Goal: Task Accomplishment & Management: Manage account settings

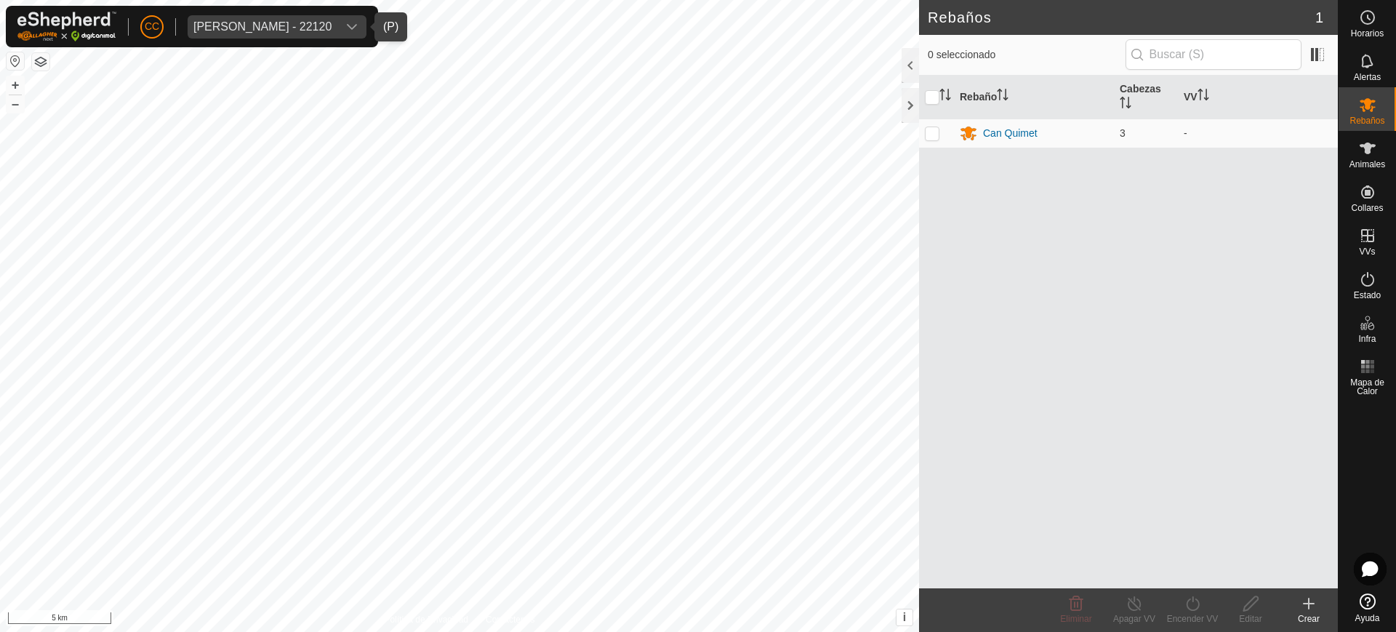
click at [321, 28] on div "[PERSON_NAME] - 22120" at bounding box center [262, 27] width 138 height 12
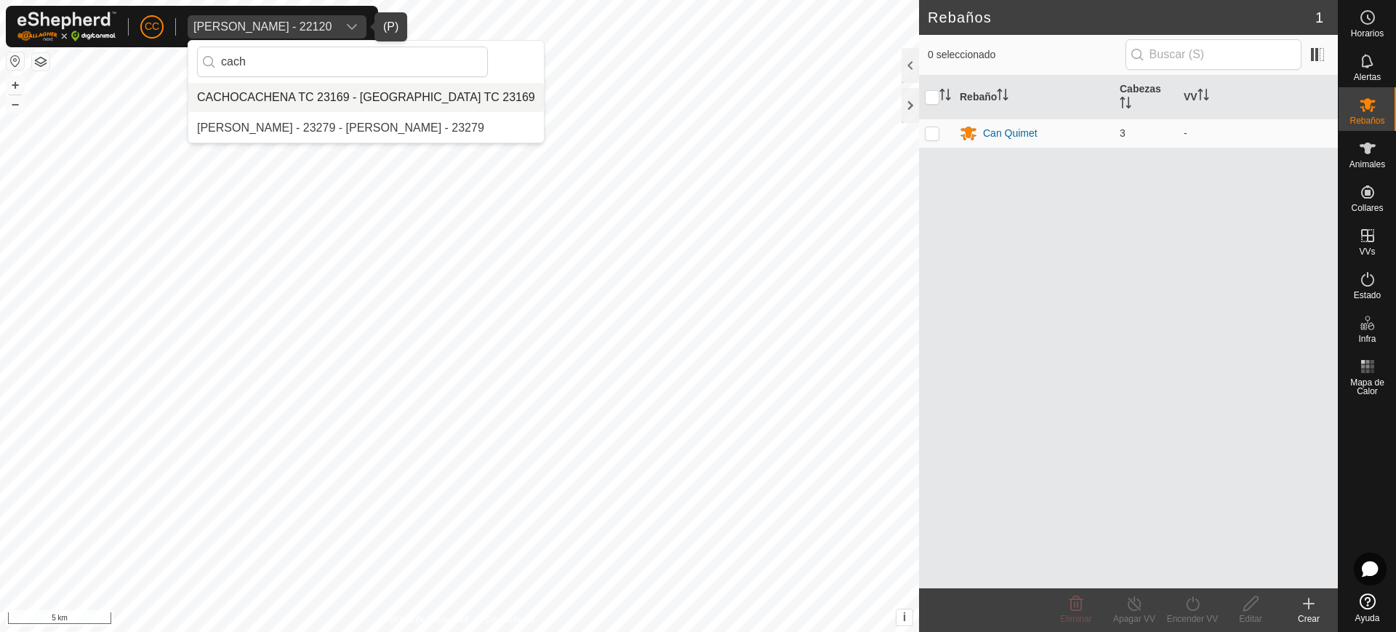
type input "cach"
click at [269, 89] on li "CACHOCACHENA TC 23169 - CACHOCACHENA TC 23169" at bounding box center [366, 97] width 356 height 29
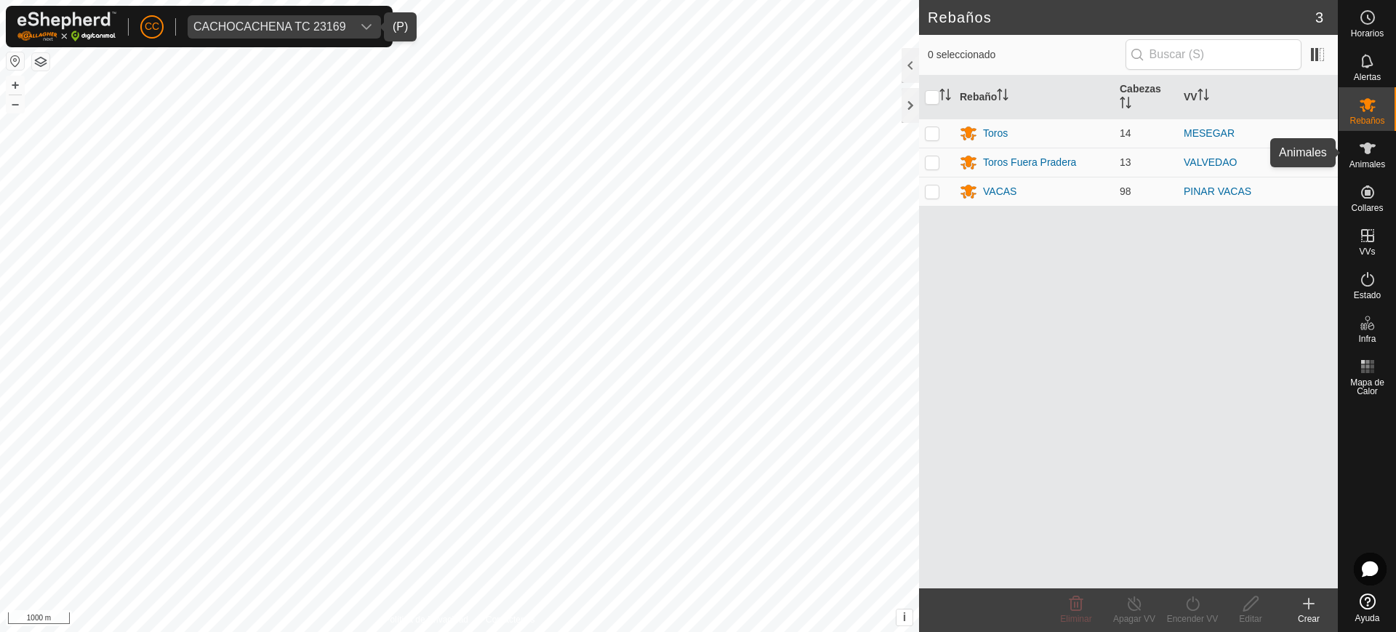
click at [1357, 158] on es-animals-svg-icon at bounding box center [1368, 148] width 26 height 23
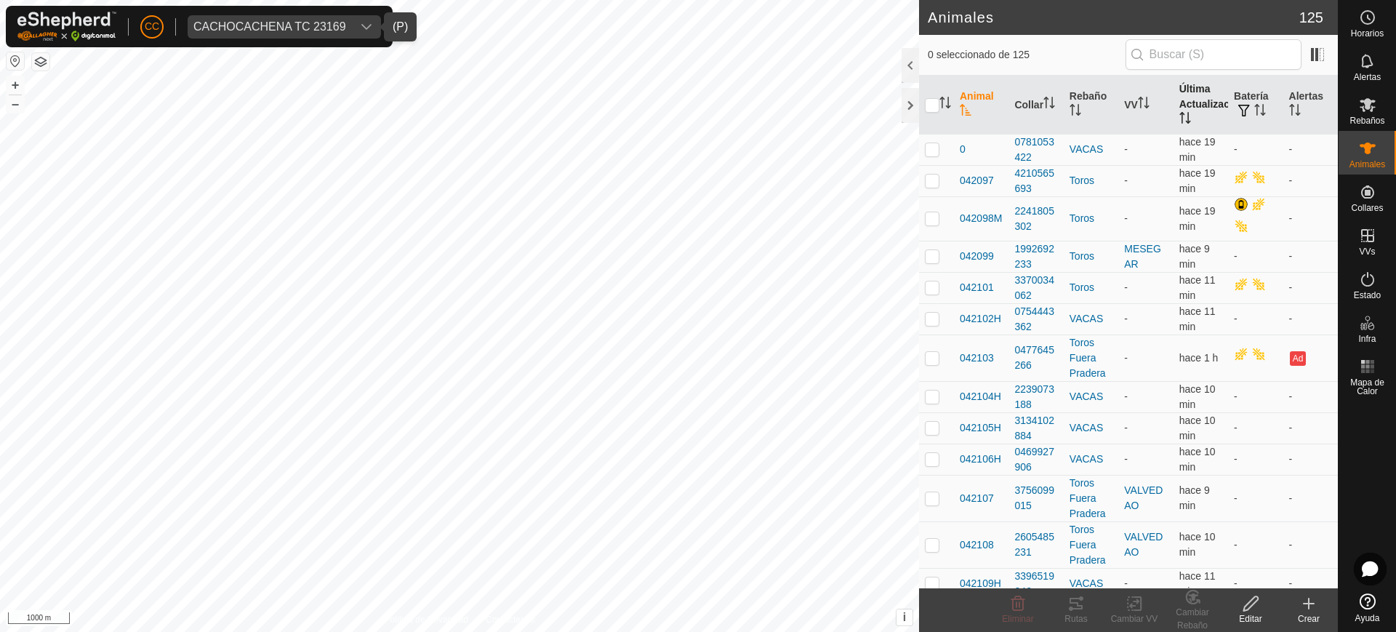
click at [1179, 116] on icon "Activar para ordenar" at bounding box center [1185, 118] width 12 height 12
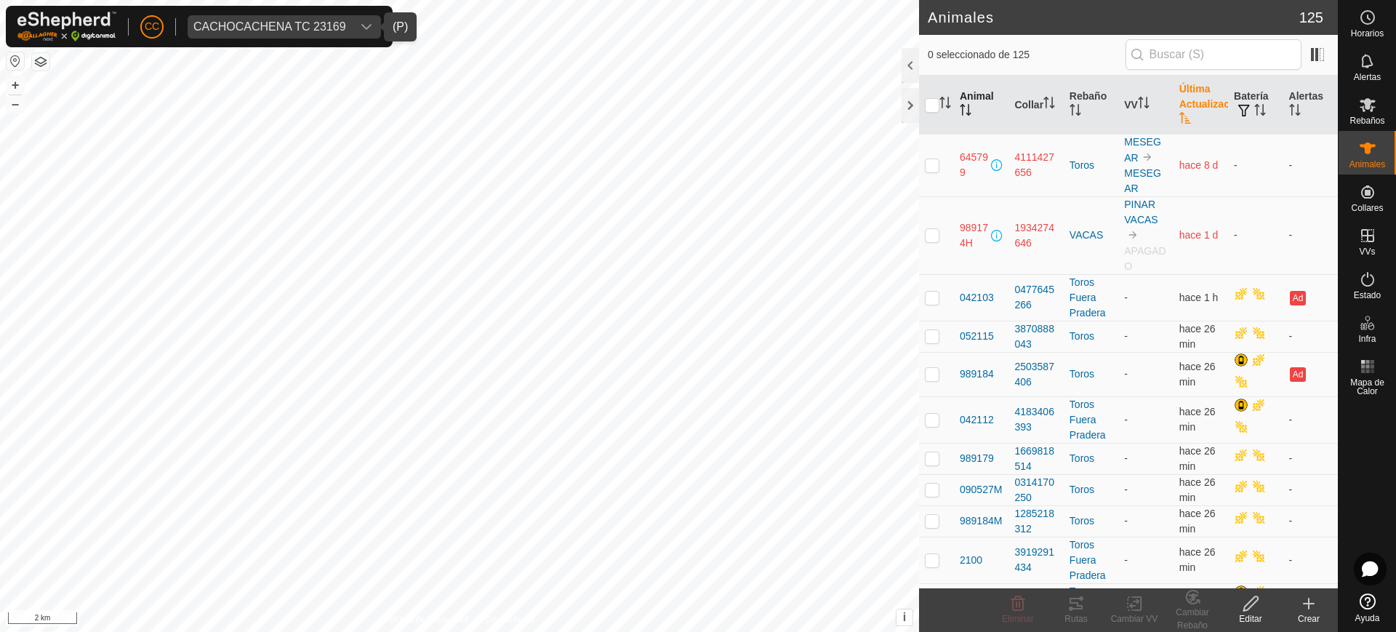
click at [967, 119] on th "Animal" at bounding box center [981, 105] width 55 height 59
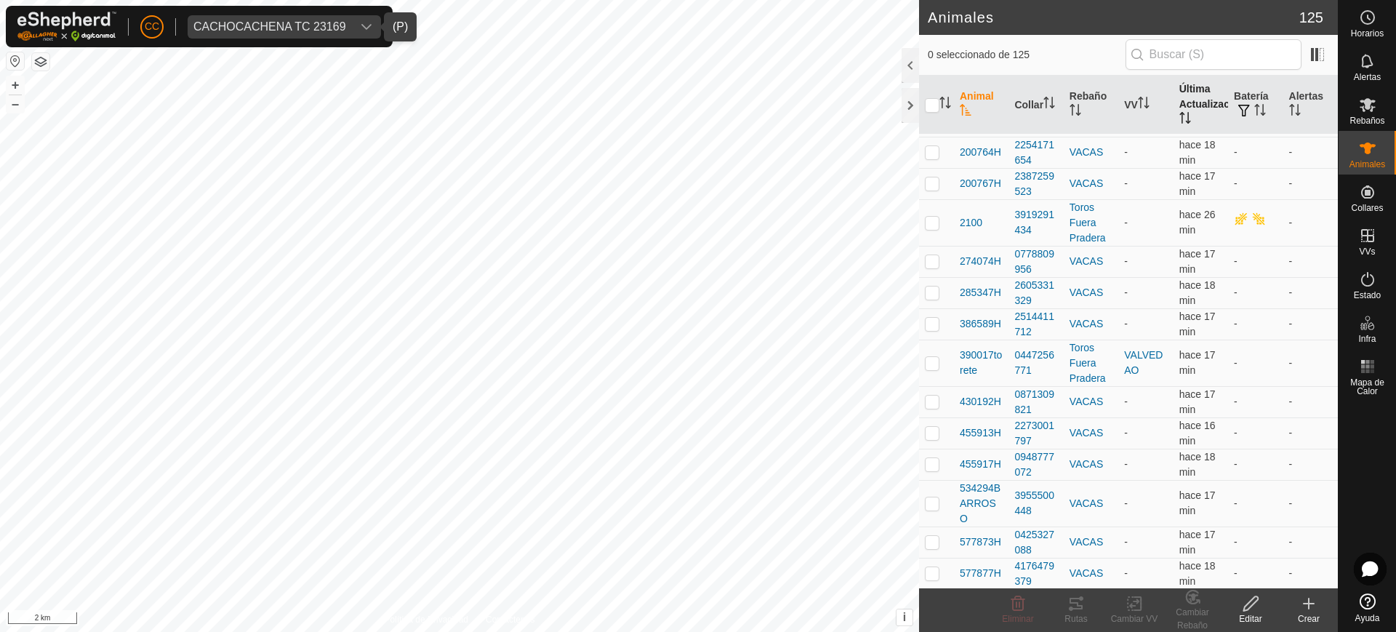
scroll to position [2229, 0]
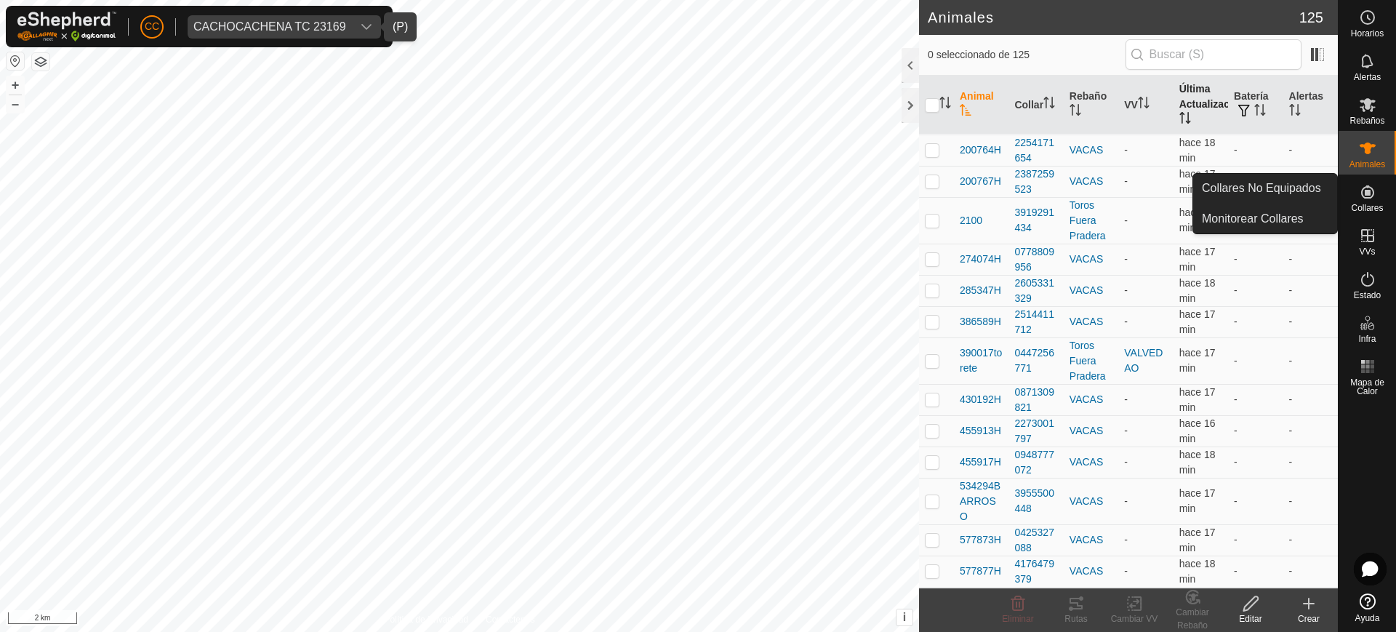
click at [1359, 199] on icon at bounding box center [1367, 191] width 17 height 17
click at [1251, 180] on link "Collares No Equipados" at bounding box center [1265, 188] width 144 height 29
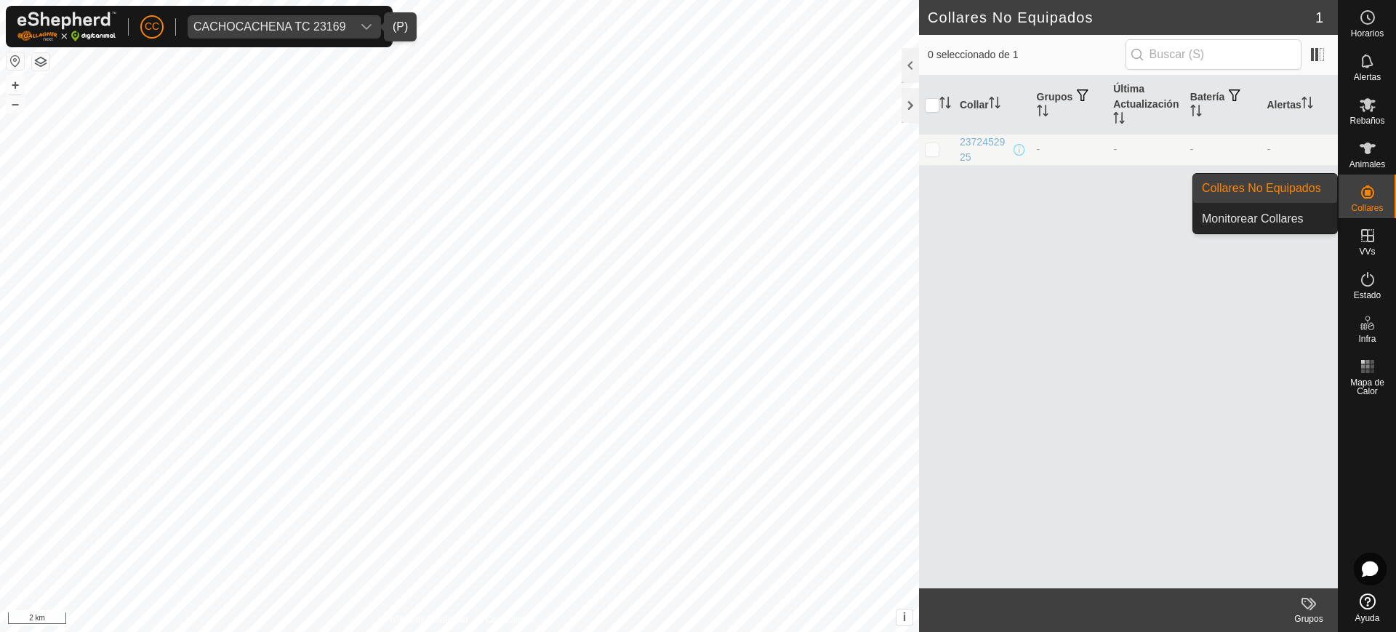
click at [1369, 179] on div "Collares" at bounding box center [1367, 197] width 57 height 44
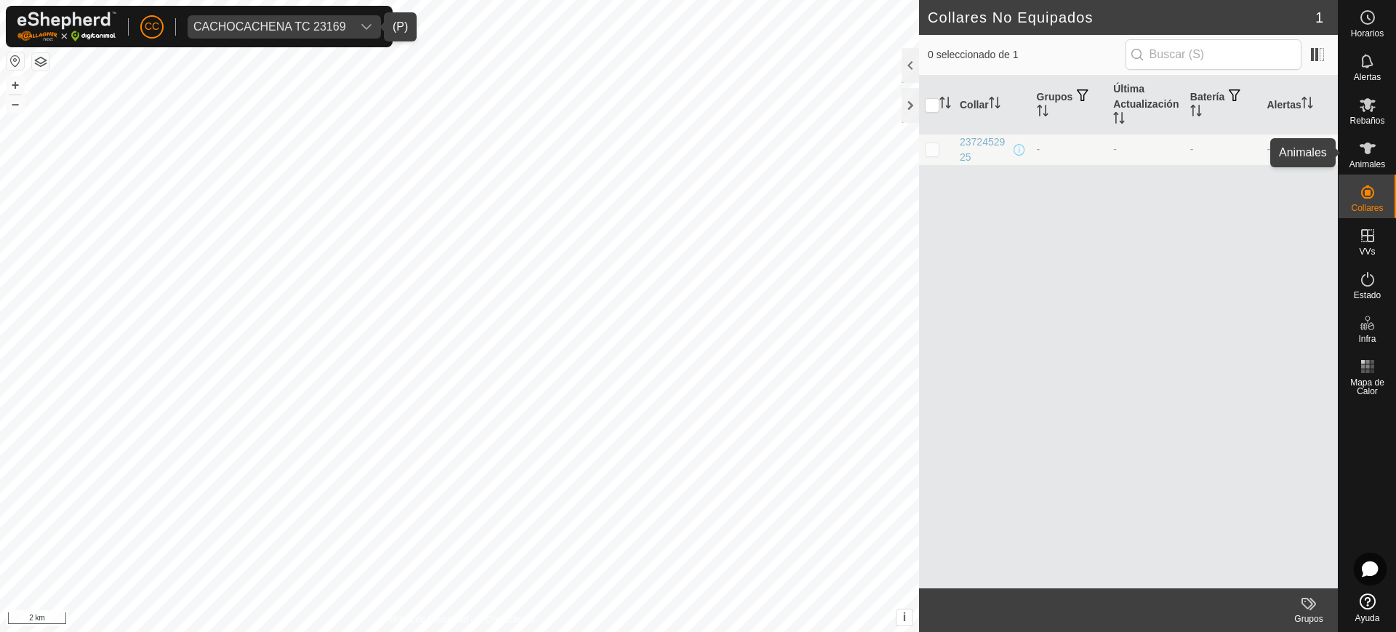
click at [1370, 163] on span "Animales" at bounding box center [1368, 164] width 36 height 9
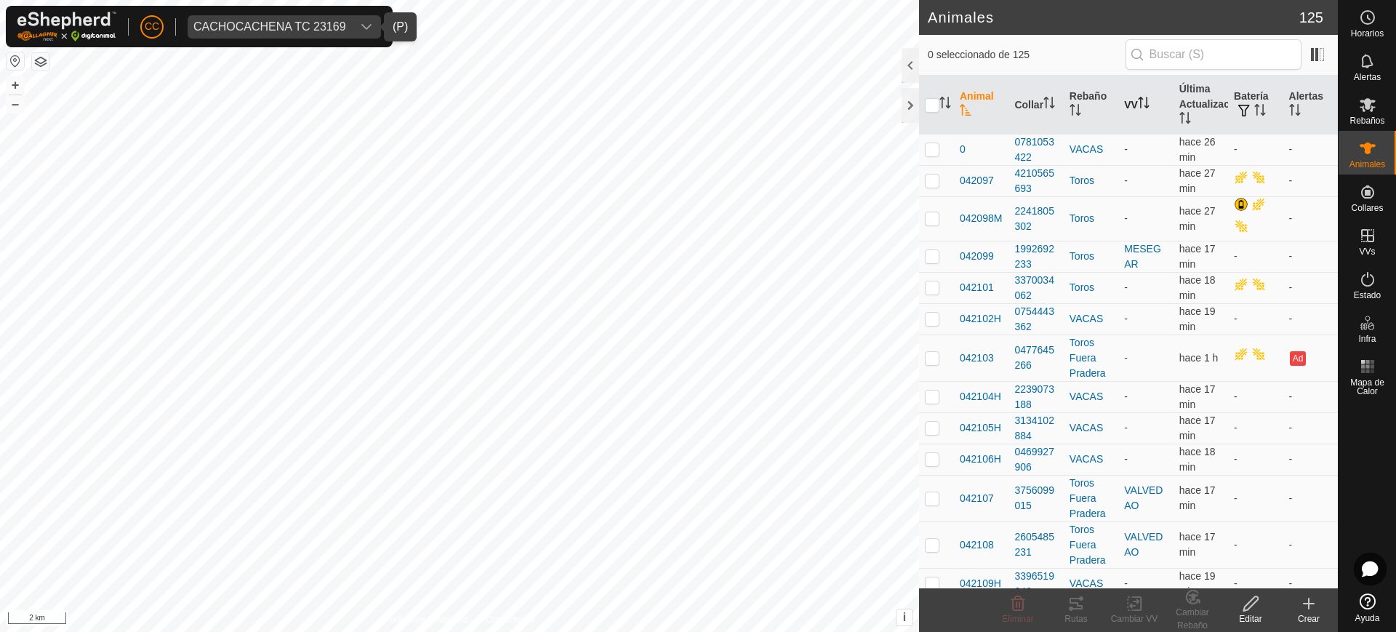
click at [1145, 102] on icon "Activar para ordenar" at bounding box center [1144, 103] width 12 height 12
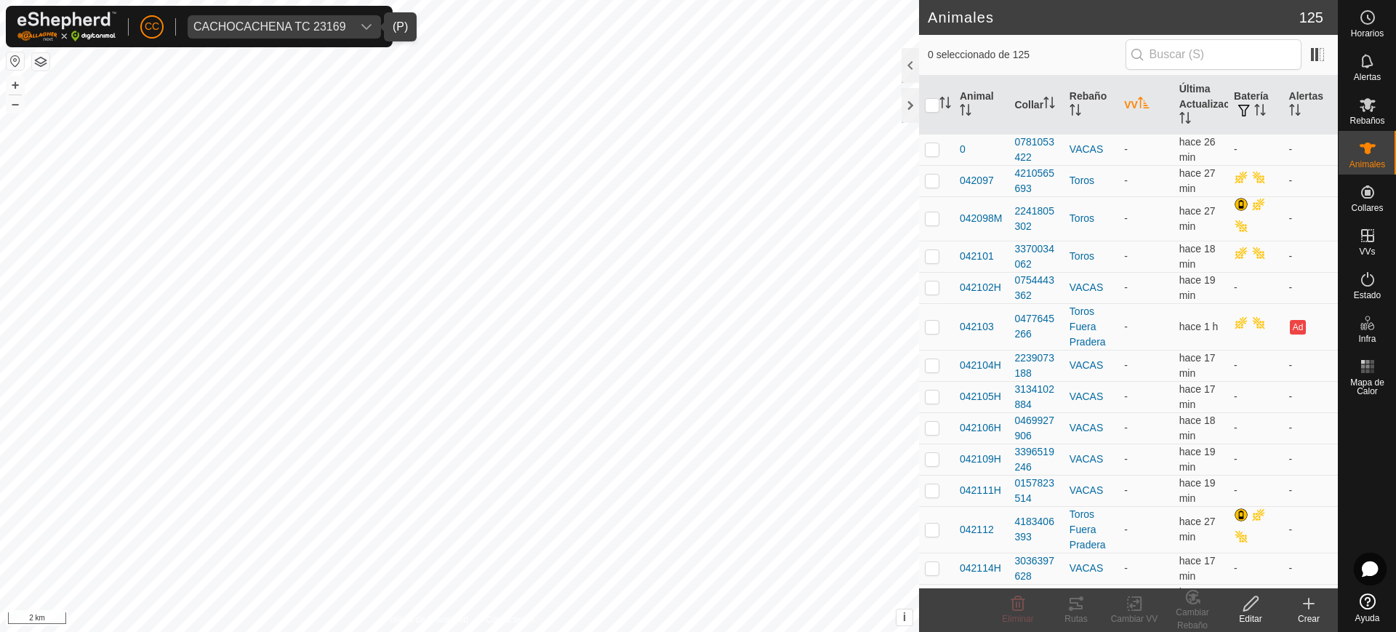
click at [1145, 102] on icon "Activar para ordenar" at bounding box center [1144, 103] width 12 height 12
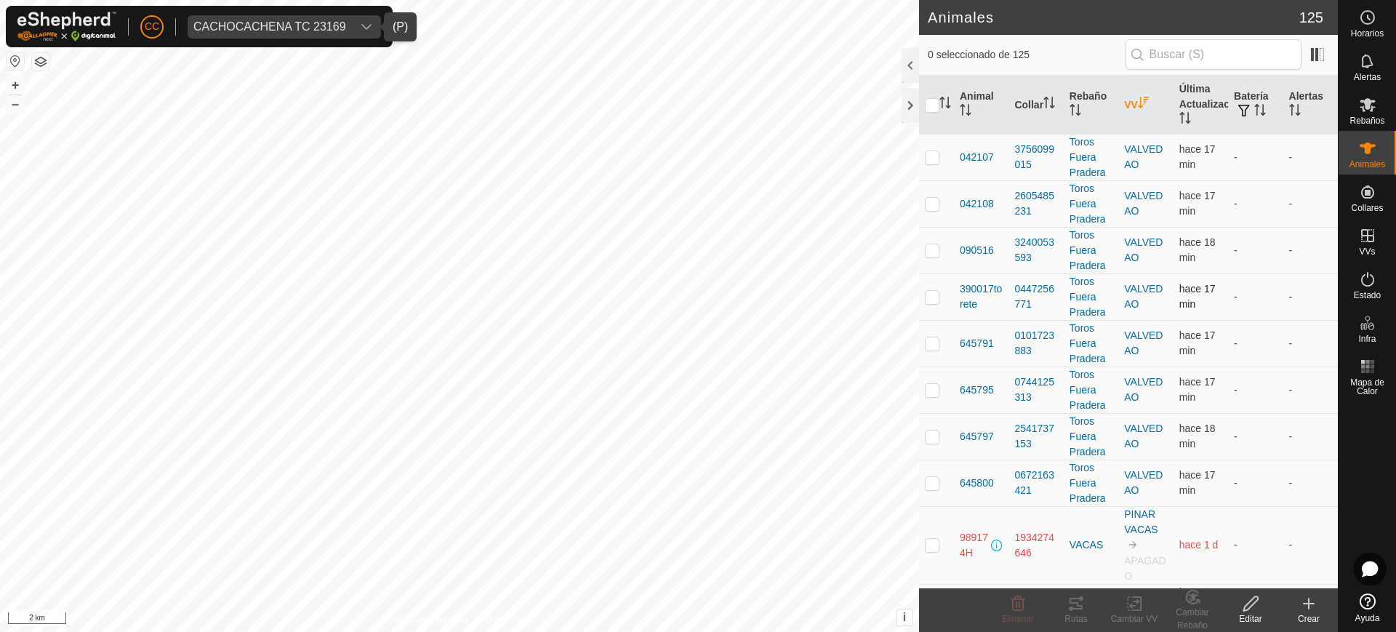
scroll to position [364, 0]
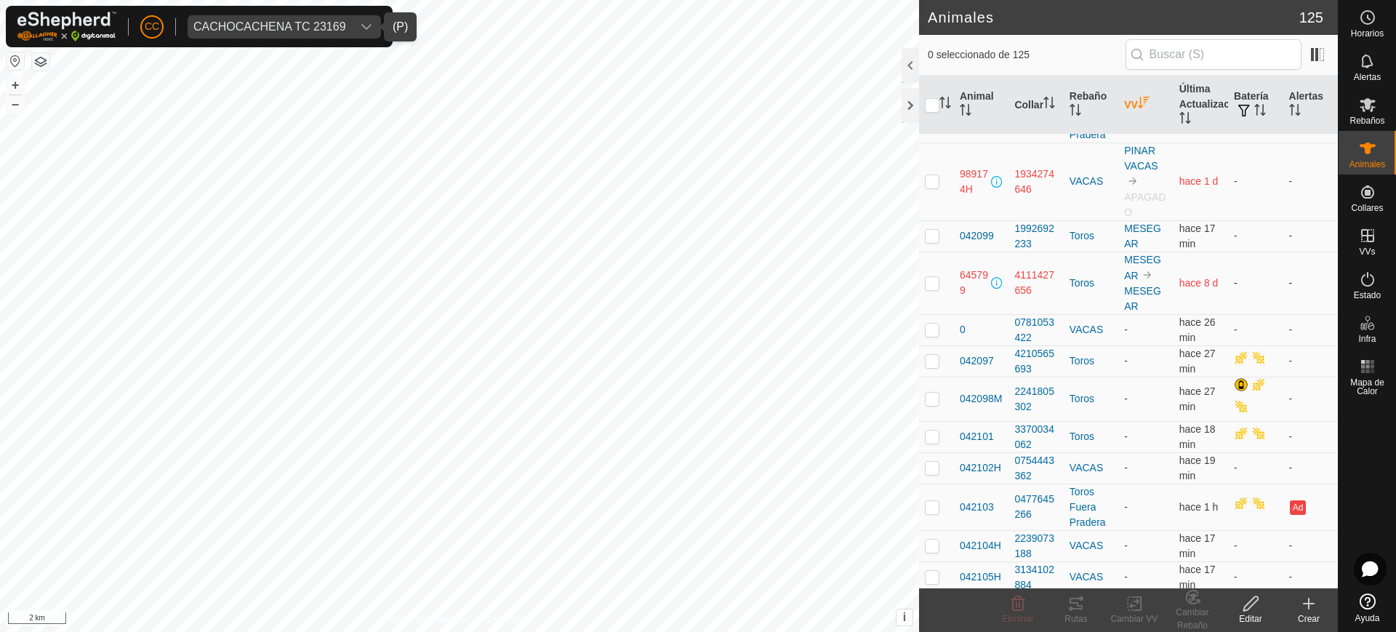
click at [933, 280] on p-checkbox at bounding box center [932, 283] width 15 height 12
checkbox input "true"
drag, startPoint x: 1257, startPoint y: 612, endPoint x: 1257, endPoint y: 587, distance: 24.7
click at [1257, 612] on div "Editar" at bounding box center [1251, 618] width 58 height 13
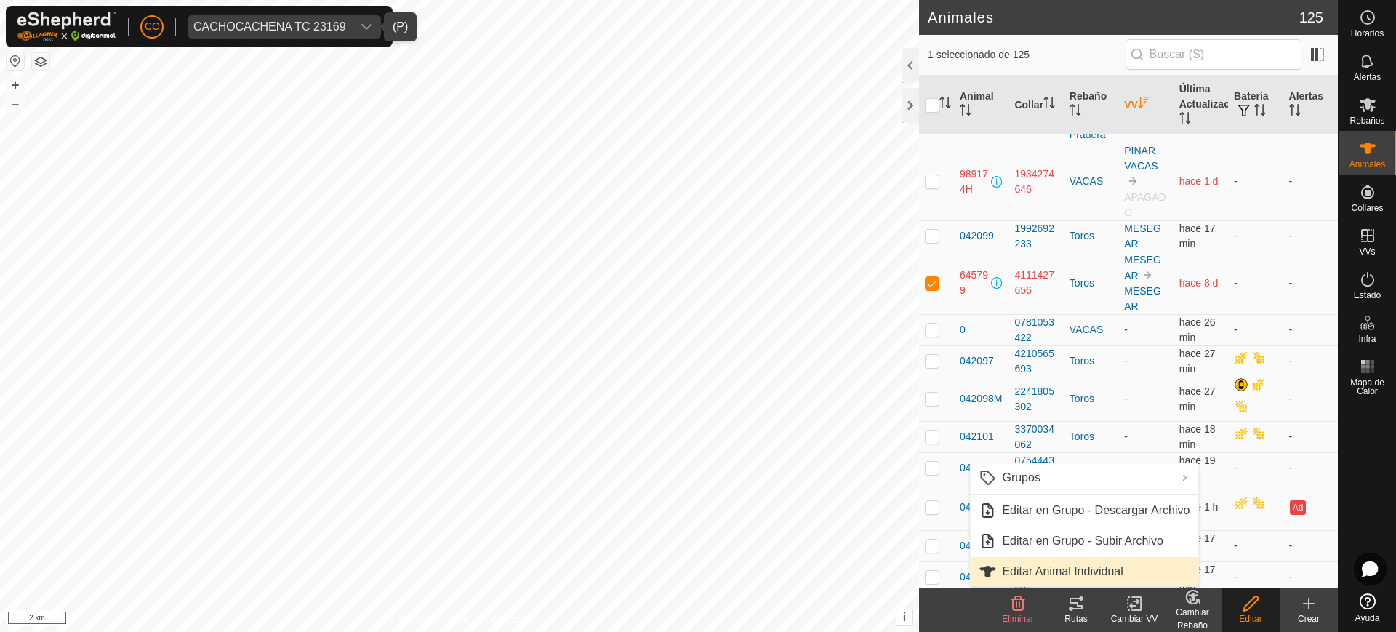
click at [1120, 558] on link "Editar Animal Individual" at bounding box center [1084, 571] width 228 height 29
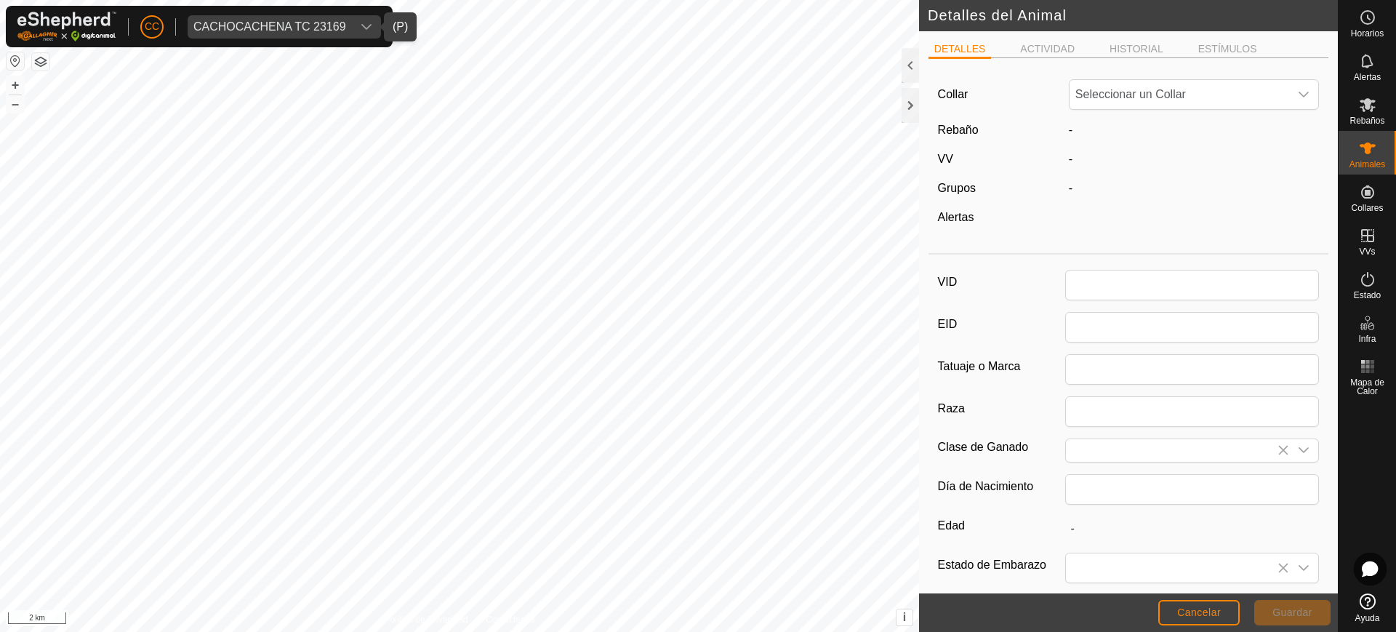
type input "645799"
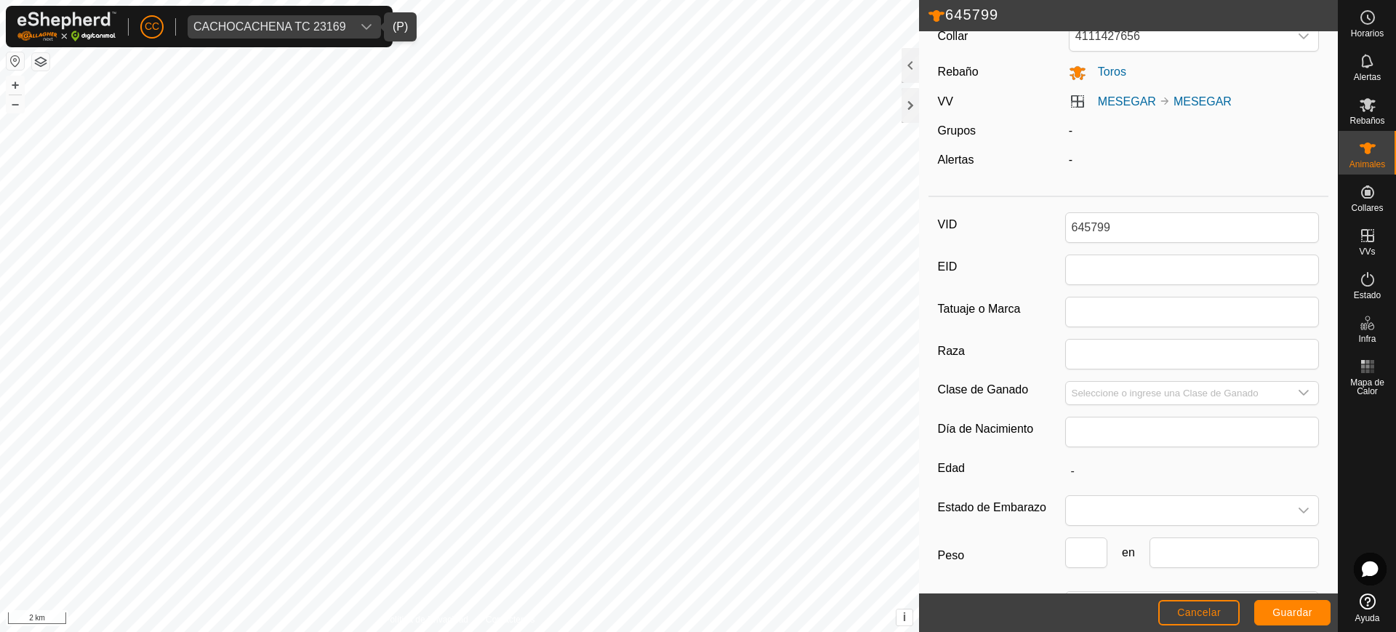
scroll to position [26, 0]
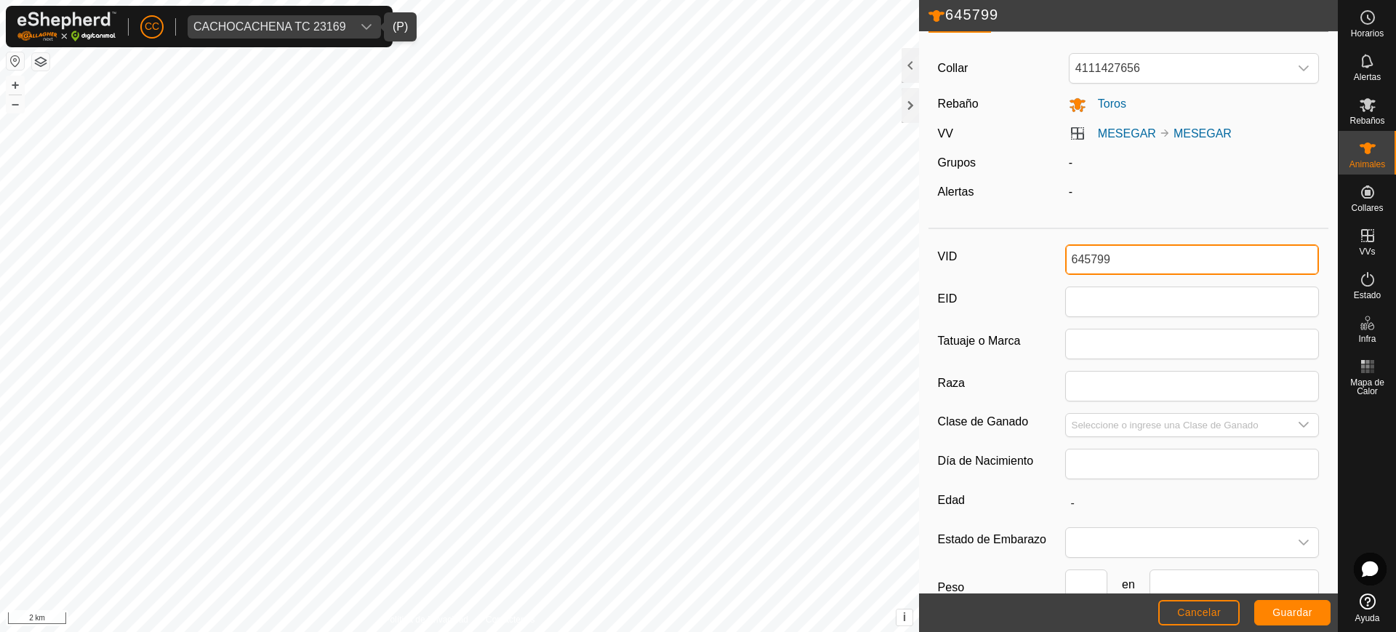
drag, startPoint x: 1135, startPoint y: 257, endPoint x: 993, endPoint y: 263, distance: 141.9
click at [993, 263] on div "VID 645799" at bounding box center [1129, 259] width 382 height 31
click at [1185, 605] on button "Cancelar" at bounding box center [1198, 612] width 81 height 25
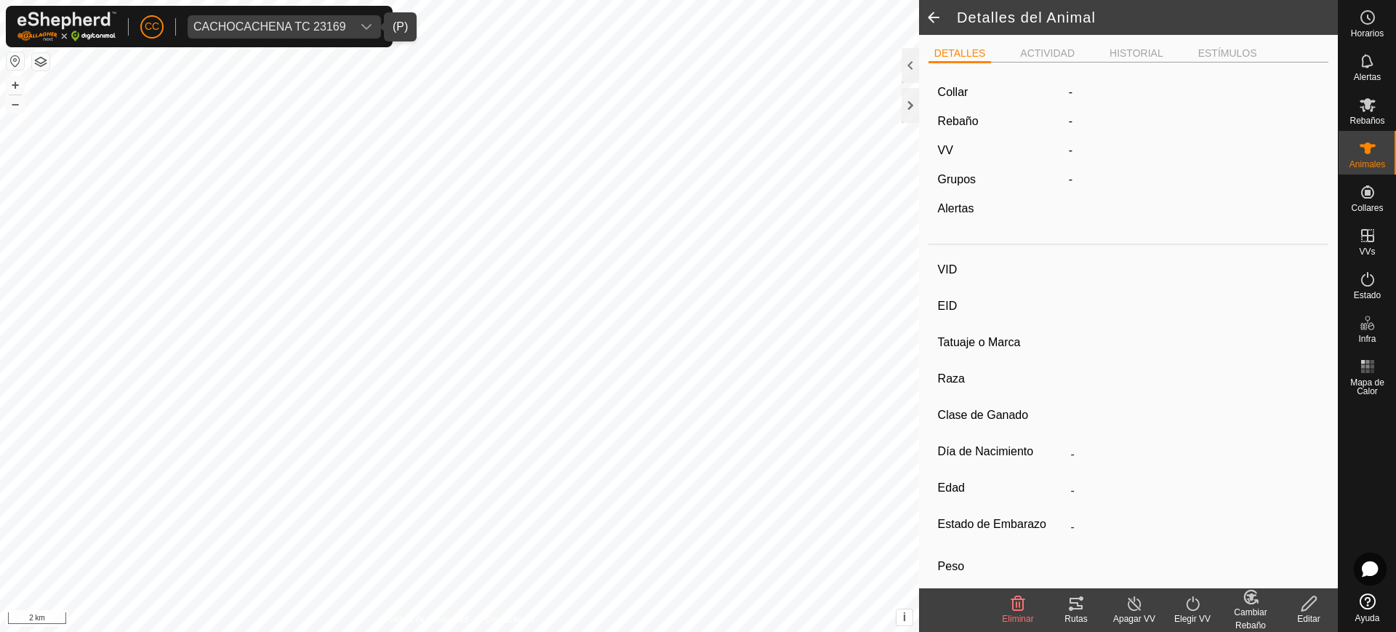
type input "645799"
type input "-"
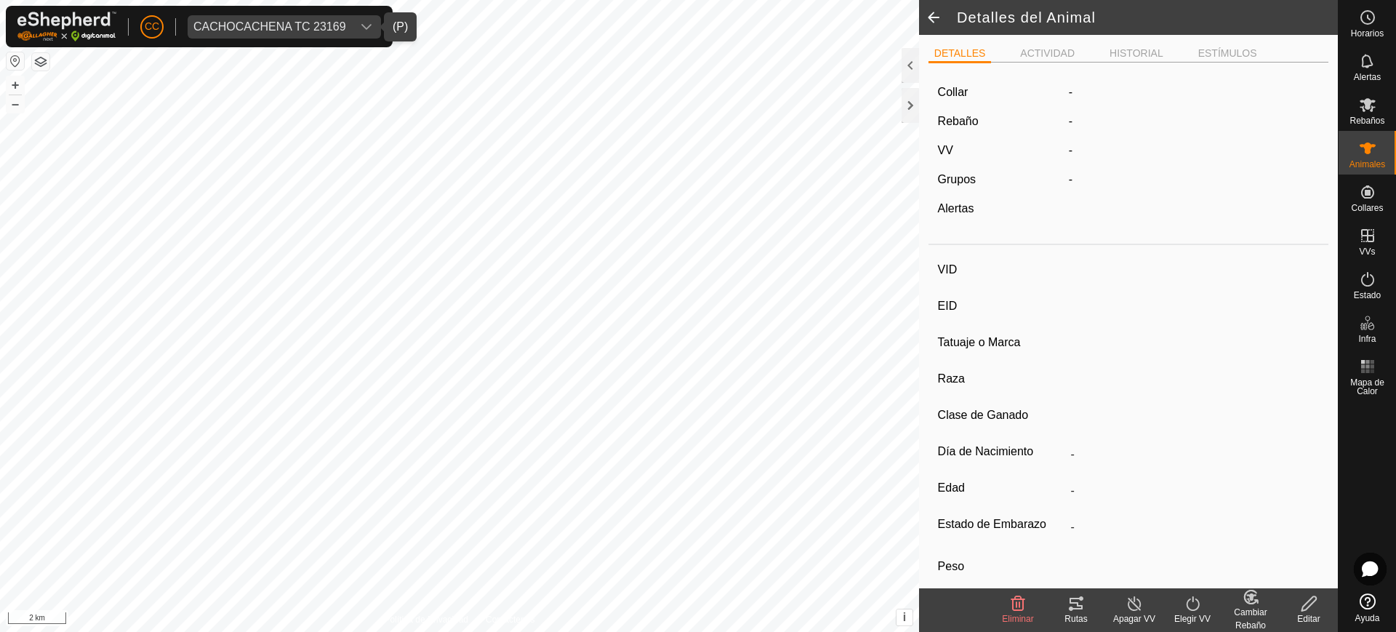
type input "-"
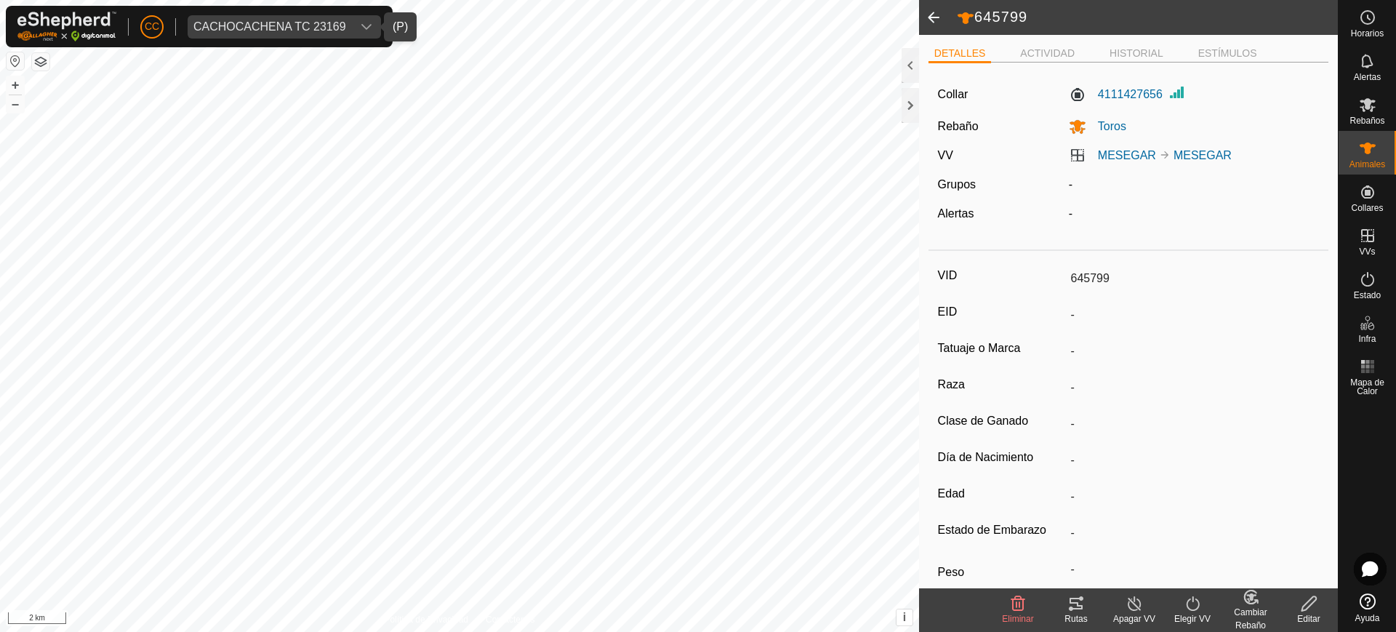
click at [943, 22] on span at bounding box center [933, 17] width 29 height 35
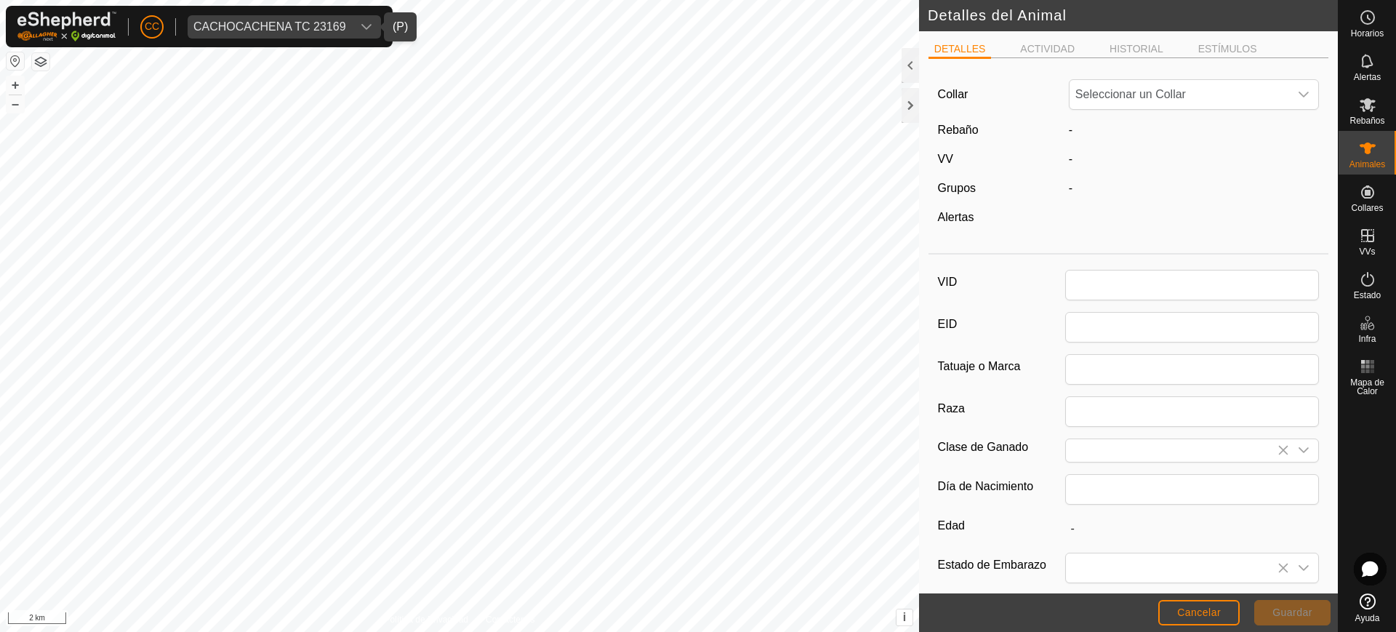
type input "645799"
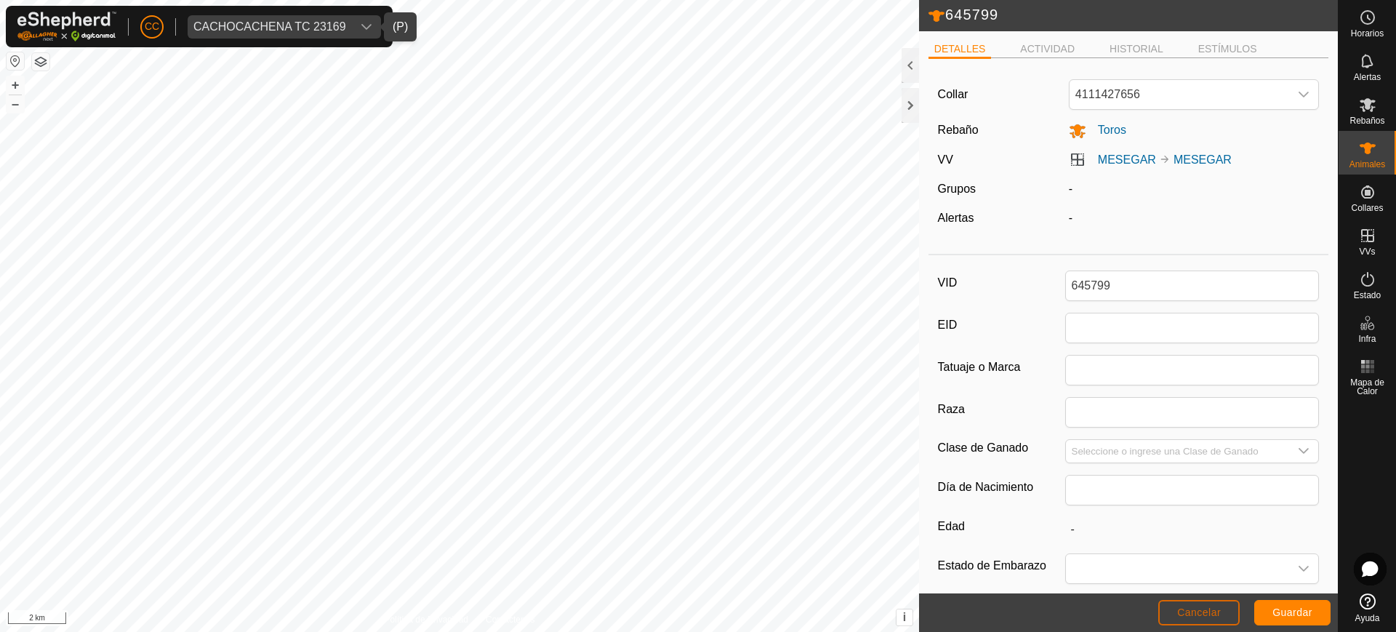
click at [1205, 616] on span "Cancelar" at bounding box center [1199, 612] width 44 height 12
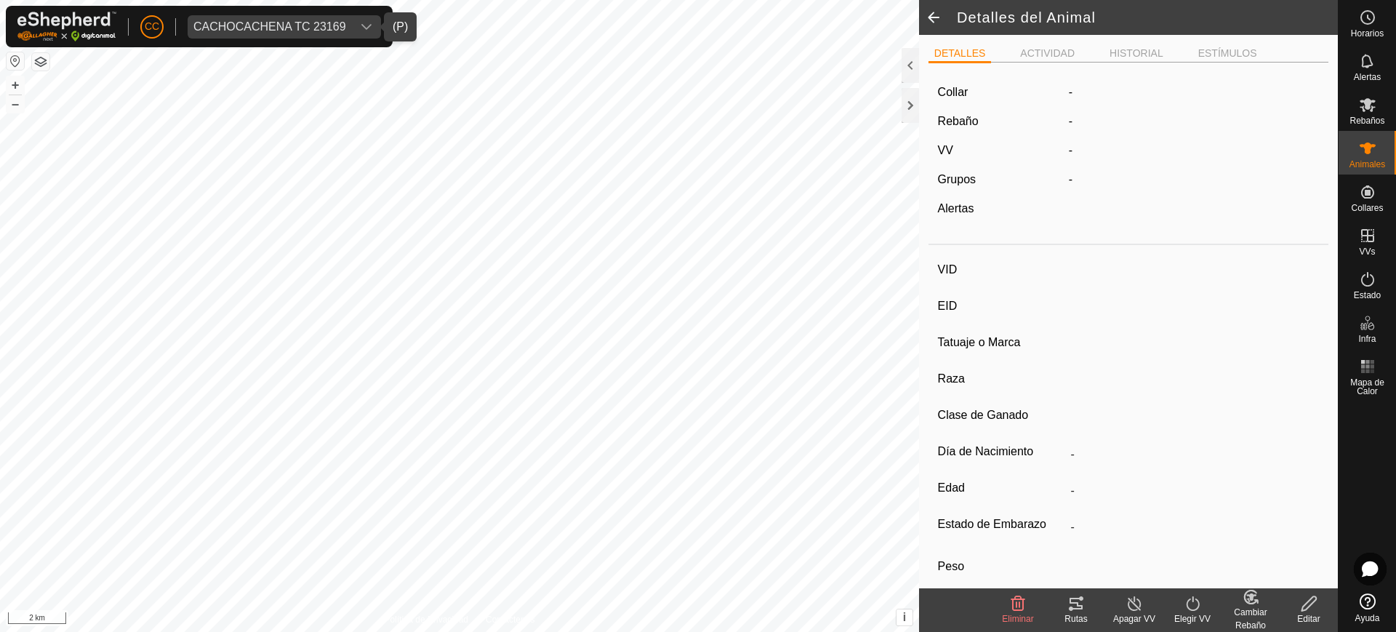
type input "645799"
type input "-"
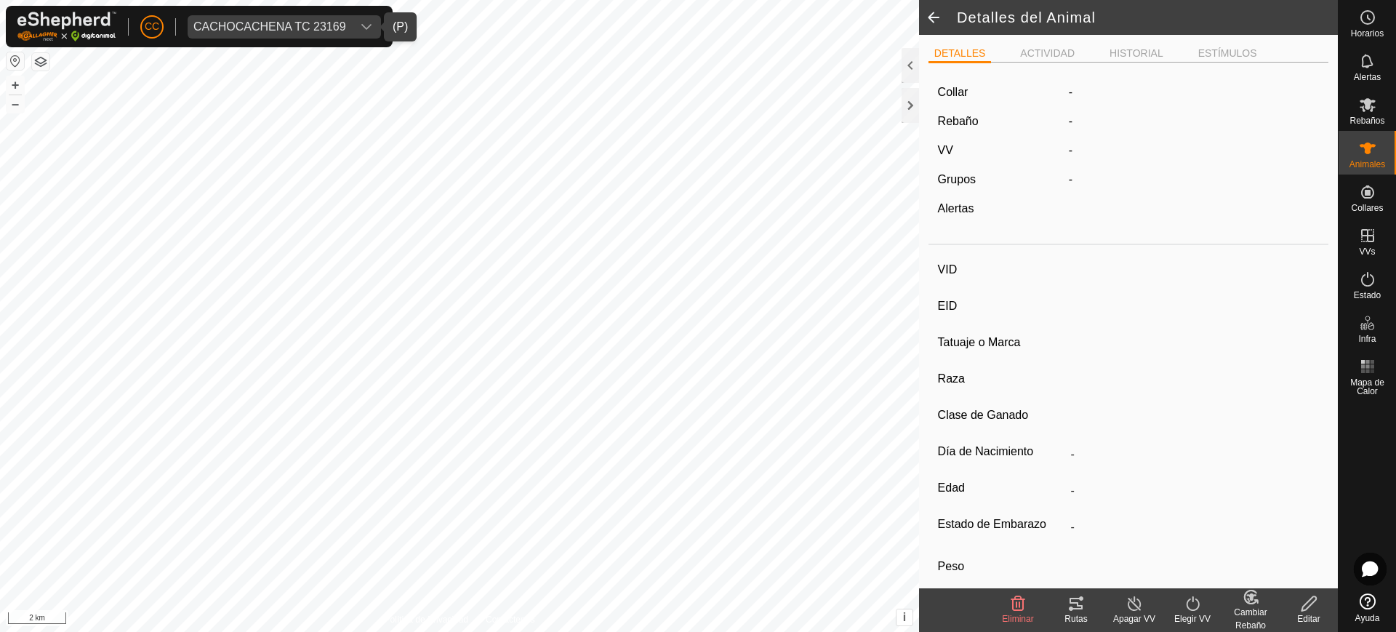
type input "-"
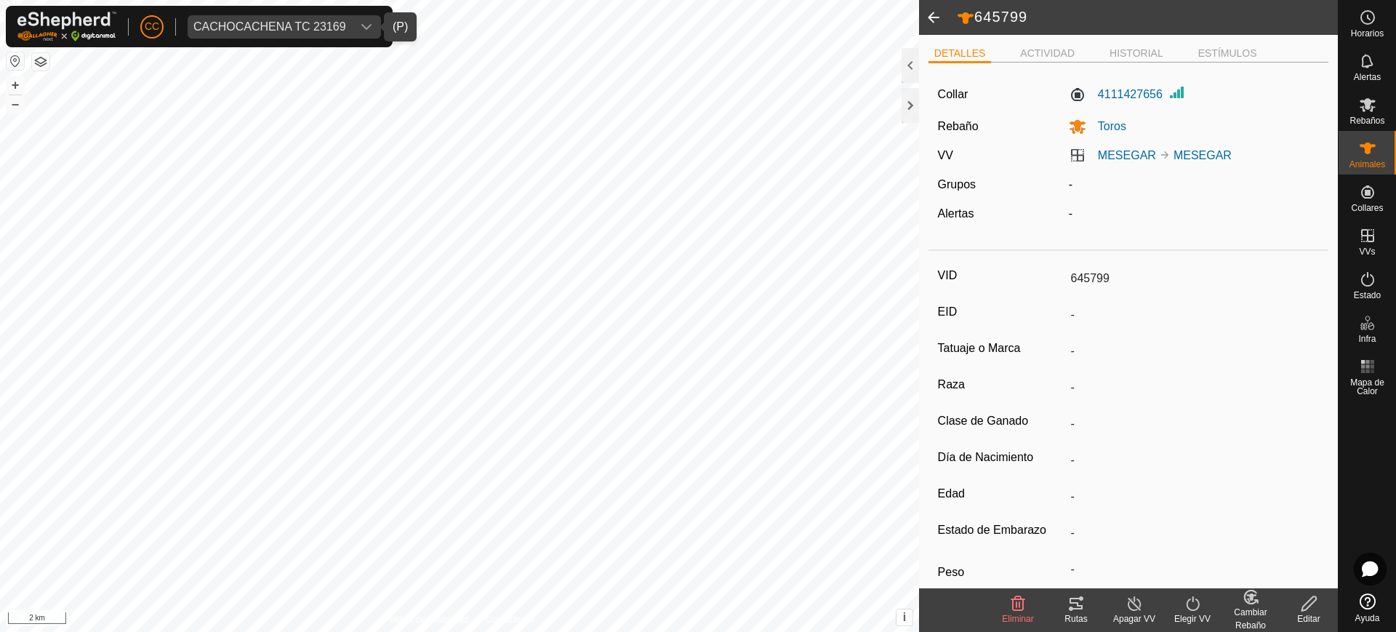
drag, startPoint x: 1134, startPoint y: 273, endPoint x: 1055, endPoint y: 276, distance: 79.3
click at [1055, 276] on div "VID 645799" at bounding box center [1129, 278] width 382 height 25
click at [1018, 614] on span "Eliminar" at bounding box center [1017, 619] width 31 height 10
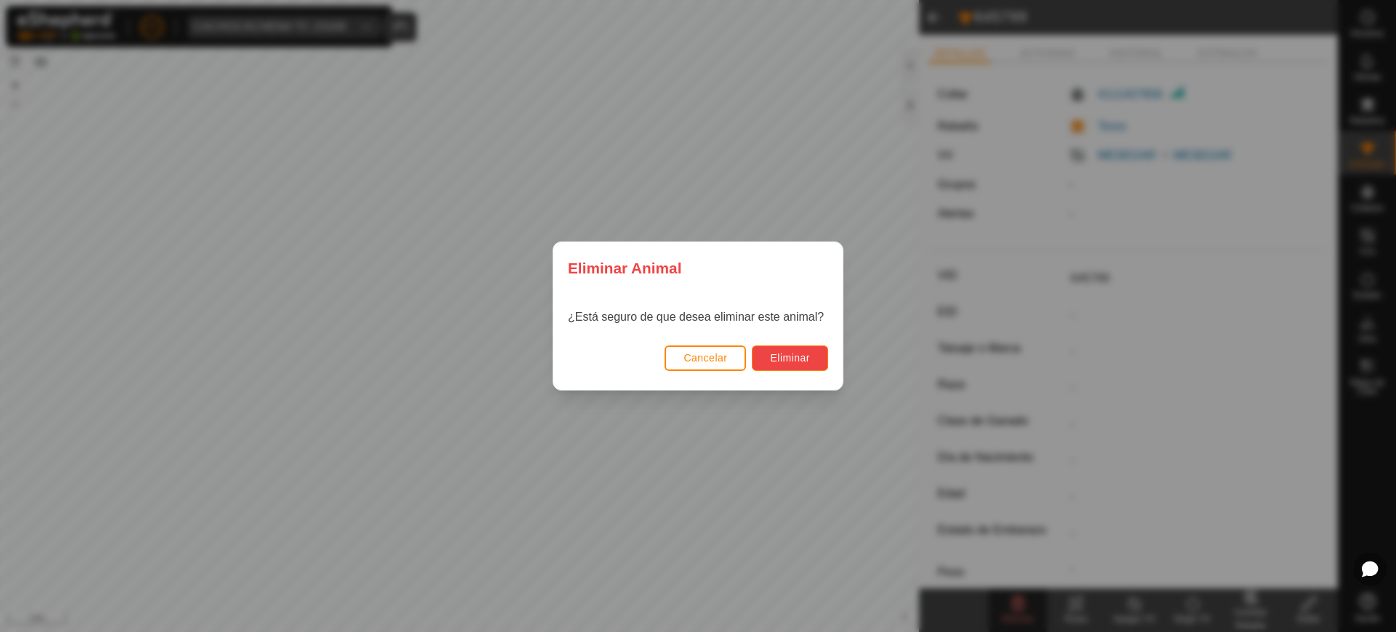
click at [806, 358] on span "Eliminar" at bounding box center [790, 358] width 40 height 12
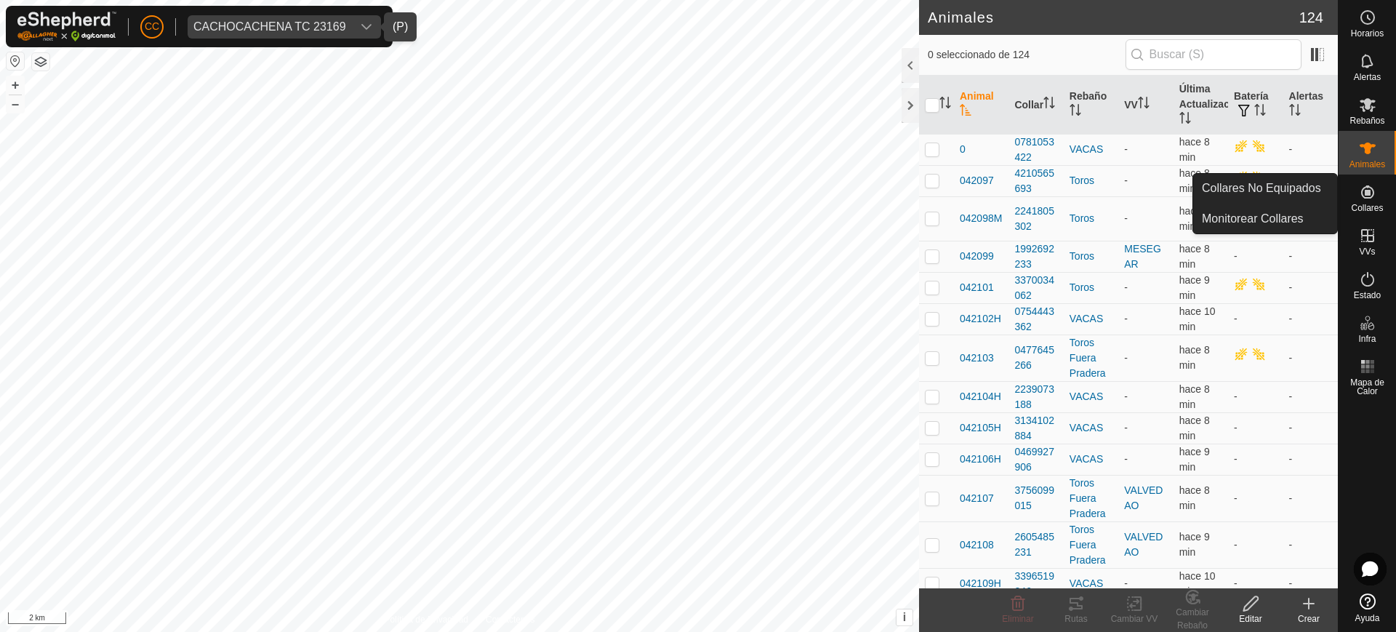
click at [1373, 197] on icon at bounding box center [1367, 191] width 17 height 17
click at [1317, 194] on link "Collares No Equipados" at bounding box center [1265, 188] width 144 height 29
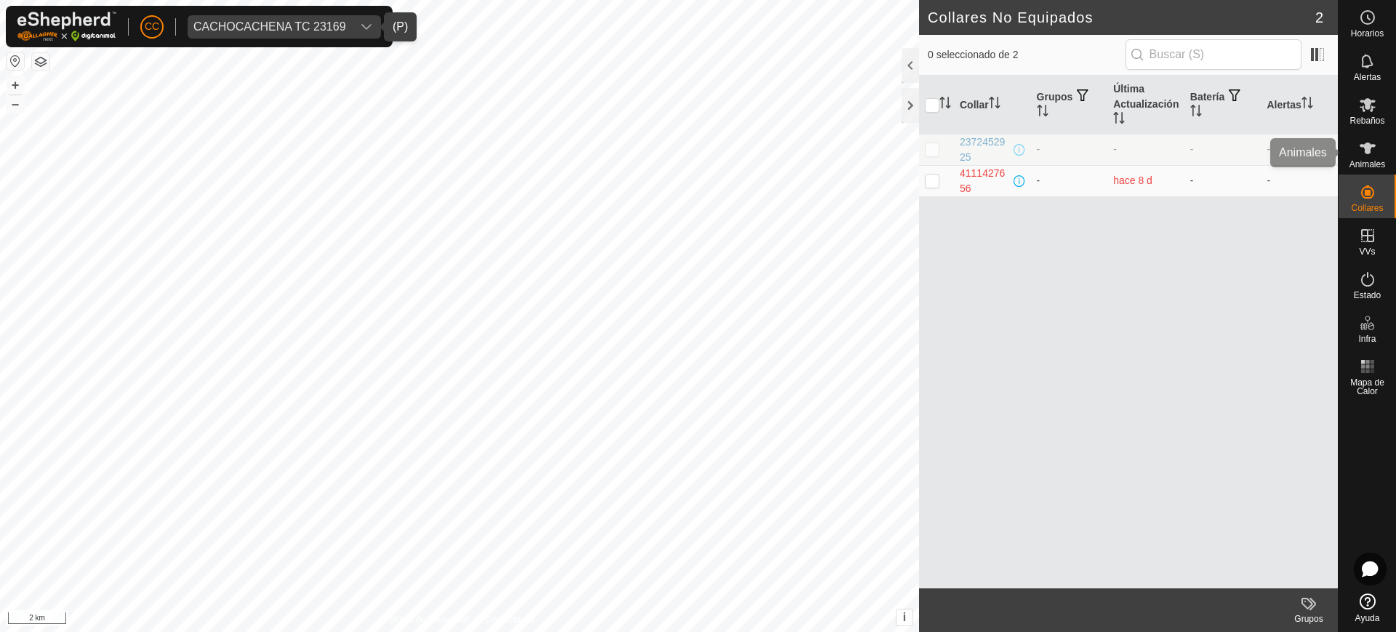
click at [1357, 152] on es-animals-svg-icon at bounding box center [1368, 148] width 26 height 23
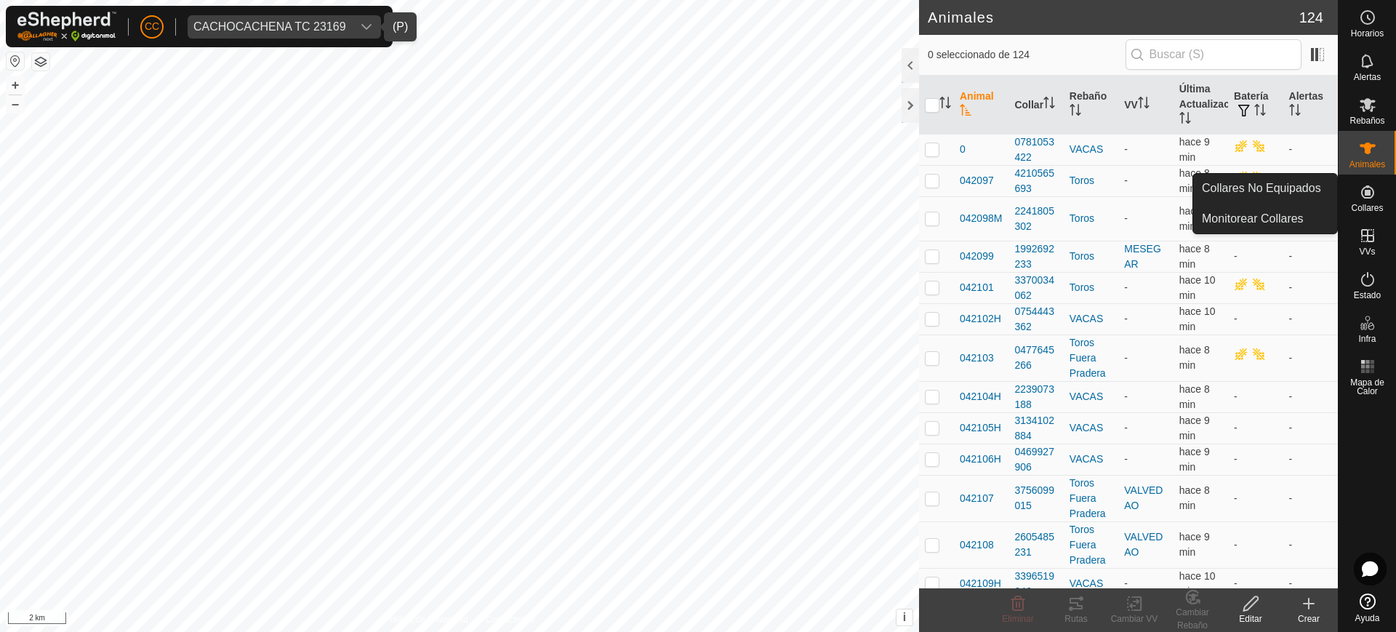
click at [1366, 199] on icon at bounding box center [1367, 191] width 17 height 17
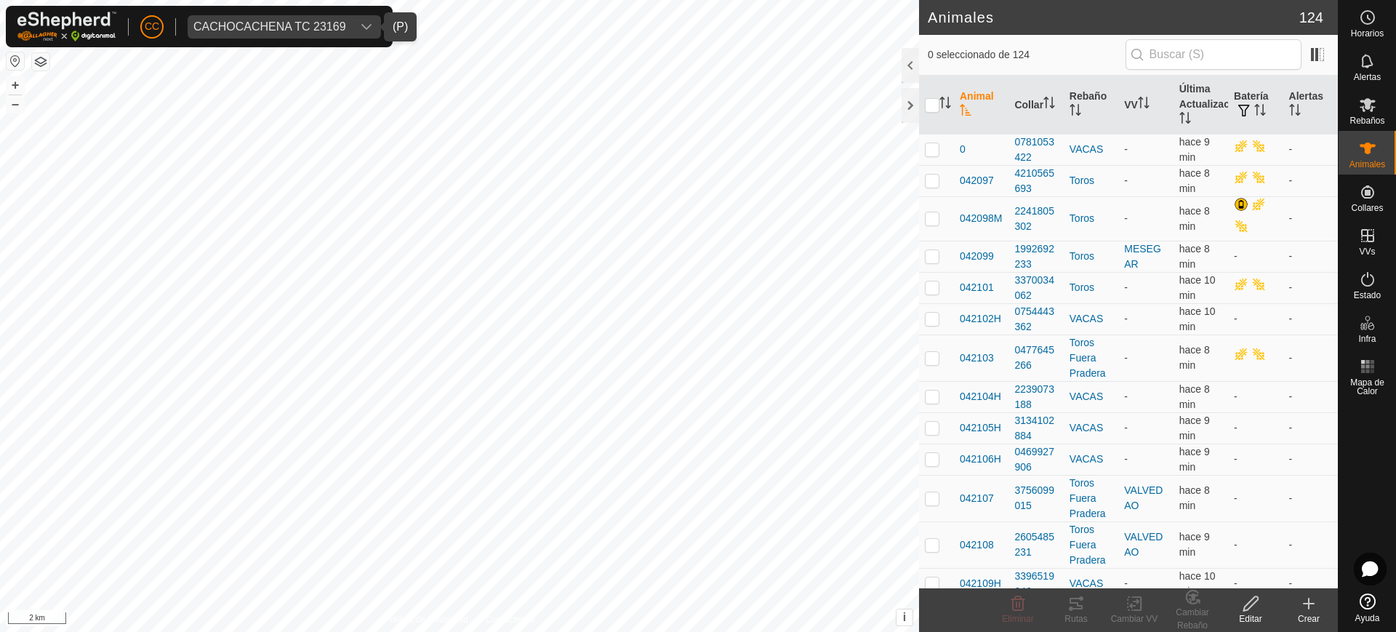
click at [1313, 604] on icon at bounding box center [1309, 604] width 10 height 0
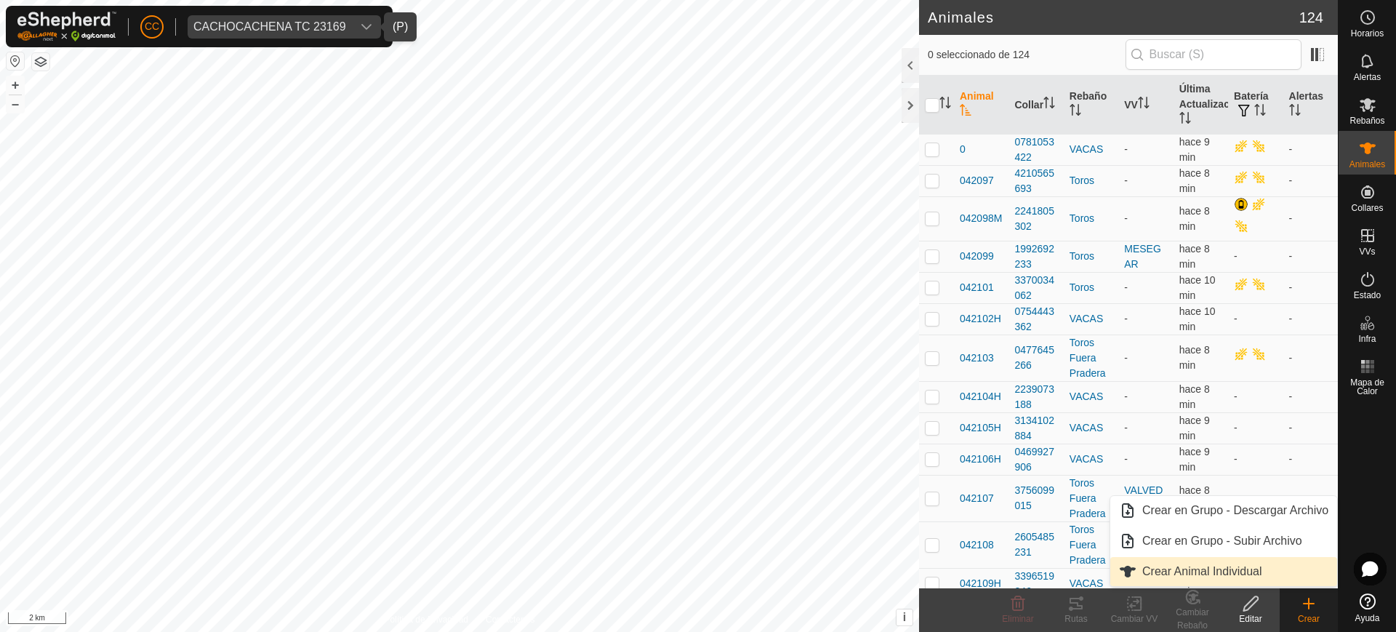
click at [1254, 566] on link "Crear Animal Individual" at bounding box center [1223, 571] width 227 height 29
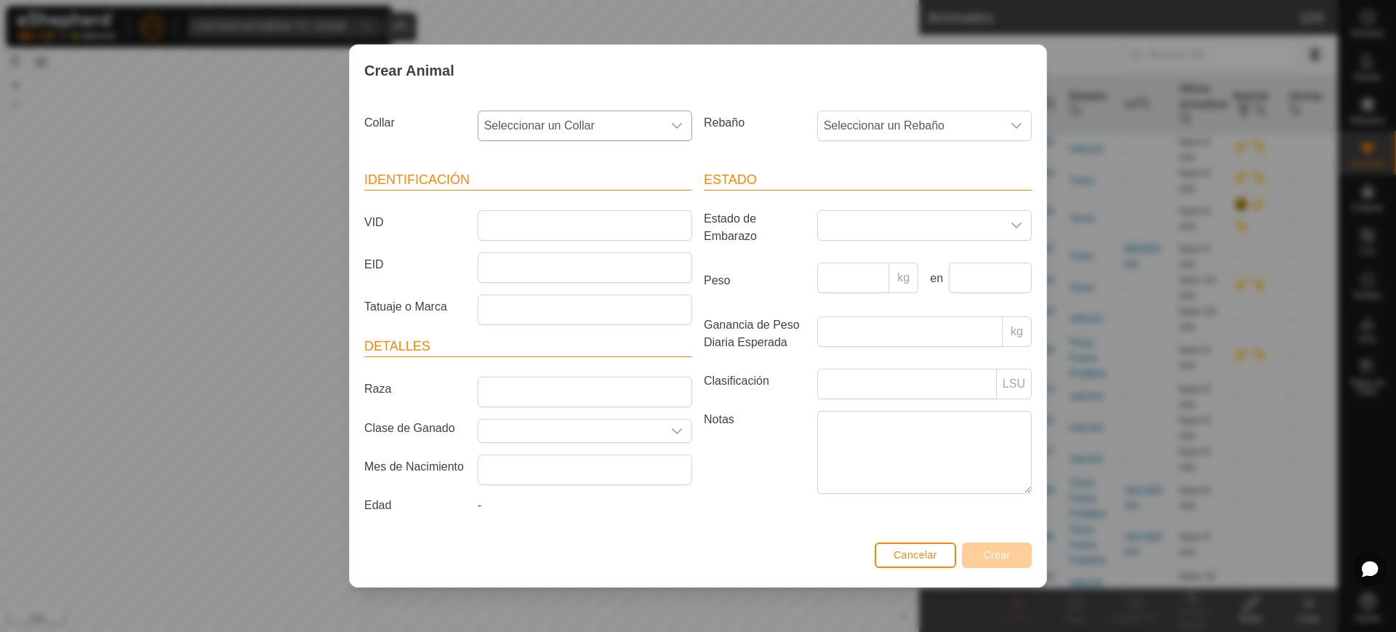
click at [670, 123] on div "dropdown trigger" at bounding box center [676, 125] width 29 height 29
click at [530, 261] on li "4111427656" at bounding box center [585, 261] width 213 height 29
click at [534, 217] on input "VID" at bounding box center [585, 225] width 215 height 31
paste input "645799"
type input "645799"
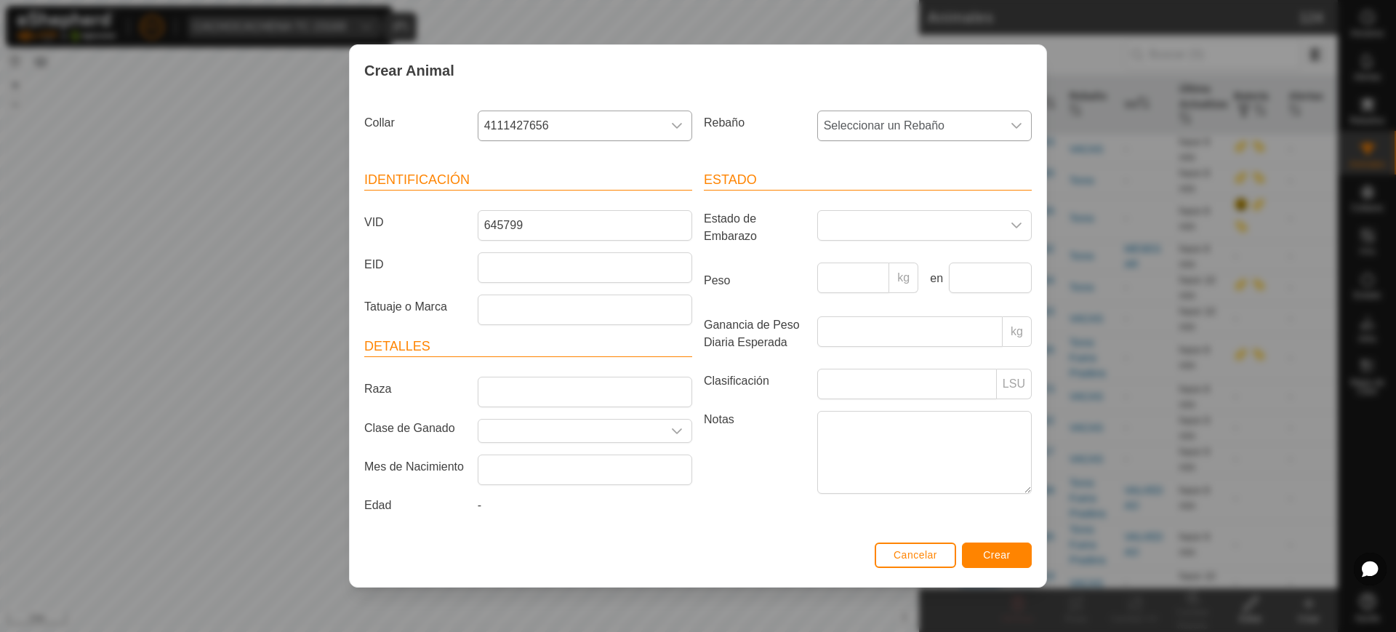
click at [994, 125] on span "Seleccionar un Rebaño" at bounding box center [910, 125] width 184 height 29
click at [925, 226] on li "Toros" at bounding box center [925, 231] width 213 height 29
click at [1001, 559] on span "Crear" at bounding box center [997, 555] width 28 height 12
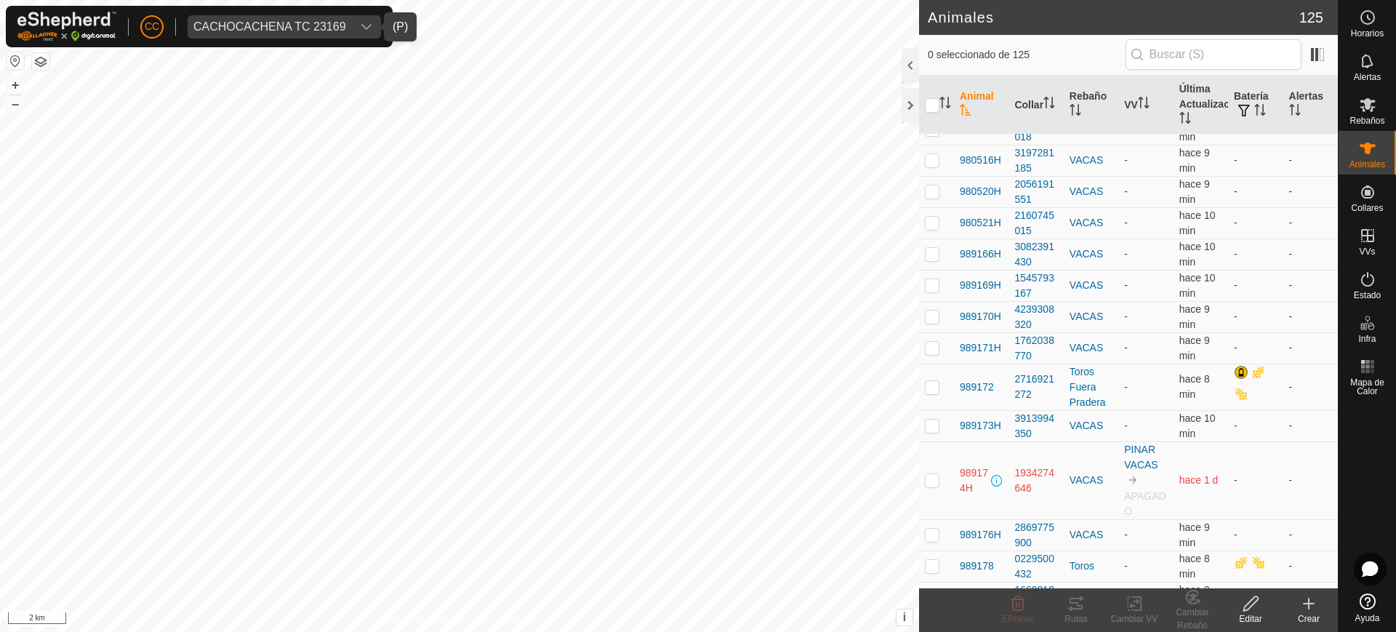
scroll to position [3787, 0]
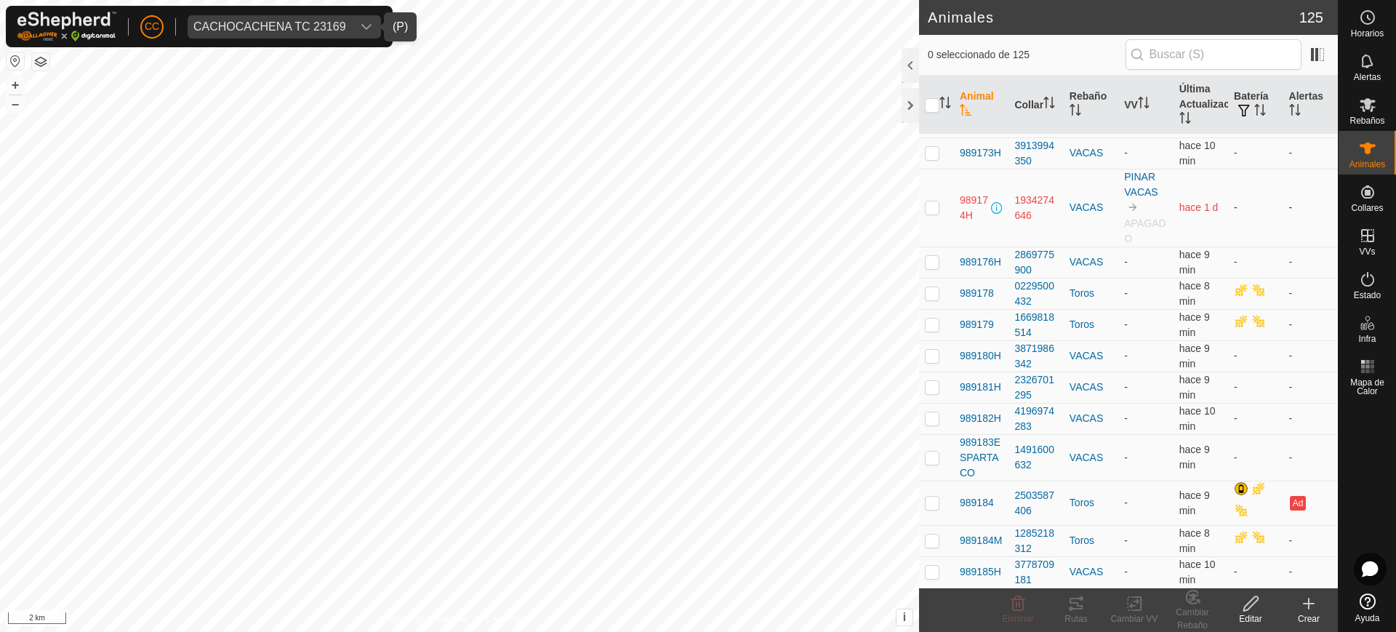
drag, startPoint x: 1040, startPoint y: 219, endPoint x: 1011, endPoint y: 199, distance: 35.5
click at [1011, 199] on td "1934274646" at bounding box center [1036, 208] width 55 height 78
copy div "1934274646"
click at [990, 223] on td "989174H" at bounding box center [981, 208] width 55 height 78
drag, startPoint x: 985, startPoint y: 220, endPoint x: 955, endPoint y: 198, distance: 36.9
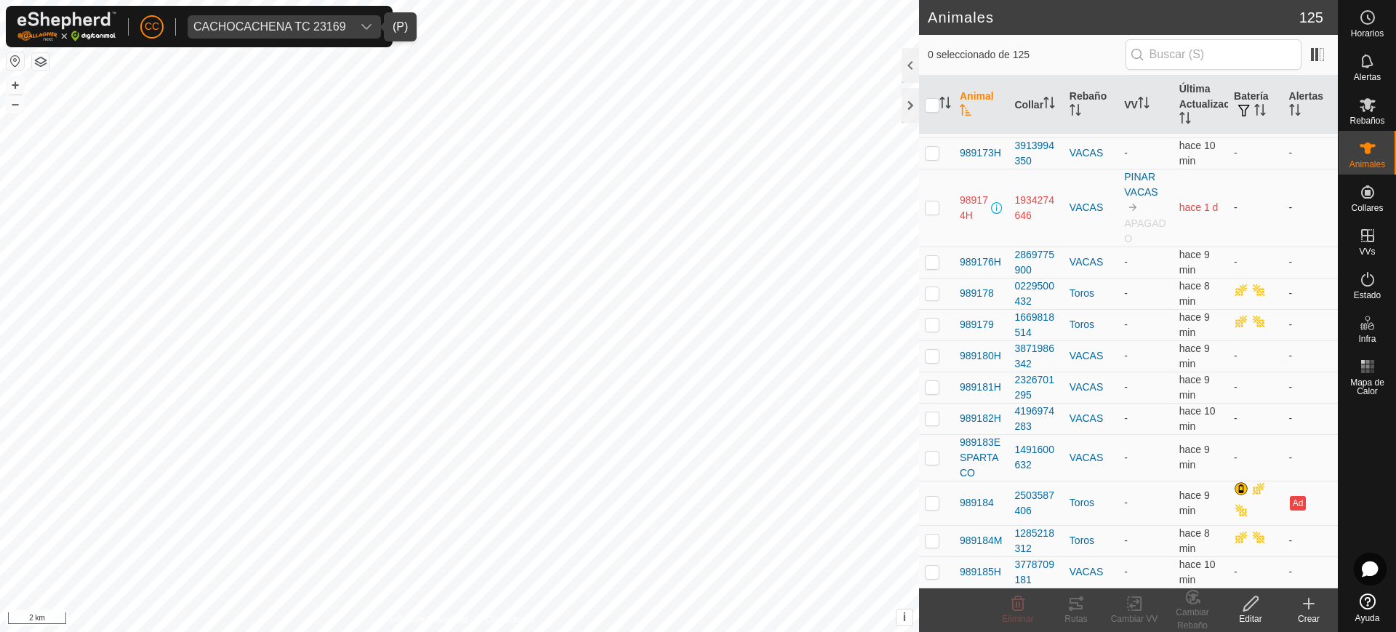
click at [955, 198] on td "989174H" at bounding box center [981, 208] width 55 height 78
copy span "989174H"
click at [931, 201] on p-checkbox at bounding box center [932, 207] width 15 height 12
checkbox input "true"
click at [1245, 609] on icon at bounding box center [1251, 603] width 18 height 17
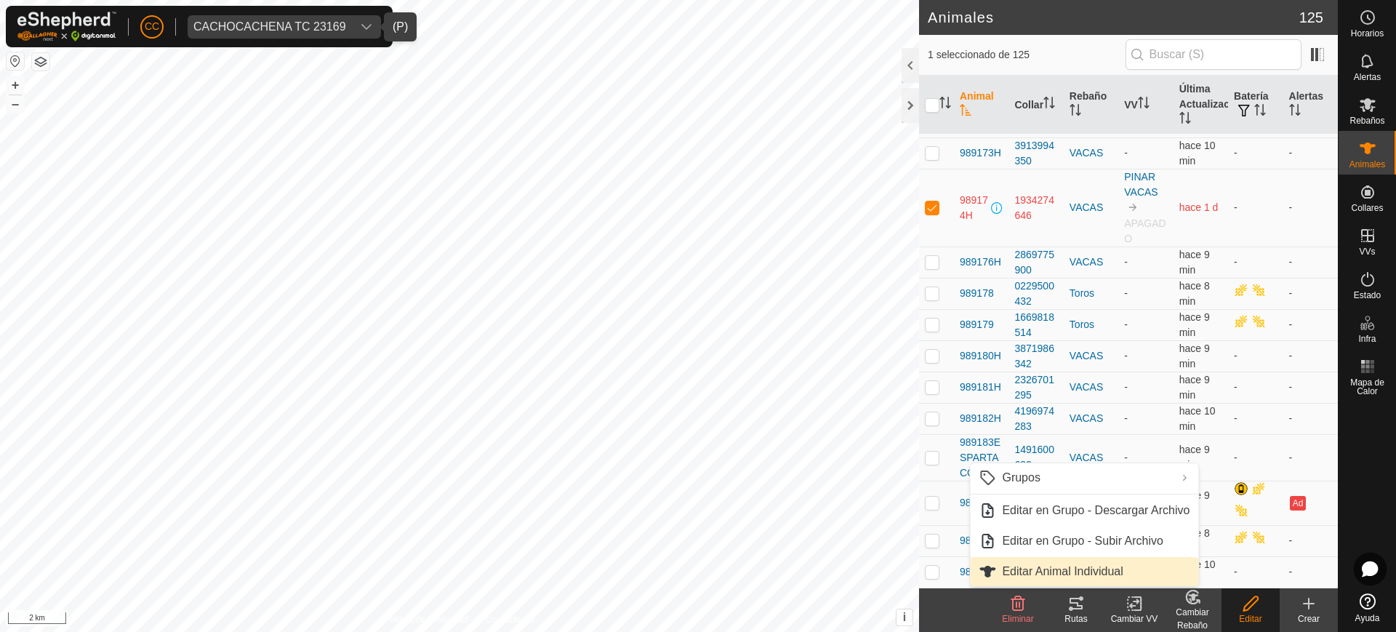
click at [1147, 560] on link "Editar Animal Individual" at bounding box center [1084, 571] width 228 height 29
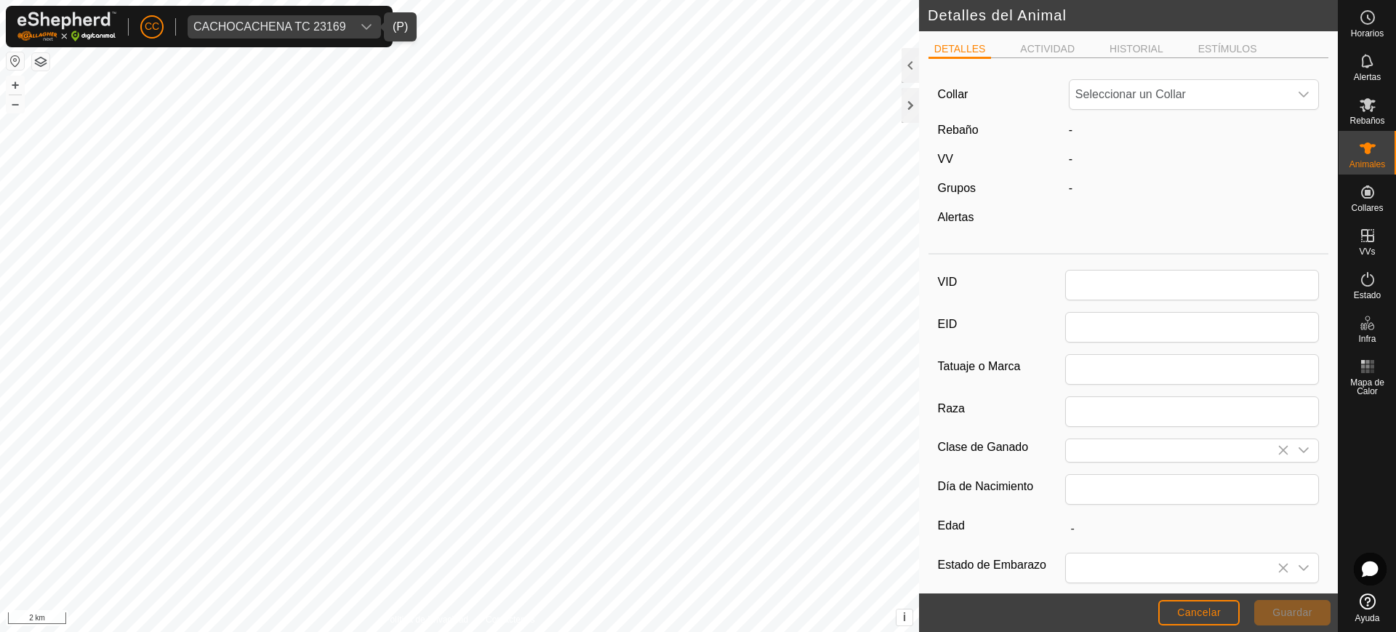
type input "989174H"
type input "CACHENA"
type input "0"
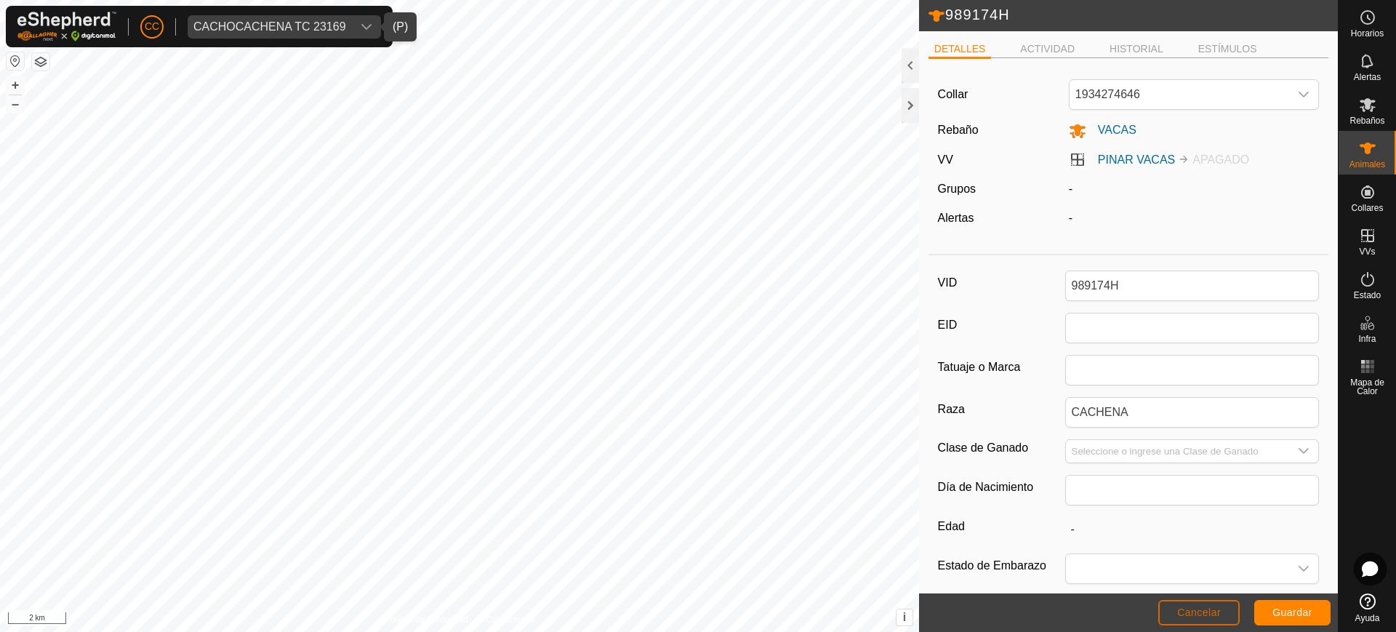
click at [1192, 607] on span "Cancelar" at bounding box center [1199, 612] width 44 height 12
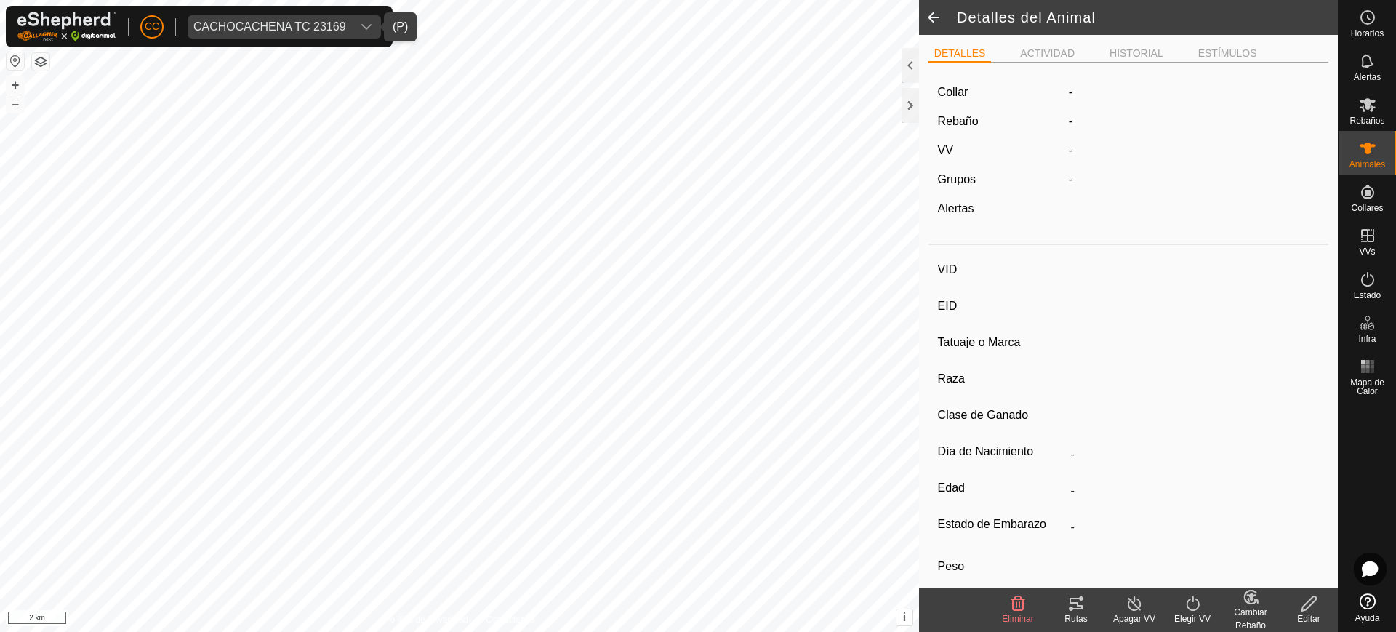
type input "989174H"
type input "-"
type input "CACHENA"
type input "-"
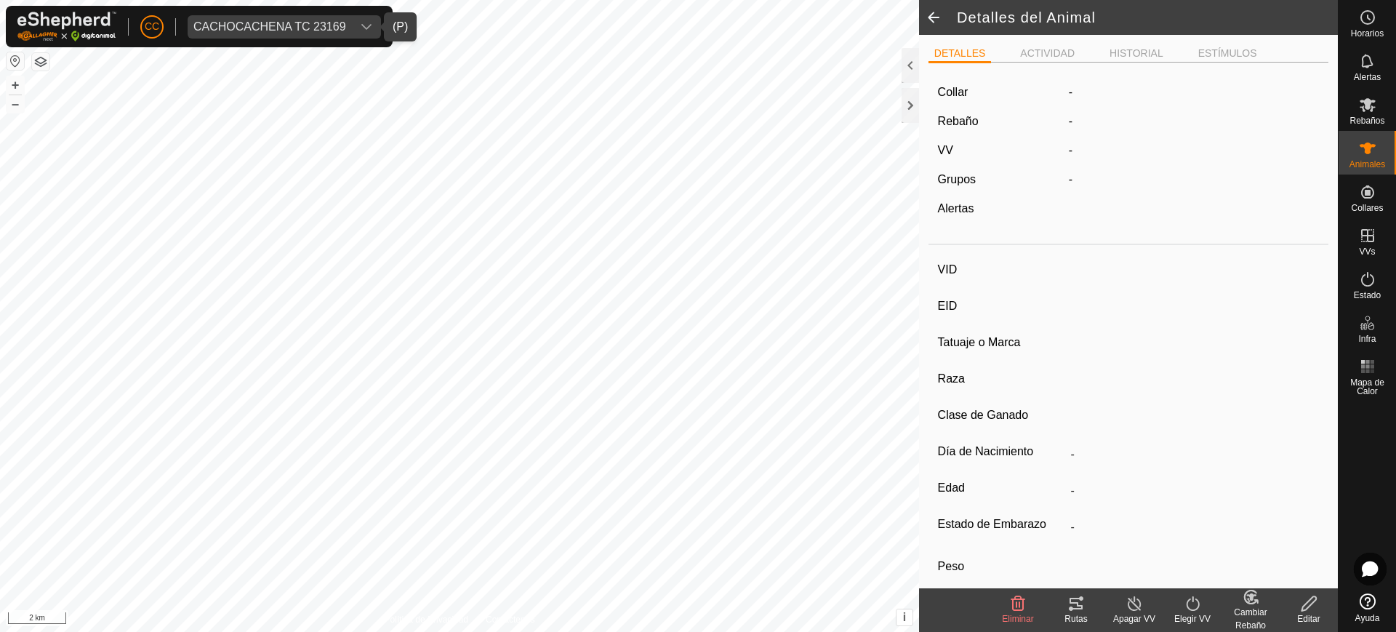
type input "0 kg"
type input "-"
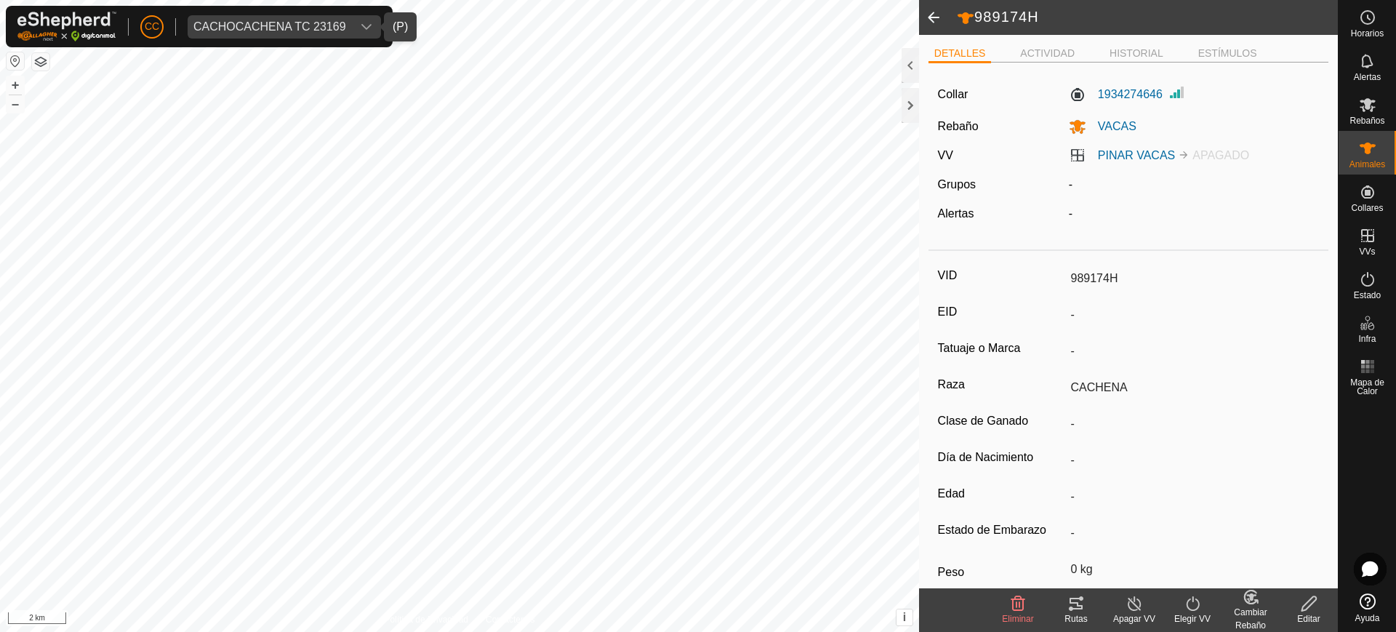
drag, startPoint x: 1165, startPoint y: 284, endPoint x: 1059, endPoint y: 277, distance: 106.4
click at [1059, 277] on div "VID 989174H" at bounding box center [1129, 278] width 382 height 25
click at [1033, 608] on delete-svg-icon at bounding box center [1018, 603] width 58 height 17
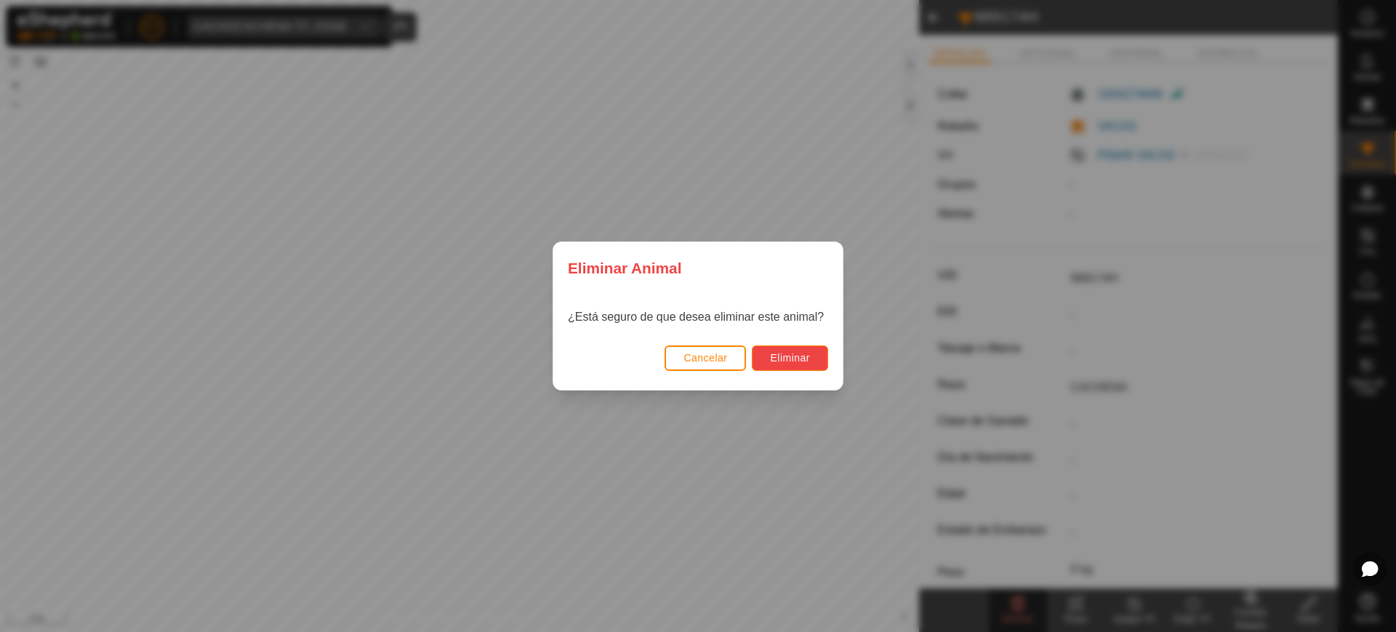
click at [809, 364] on button "Eliminar" at bounding box center [790, 357] width 76 height 25
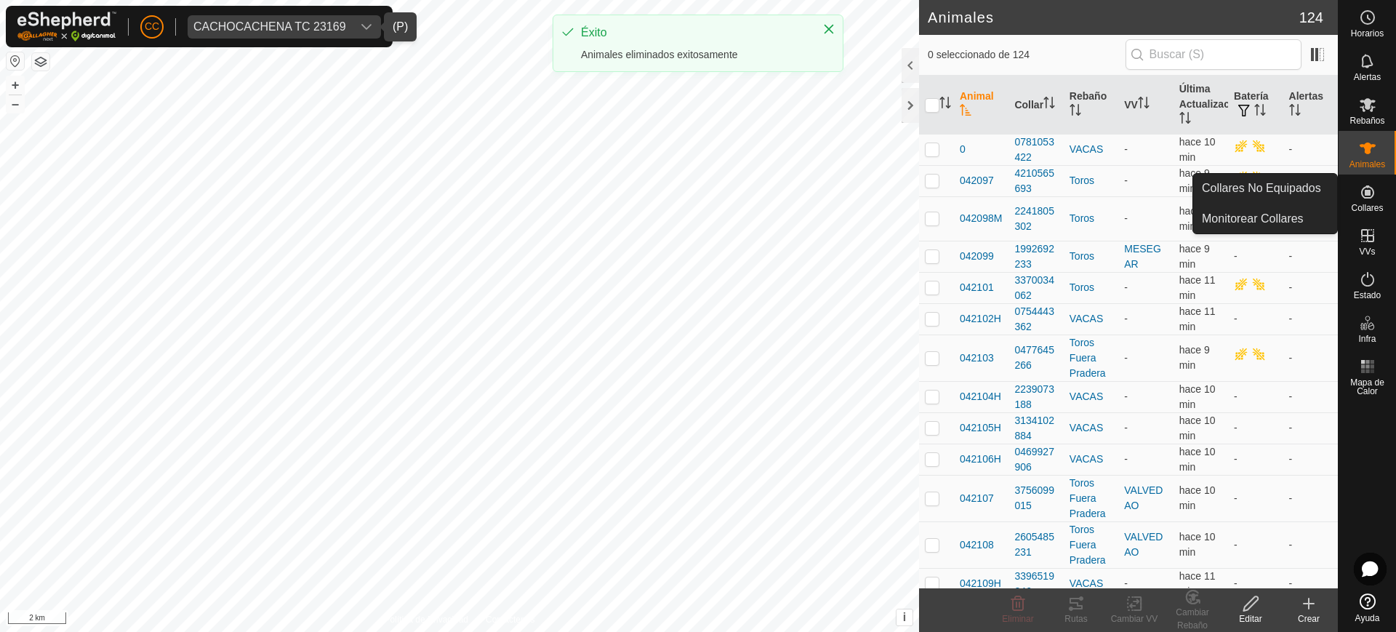
click at [1377, 188] on es-neckbands-svg-icon at bounding box center [1368, 191] width 26 height 23
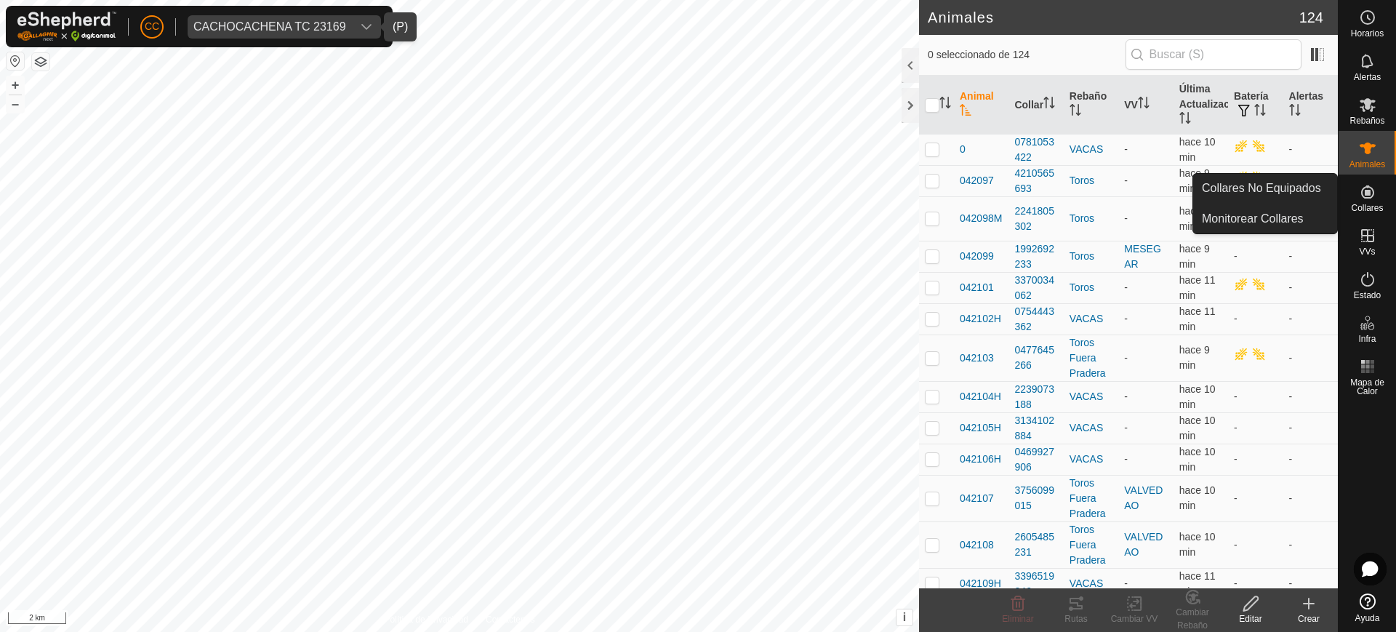
click at [1312, 183] on link "Collares No Equipados" at bounding box center [1265, 188] width 144 height 29
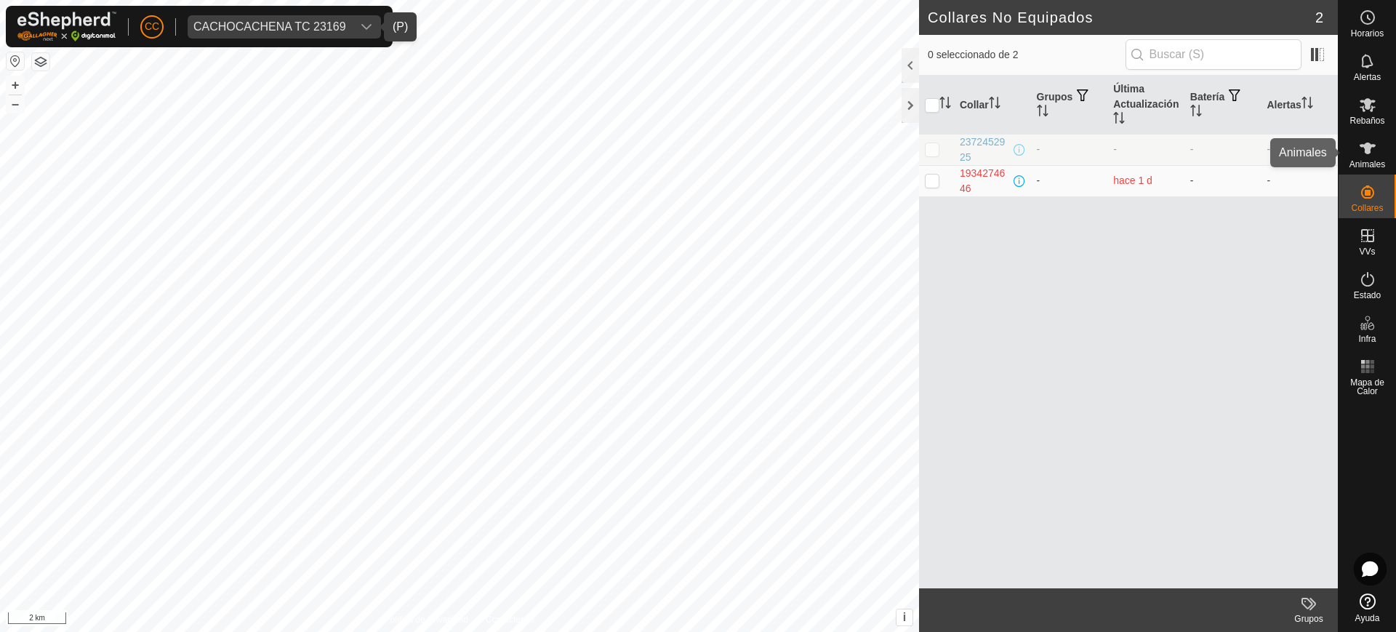
click at [1369, 151] on icon at bounding box center [1368, 149] width 16 height 12
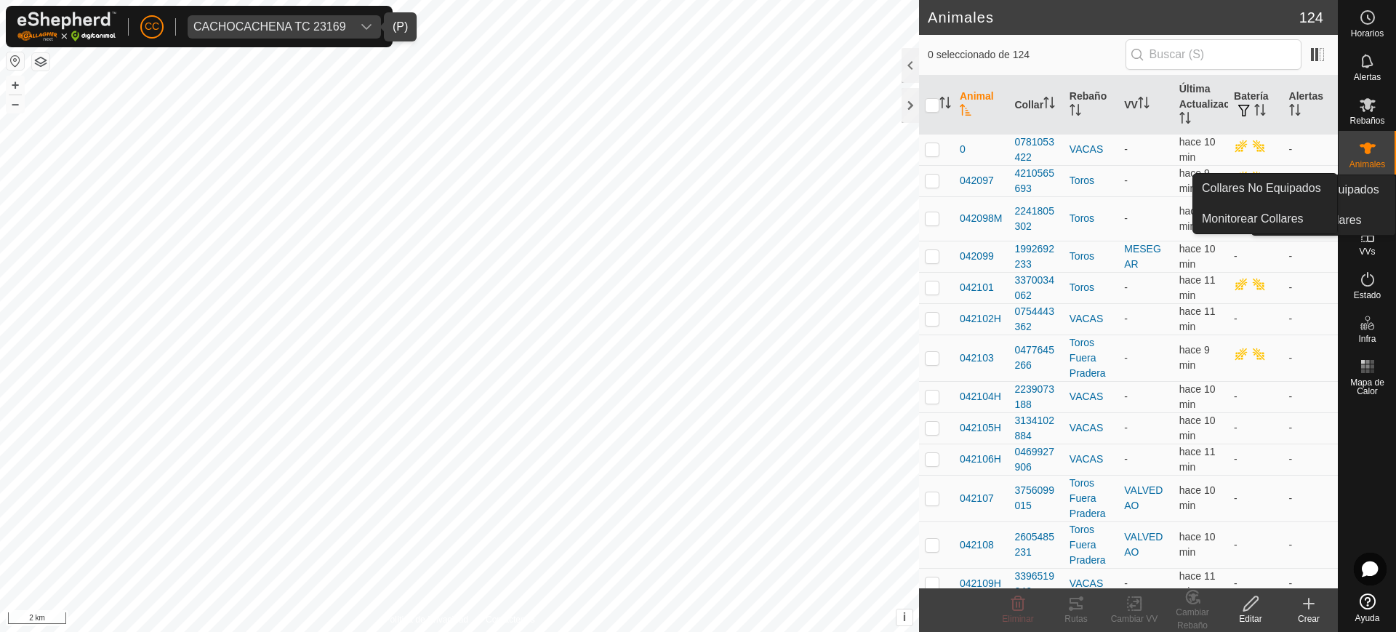
click at [1309, 608] on icon at bounding box center [1309, 603] width 0 height 10
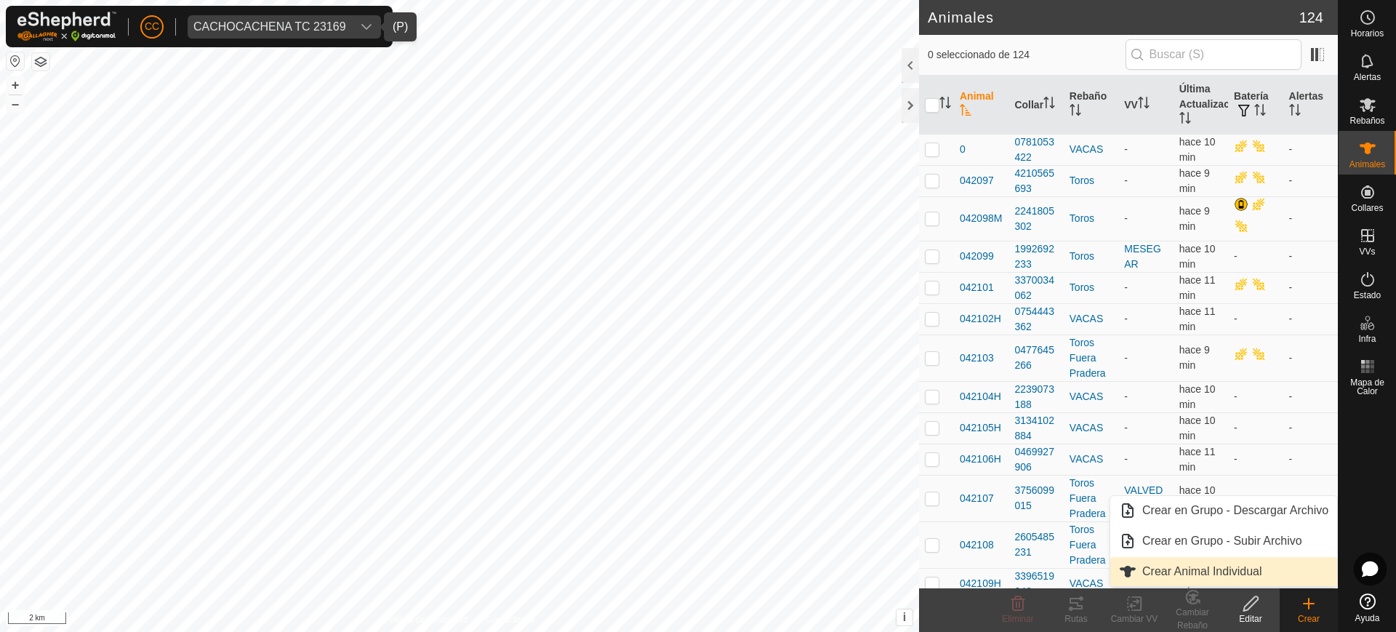
click at [1247, 571] on link "Crear Animal Individual" at bounding box center [1223, 571] width 227 height 29
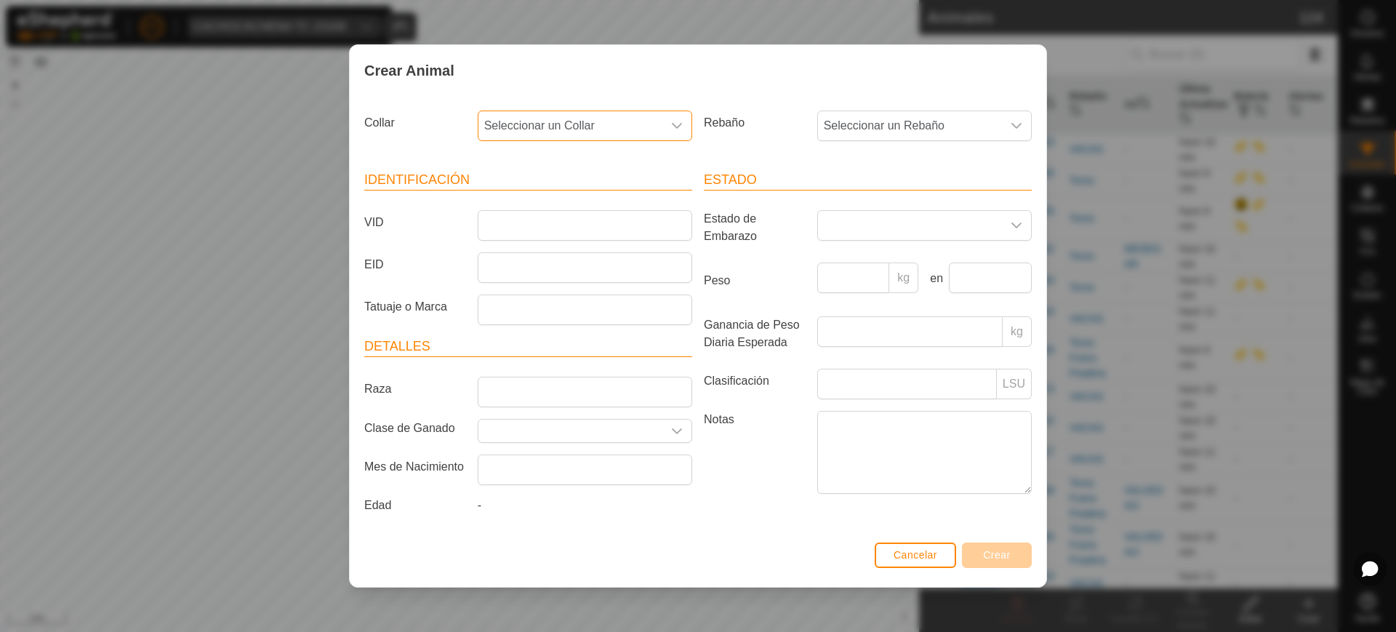
click at [520, 116] on span "Seleccionar un Collar" at bounding box center [570, 125] width 184 height 29
click at [560, 263] on li "1934274646" at bounding box center [585, 261] width 213 height 29
click at [920, 120] on span "Seleccionar un Rebaño" at bounding box center [910, 125] width 184 height 29
click at [884, 286] on li "VACAS" at bounding box center [925, 292] width 213 height 29
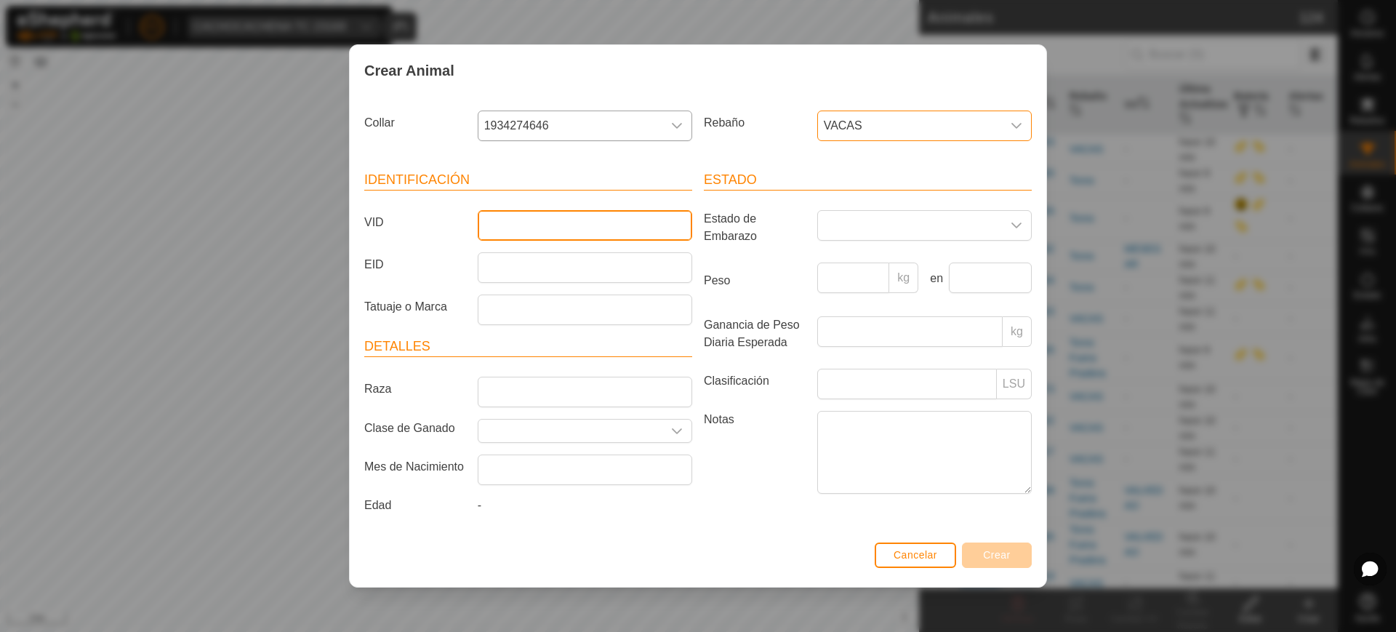
click at [612, 228] on input "VID" at bounding box center [585, 225] width 215 height 31
paste input "989174H"
type input "989174H"
click at [995, 560] on span "Crear" at bounding box center [997, 555] width 28 height 12
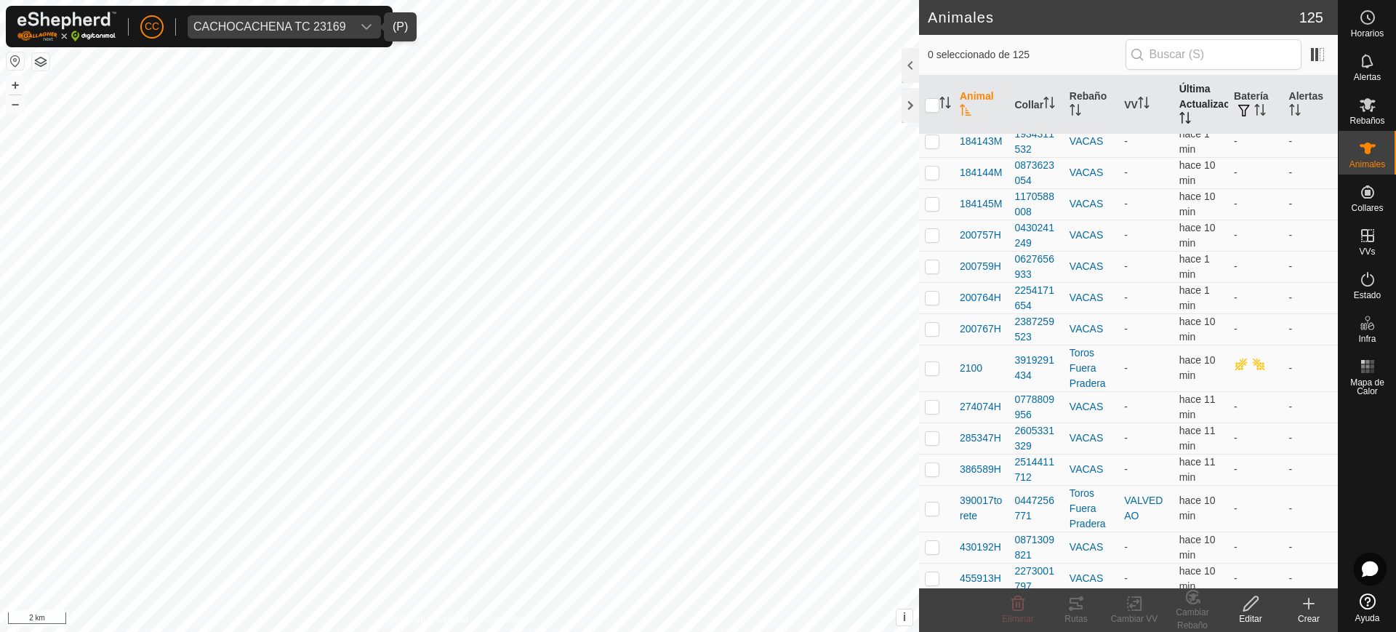
scroll to position [2091, 0]
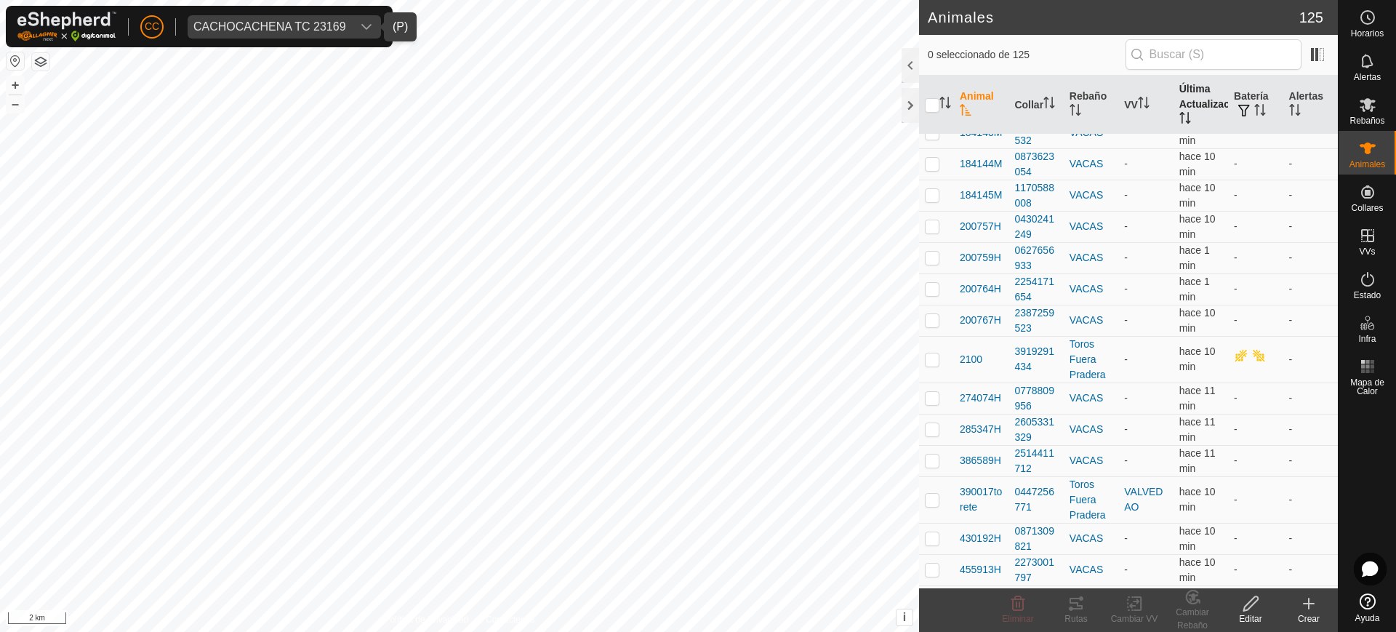
click at [1179, 105] on th "Última Actualización" at bounding box center [1201, 105] width 55 height 59
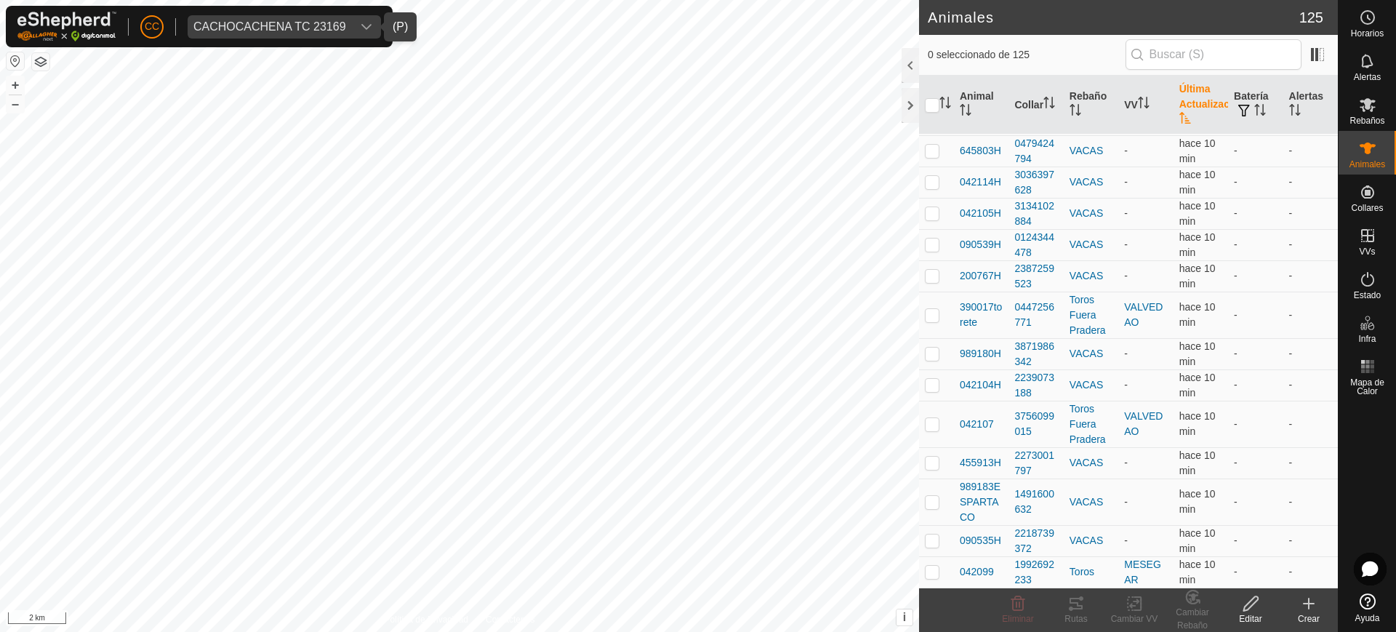
scroll to position [0, 0]
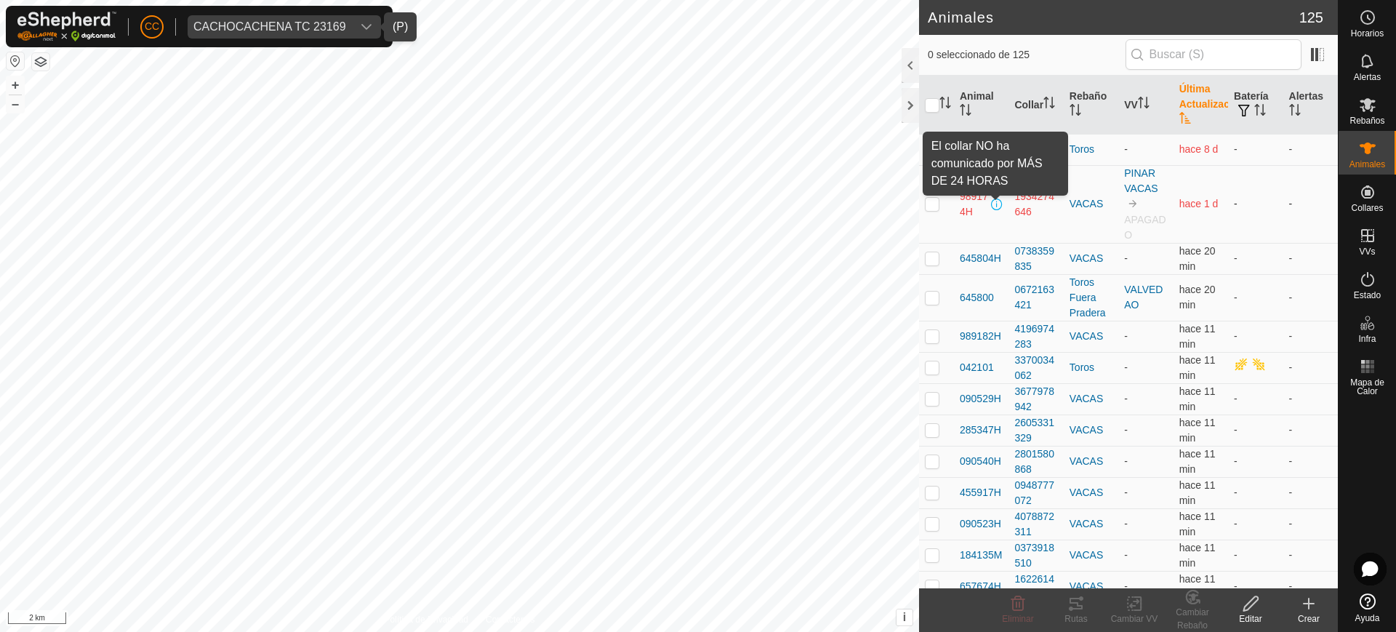
click at [995, 203] on span at bounding box center [997, 205] width 12 height 12
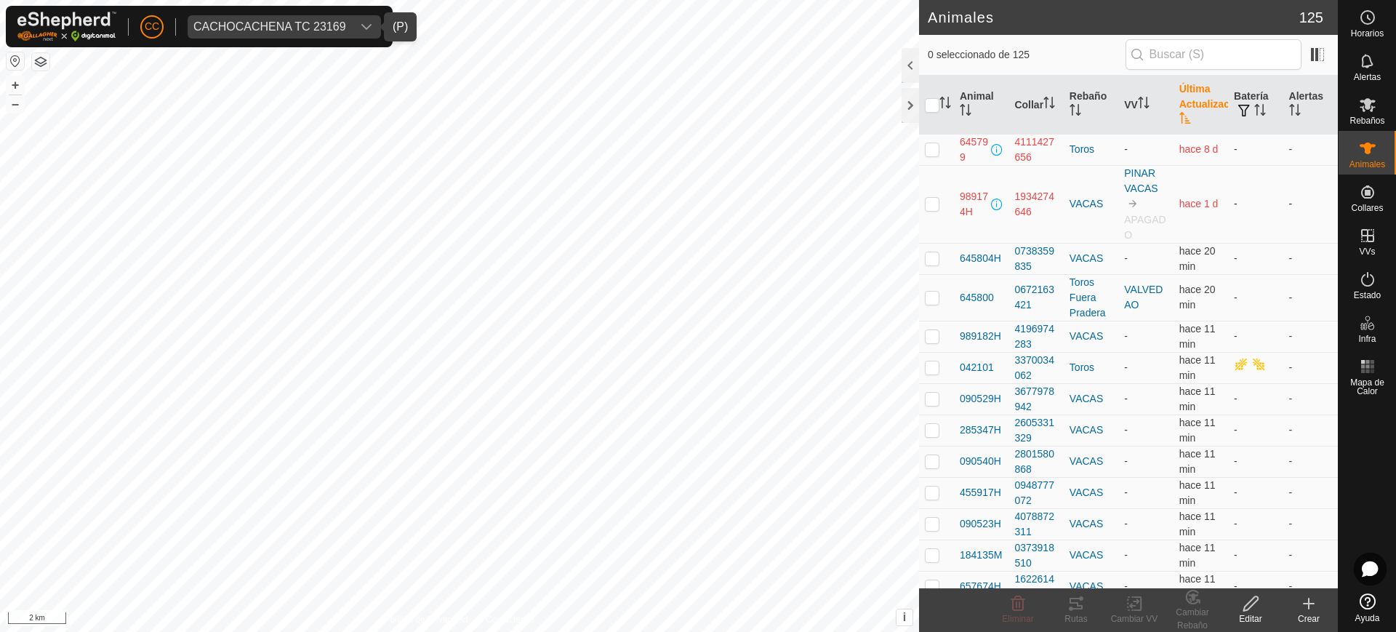
click at [931, 207] on p-checkbox at bounding box center [932, 204] width 15 height 12
checkbox input "true"
click at [332, 21] on div "CACHOCACHENA TC 23169" at bounding box center [269, 27] width 153 height 12
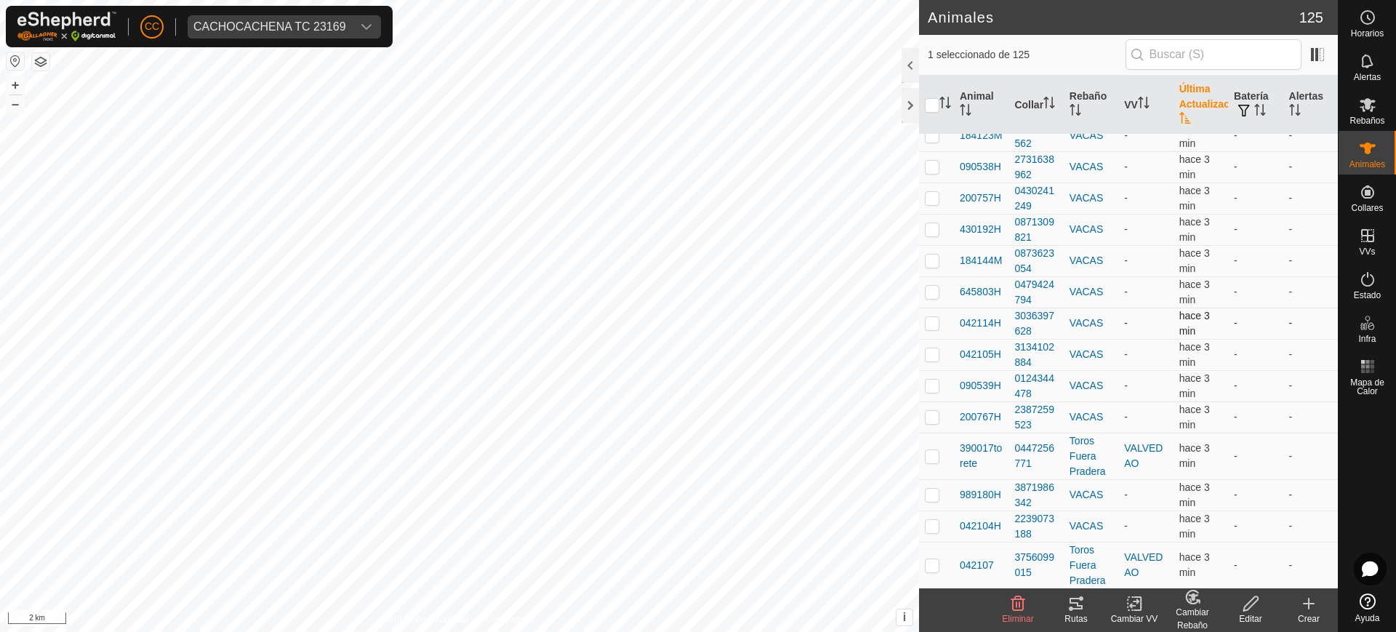
scroll to position [3787, 0]
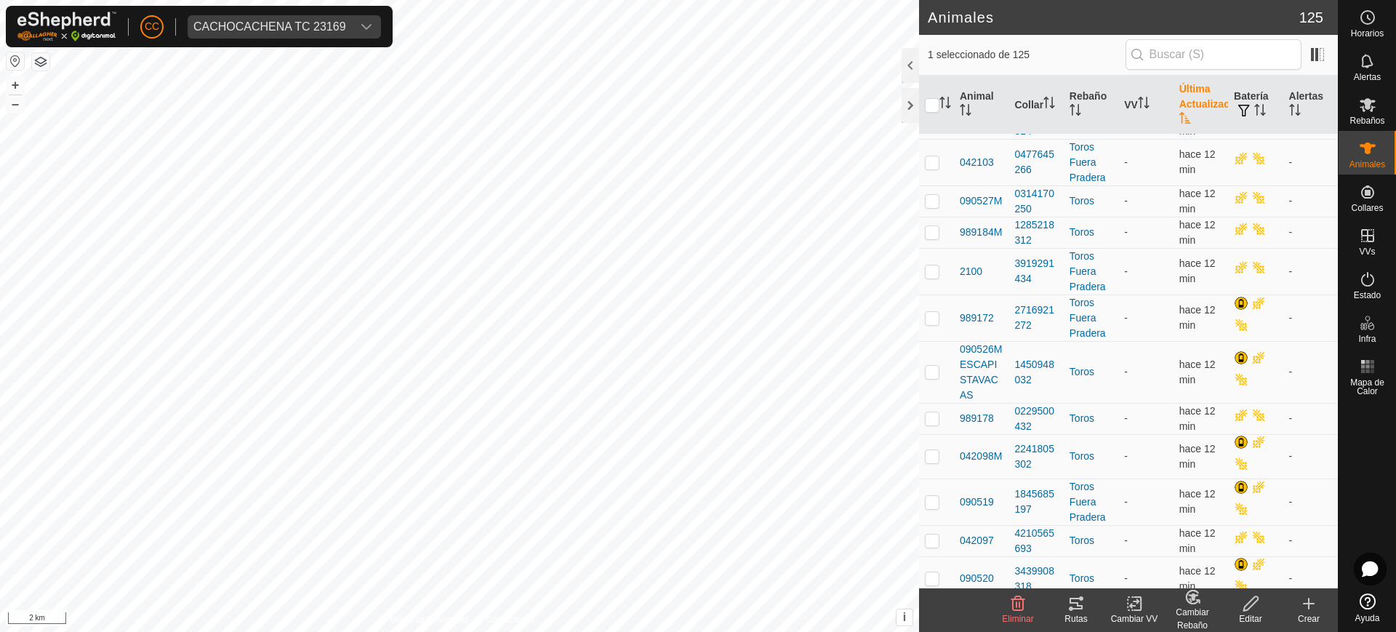
click at [1376, 601] on link "Ayuda" at bounding box center [1367, 608] width 57 height 41
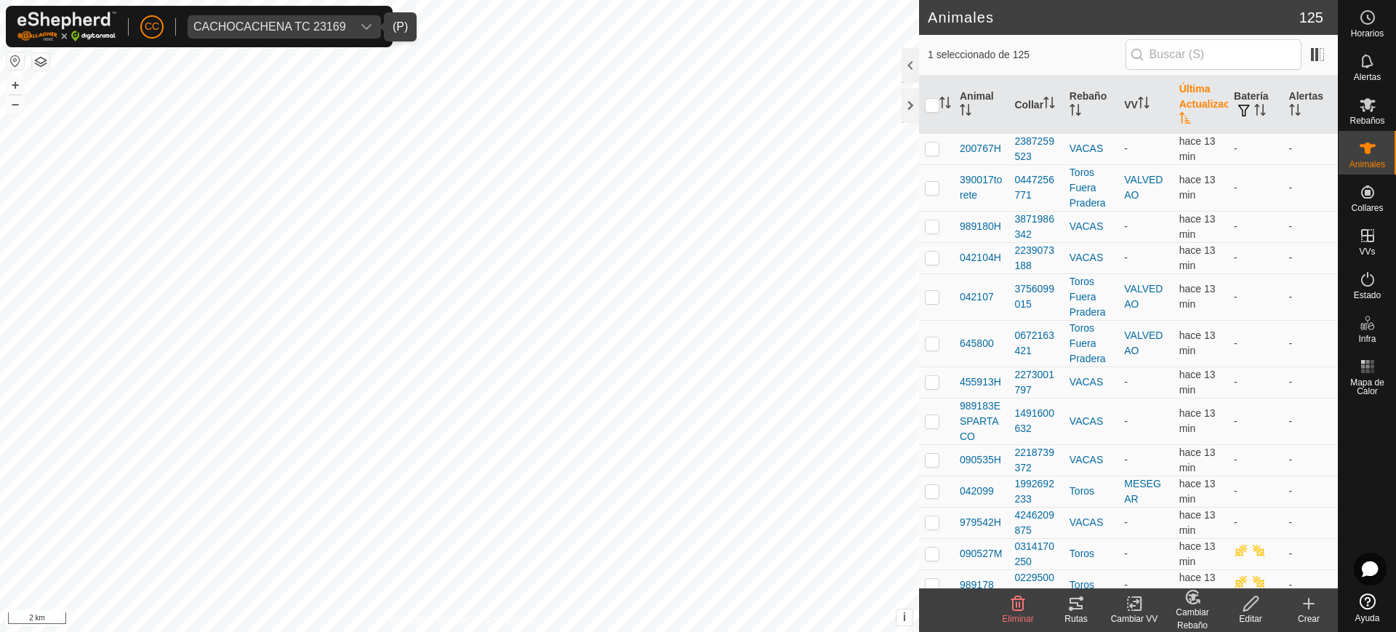
click at [338, 23] on div "CACHOCACHENA TC 23169" at bounding box center [269, 27] width 153 height 12
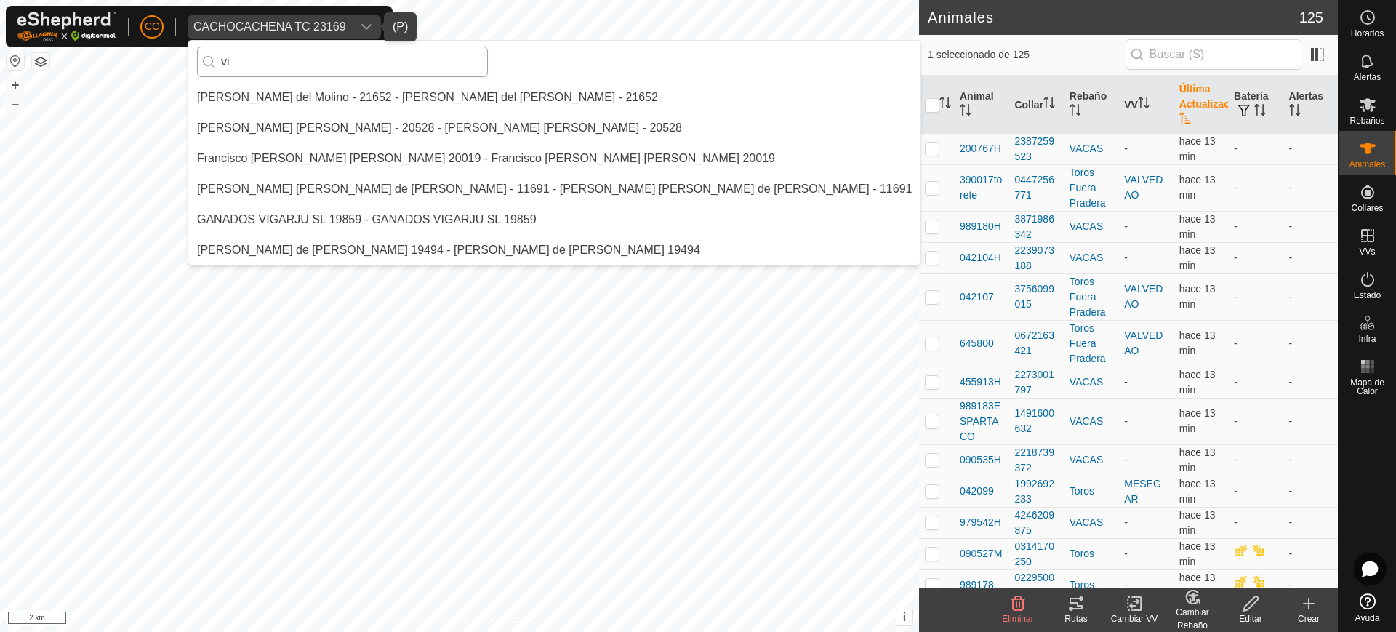
scroll to position [0, 0]
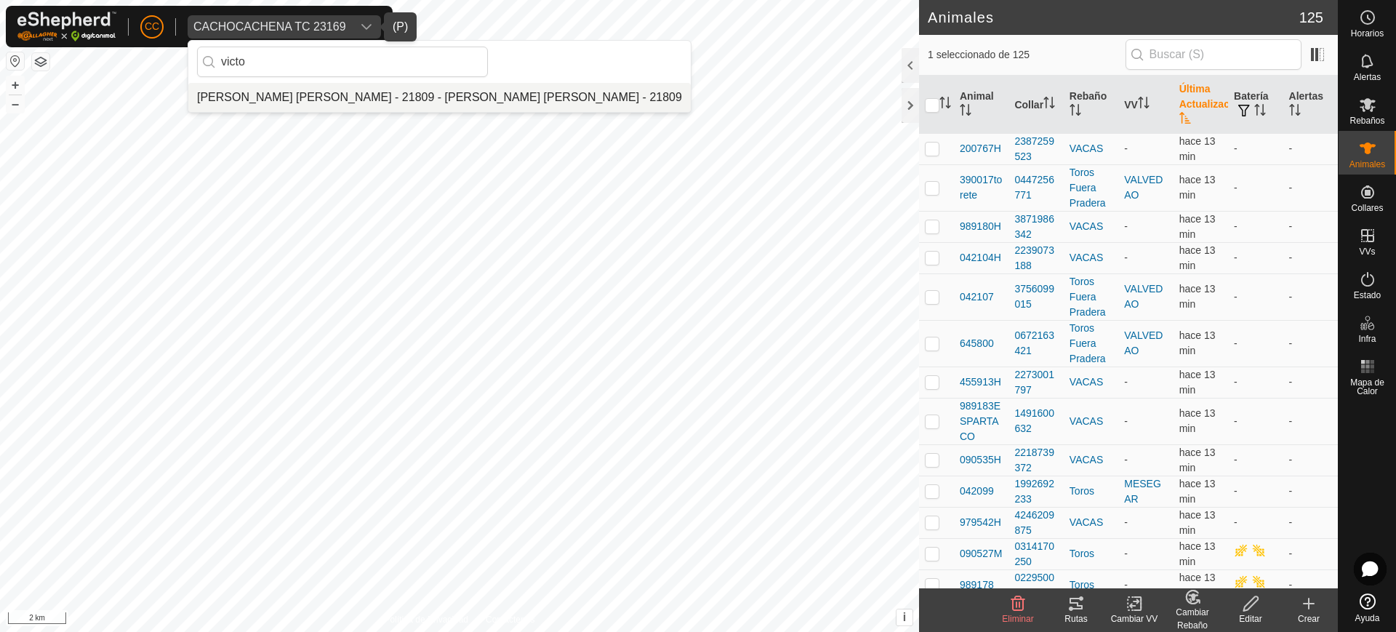
type input "victo"
click at [330, 89] on li "Victor Ortiz Arroyo - 21809 - Victor Ortiz Arroyo - 21809" at bounding box center [439, 97] width 502 height 29
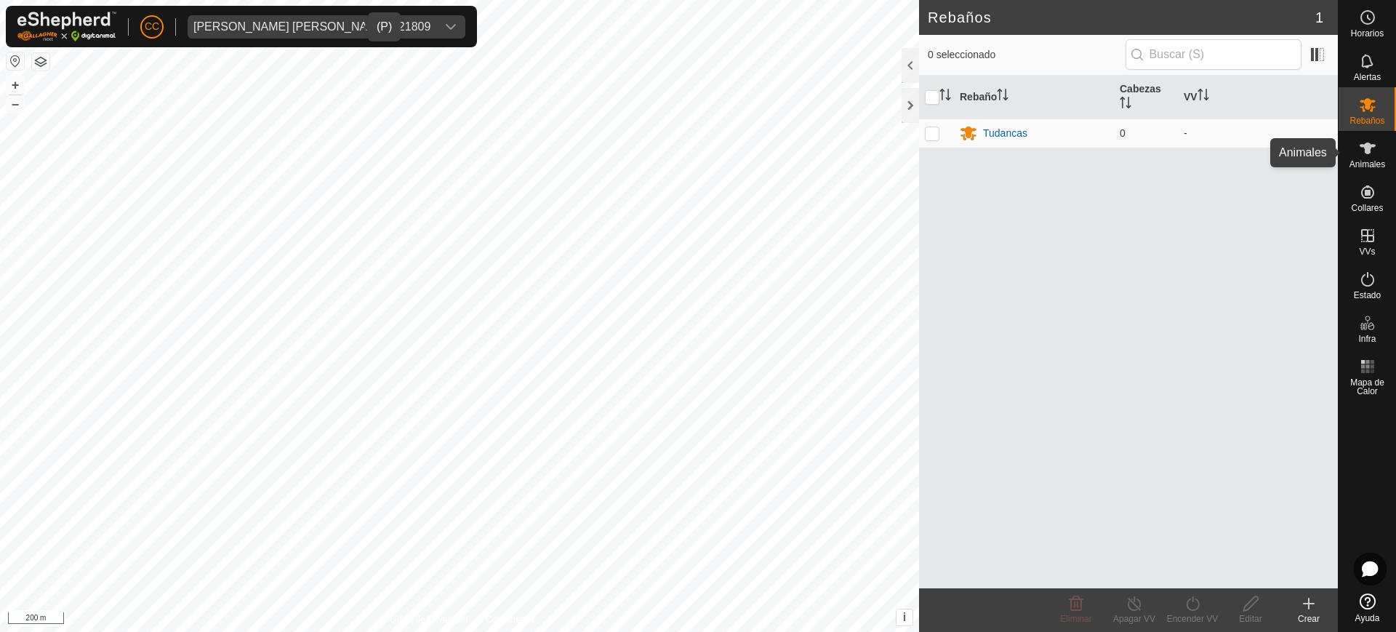
click at [1377, 161] on span "Animales" at bounding box center [1368, 164] width 36 height 9
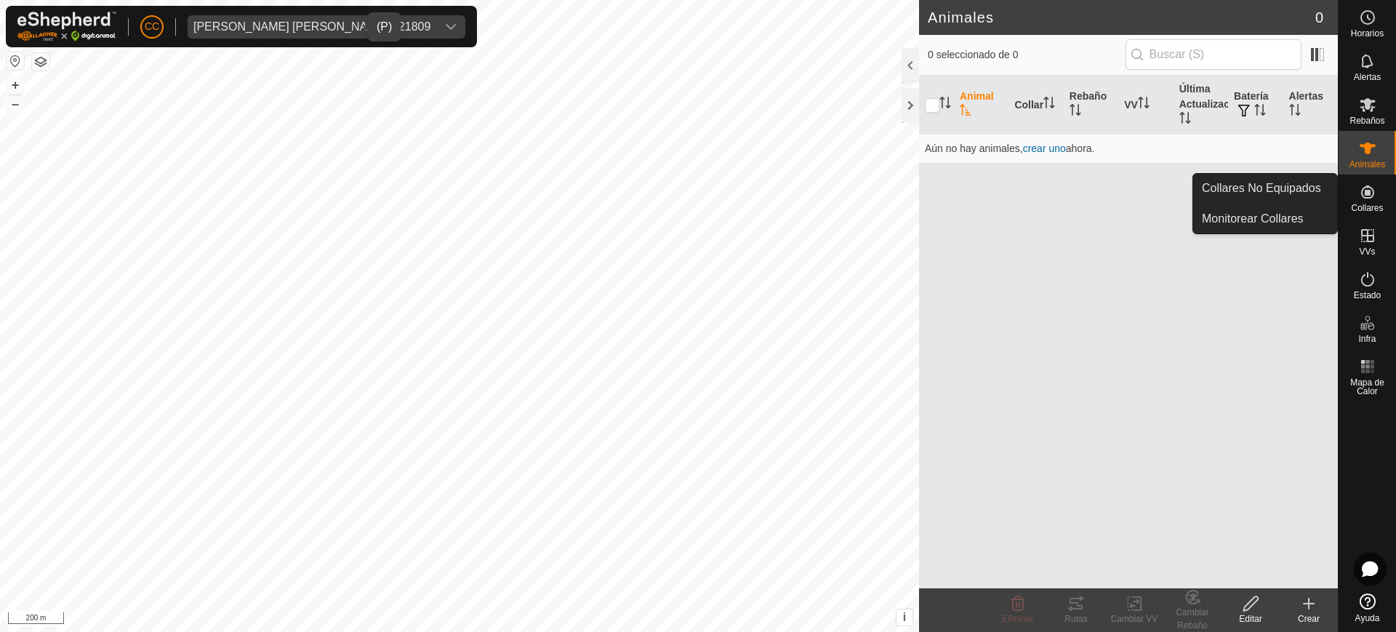
click at [1378, 196] on es-neckbands-svg-icon at bounding box center [1368, 191] width 26 height 23
click at [1321, 185] on link "Collares No Equipados" at bounding box center [1265, 188] width 144 height 29
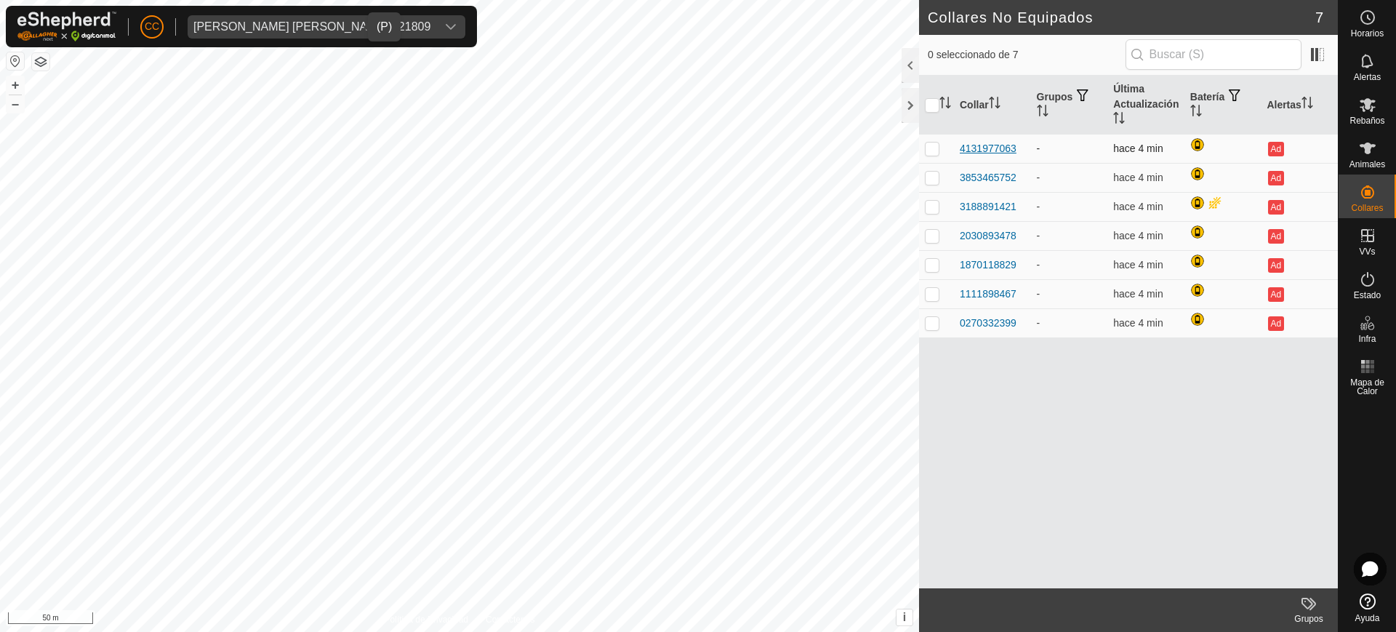
click at [999, 152] on div "4131977063" at bounding box center [988, 148] width 57 height 15
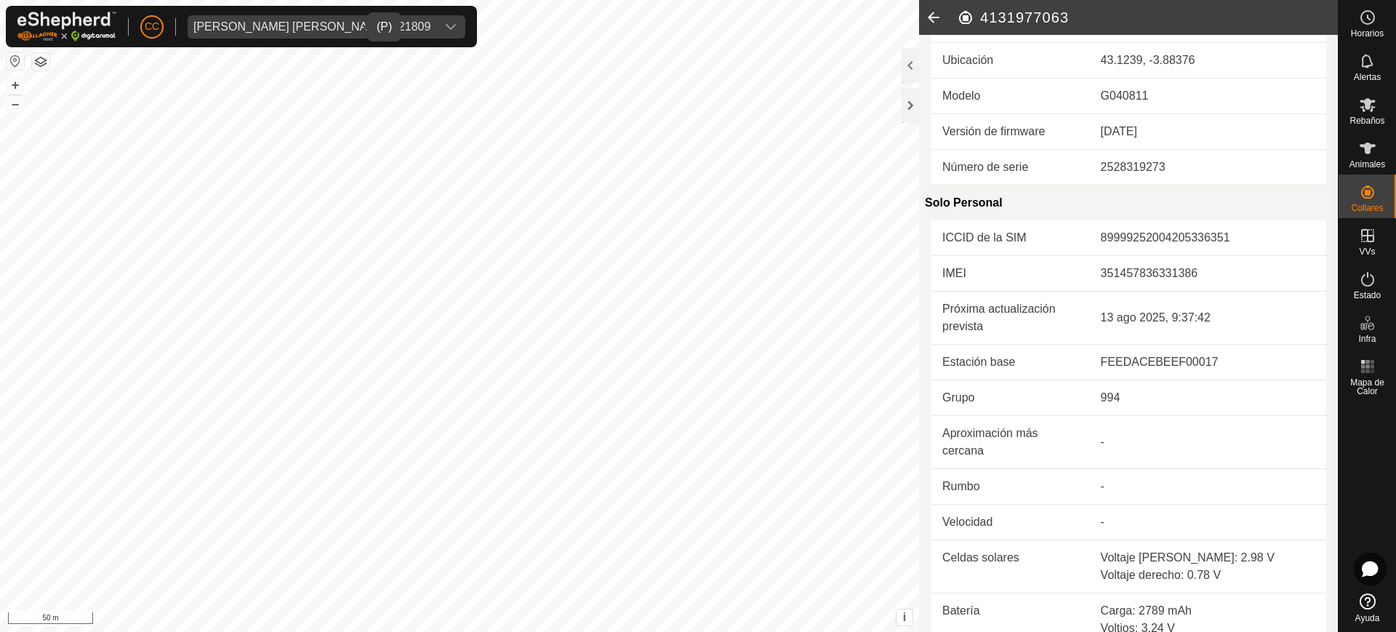
scroll to position [356, 0]
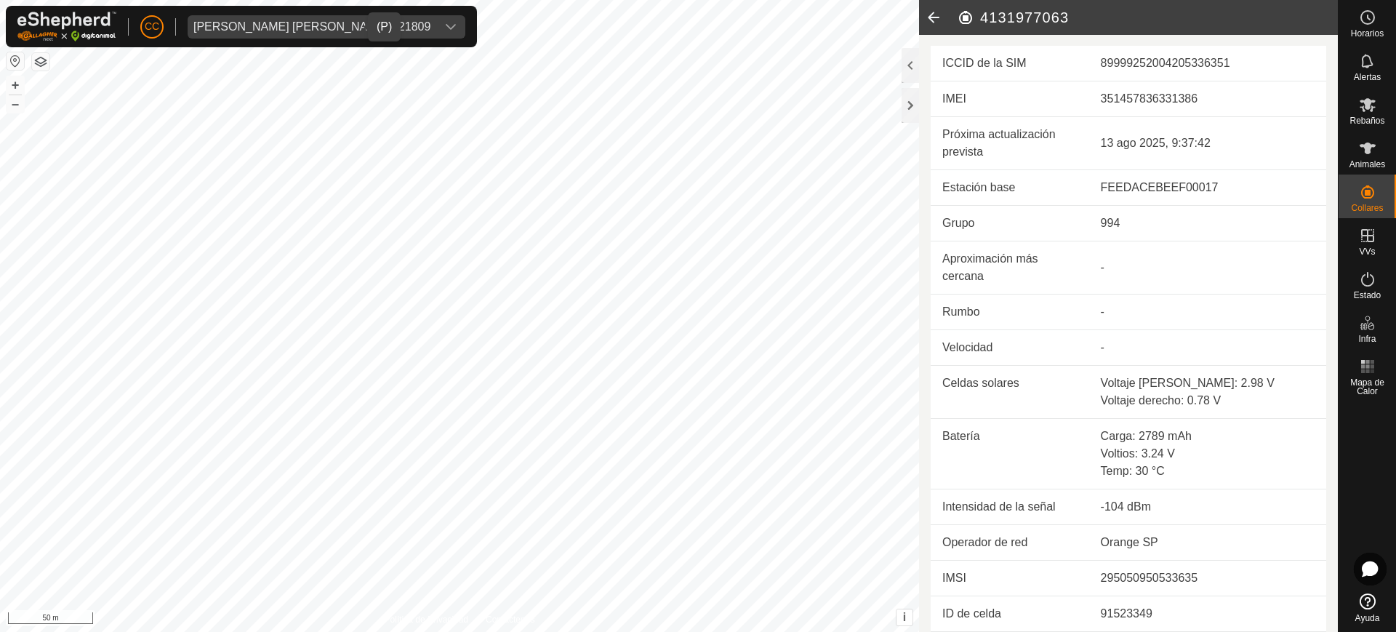
click at [936, 15] on icon at bounding box center [933, 17] width 29 height 35
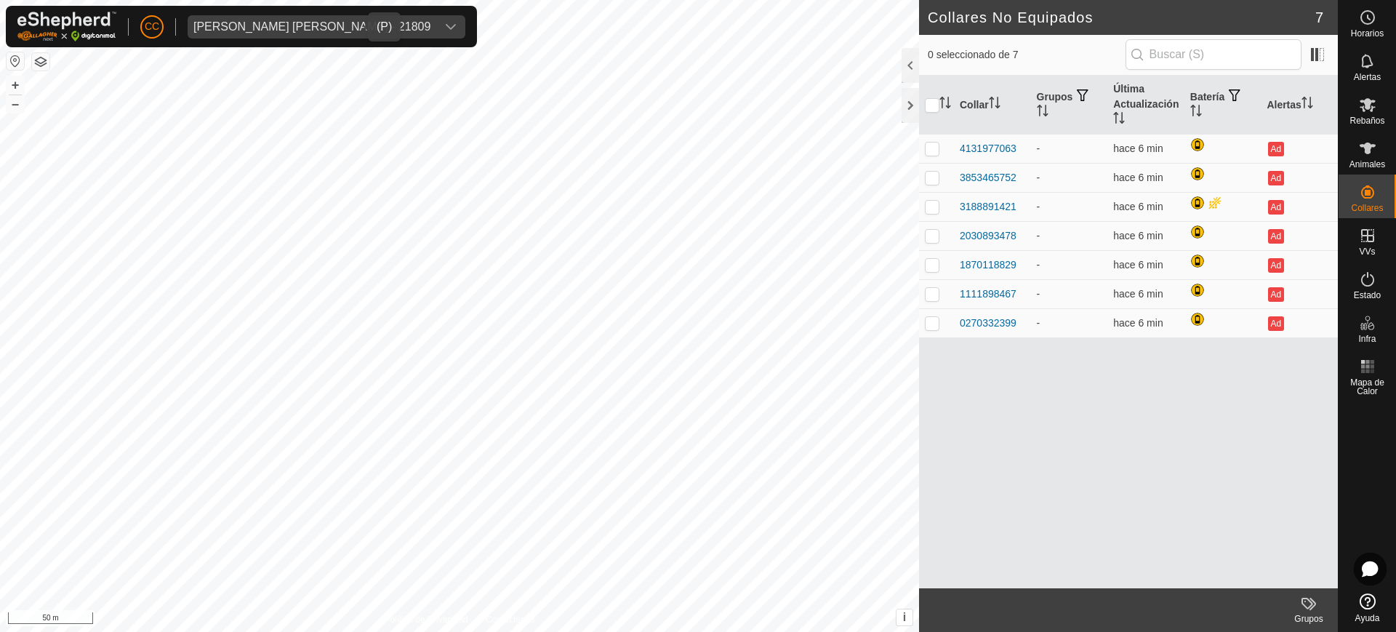
click at [257, 22] on div "Victor Ortiz Arroyo - 21809" at bounding box center [311, 27] width 237 height 12
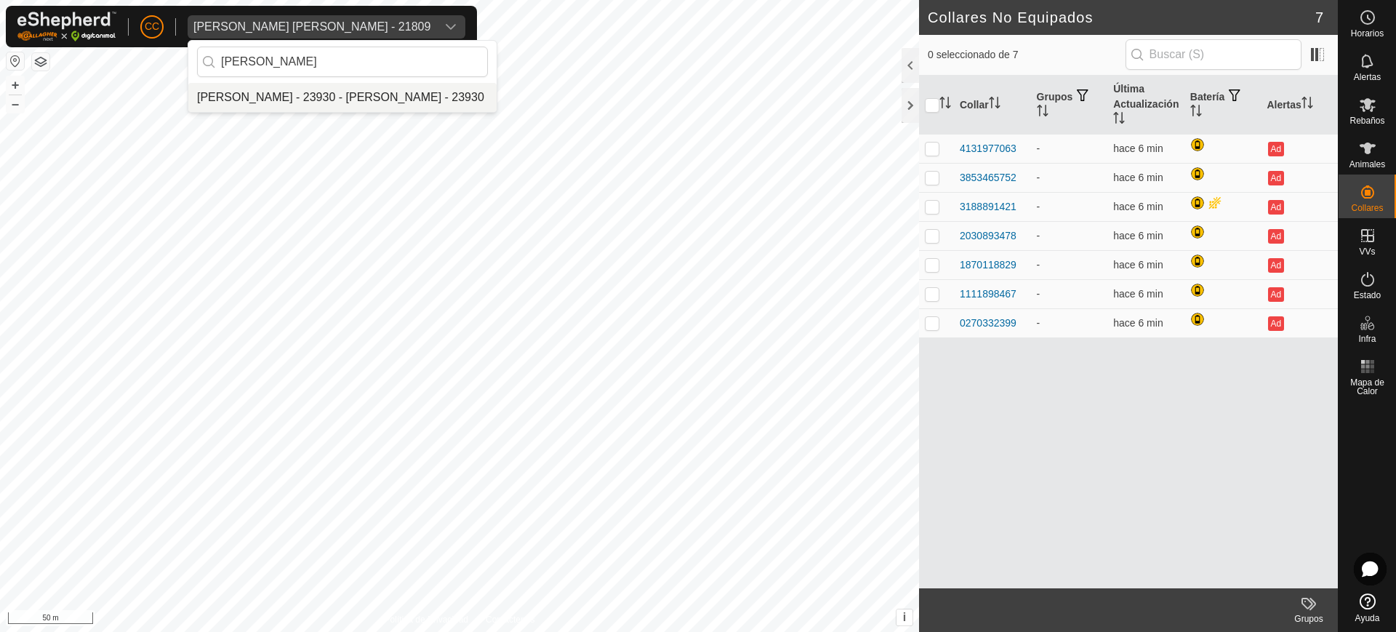
type input "felip"
click at [289, 92] on li "Felipe Roncero Roncero - 23930 - Felipe Roncero Roncero - 23930" at bounding box center [342, 97] width 308 height 29
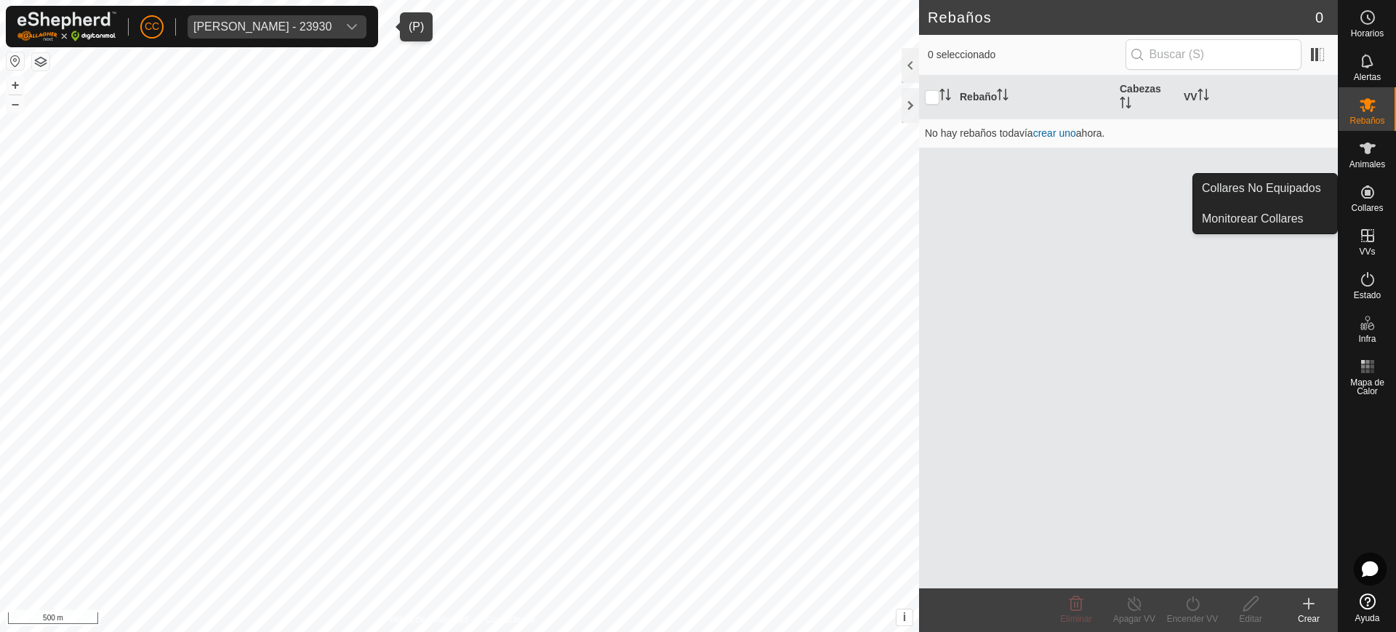
click at [1376, 204] on span "Collares" at bounding box center [1367, 208] width 32 height 9
click at [1331, 180] on link "Collares No Equipados" at bounding box center [1265, 188] width 144 height 29
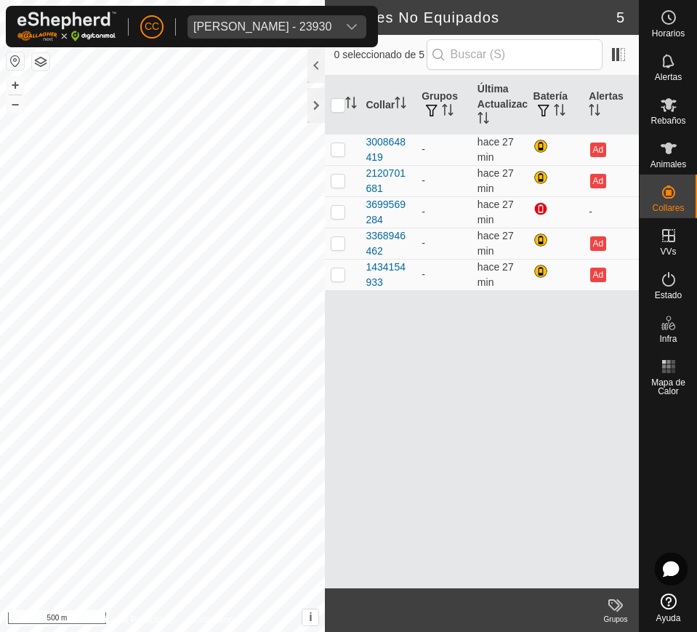
click at [236, 25] on div "Felipe Roncero Roncero - 23930" at bounding box center [262, 27] width 138 height 12
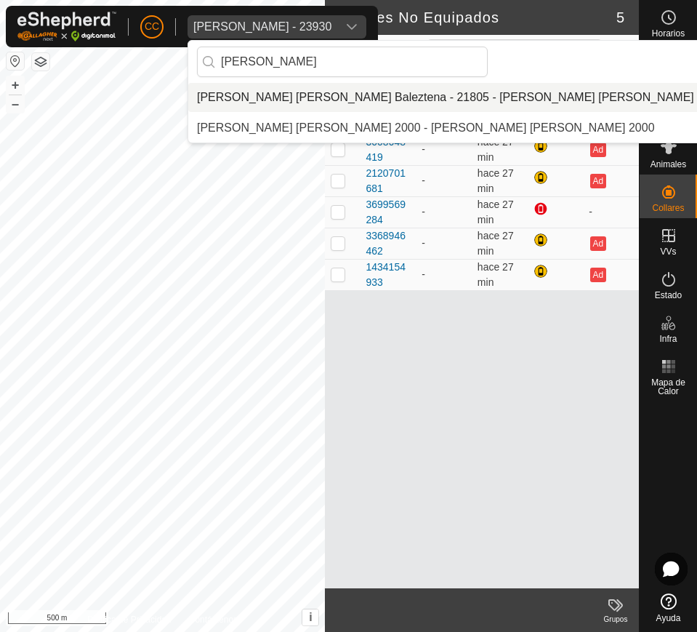
type input "ana mar"
click at [287, 105] on li "Ana Maria Alduncin Baleztena - 21805 - Ana Maria Alduncin Baleztena - 21805" at bounding box center [494, 97] width 612 height 29
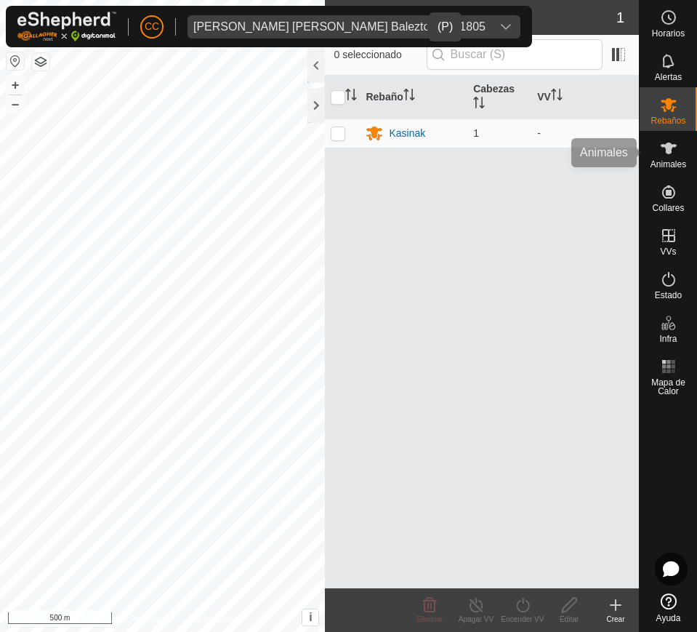
click at [672, 160] on span "Animales" at bounding box center [669, 164] width 36 height 9
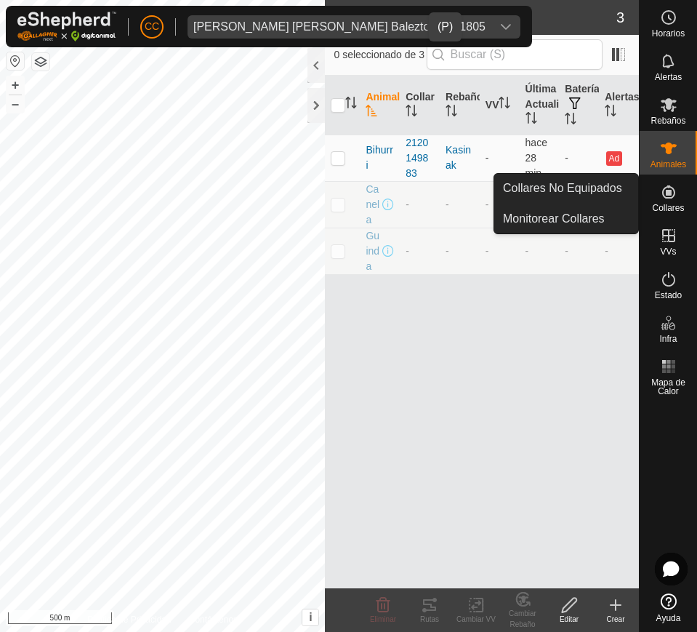
click at [676, 191] on icon at bounding box center [668, 191] width 17 height 17
click at [588, 185] on link "Collares No Equipados" at bounding box center [566, 188] width 144 height 29
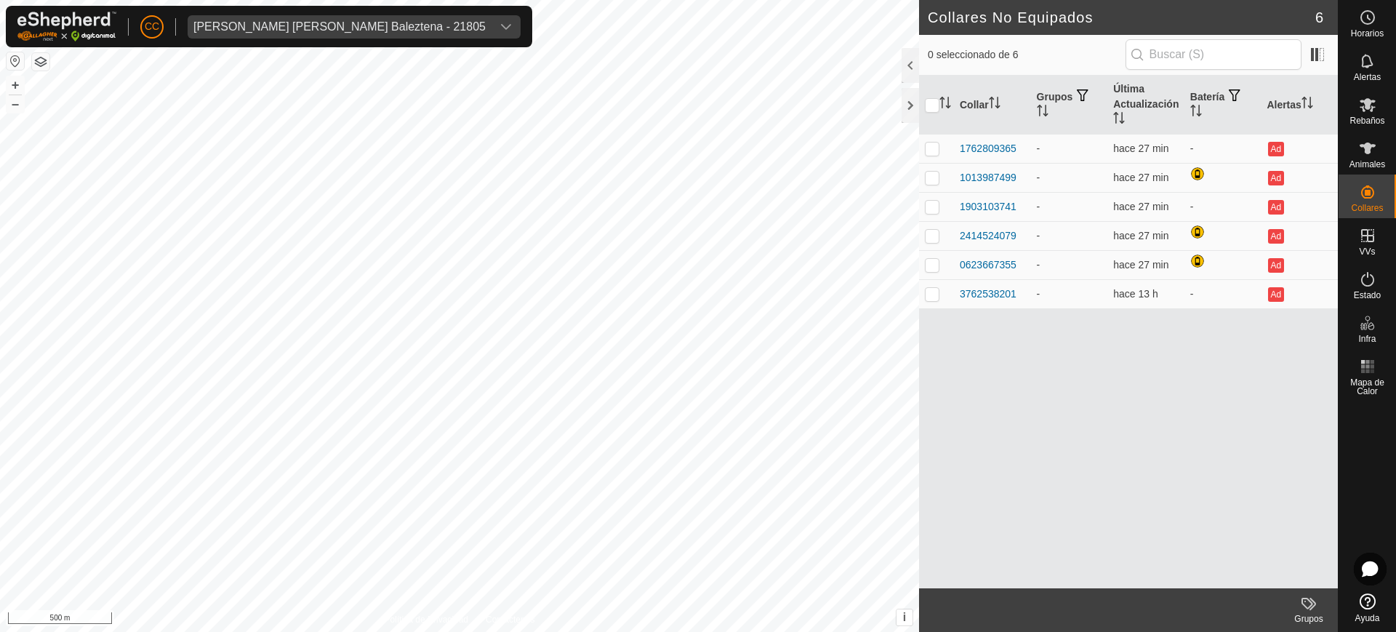
click at [289, 39] on div "CC Ana Maria Alduncin Baleztena - 21805" at bounding box center [269, 26] width 526 height 41
click at [287, 31] on div "Ana Maria Alduncin Baleztena - 21805" at bounding box center [339, 27] width 292 height 12
type input "a"
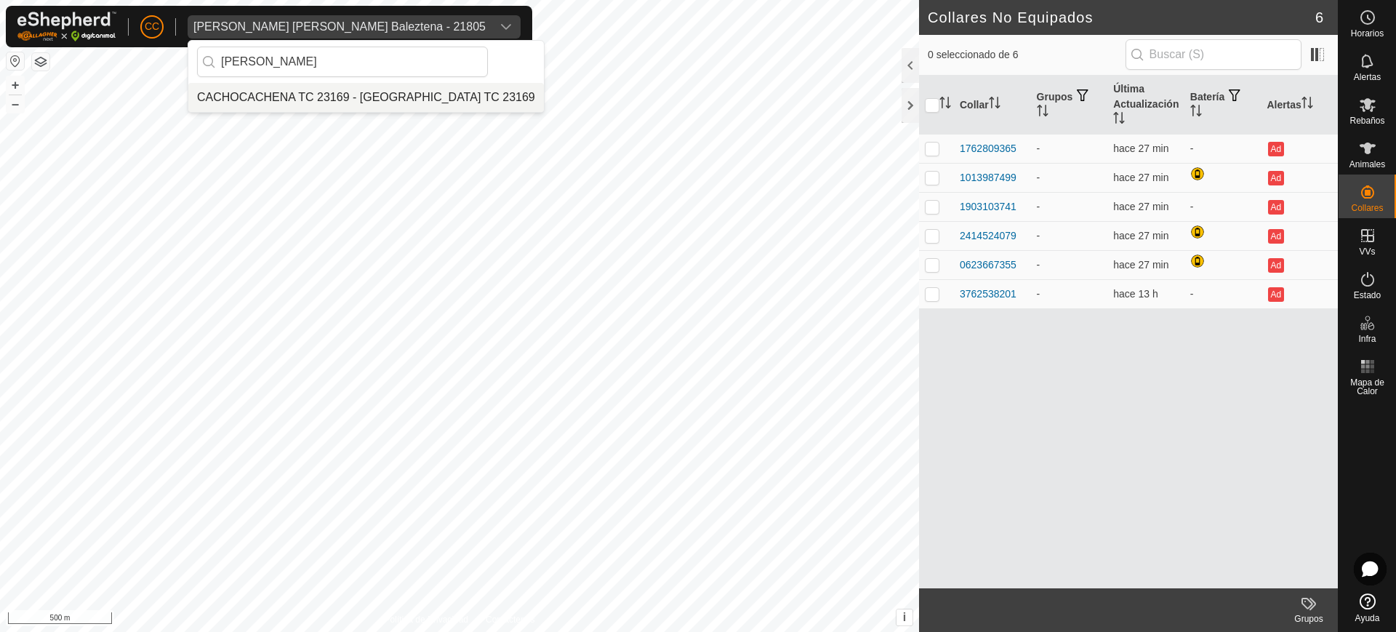
type input "cacho"
click at [279, 97] on li "CACHOCACHENA TC 23169 - CACHOCACHENA TC 23169" at bounding box center [366, 97] width 356 height 29
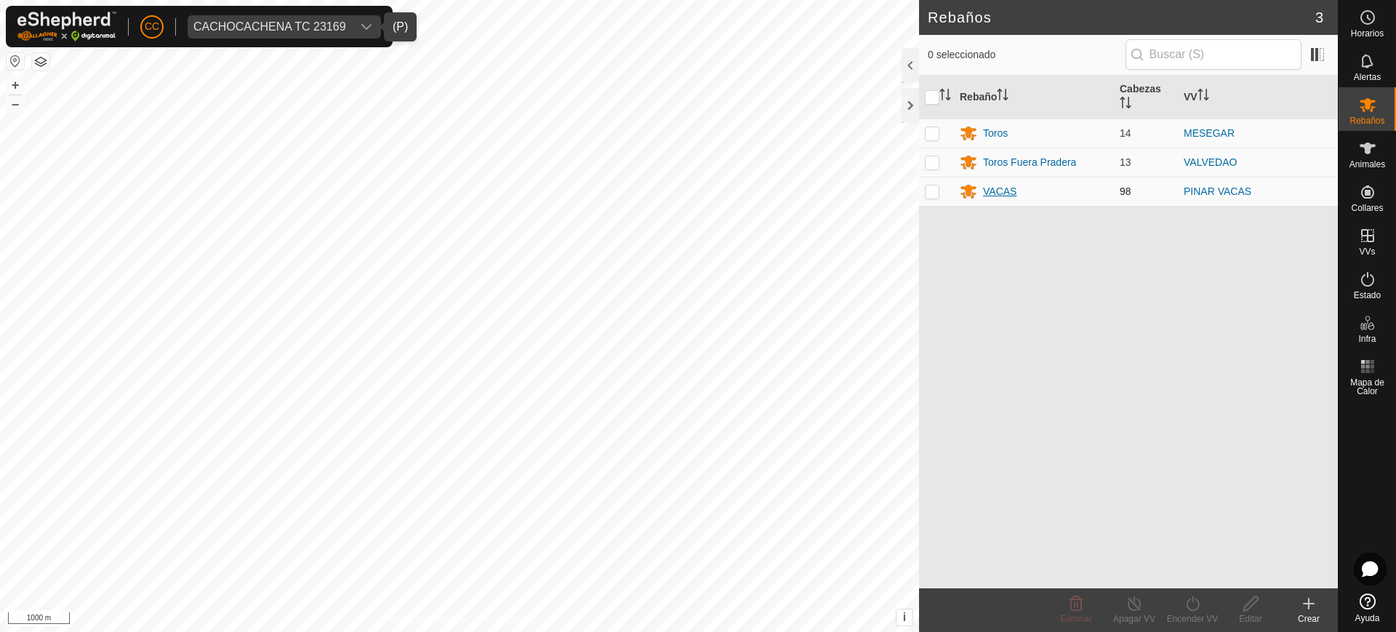
click at [987, 196] on div "VACAS" at bounding box center [999, 191] width 33 height 15
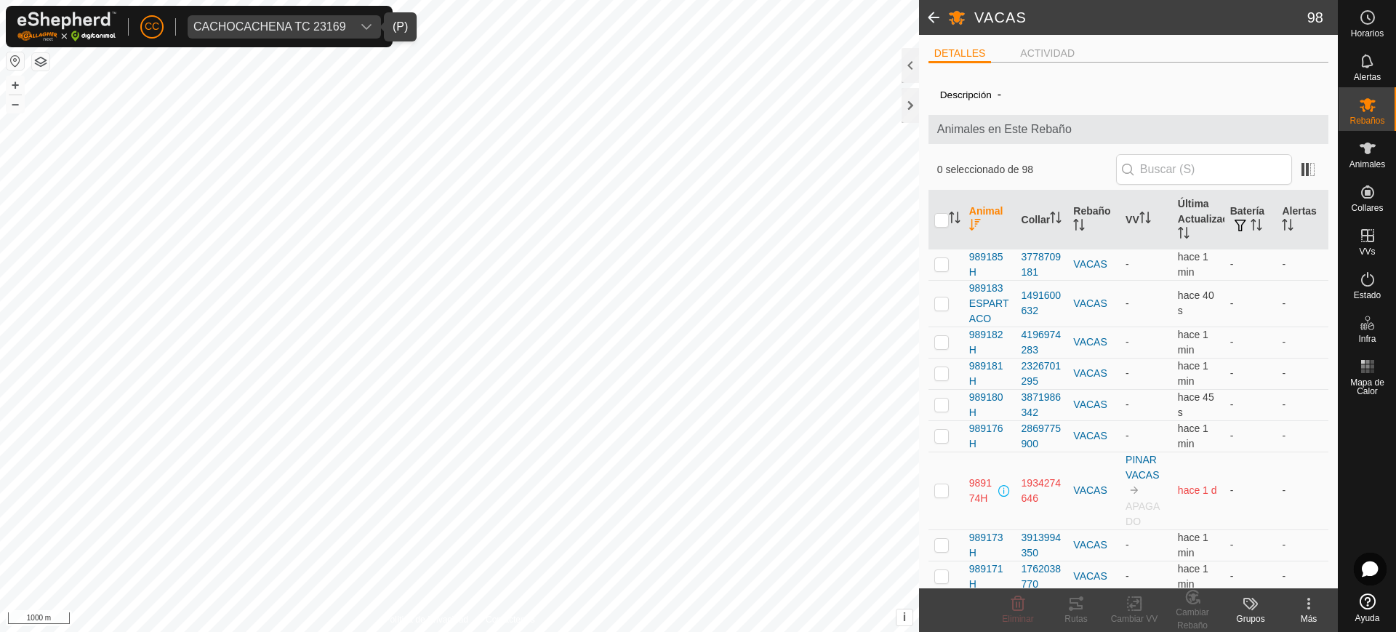
click at [929, 7] on span at bounding box center [933, 17] width 29 height 35
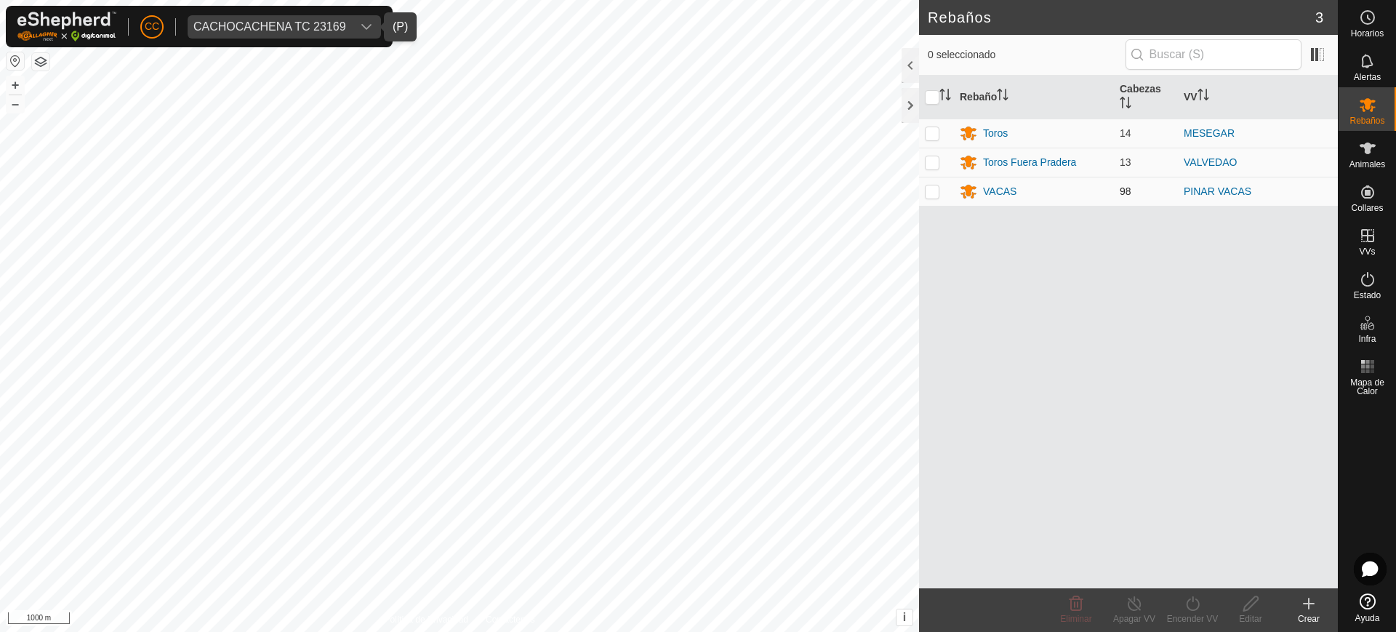
click at [930, 191] on p-checkbox at bounding box center [932, 191] width 15 height 12
checkbox input "true"
click at [1190, 620] on div "Encender VV" at bounding box center [1192, 618] width 58 height 13
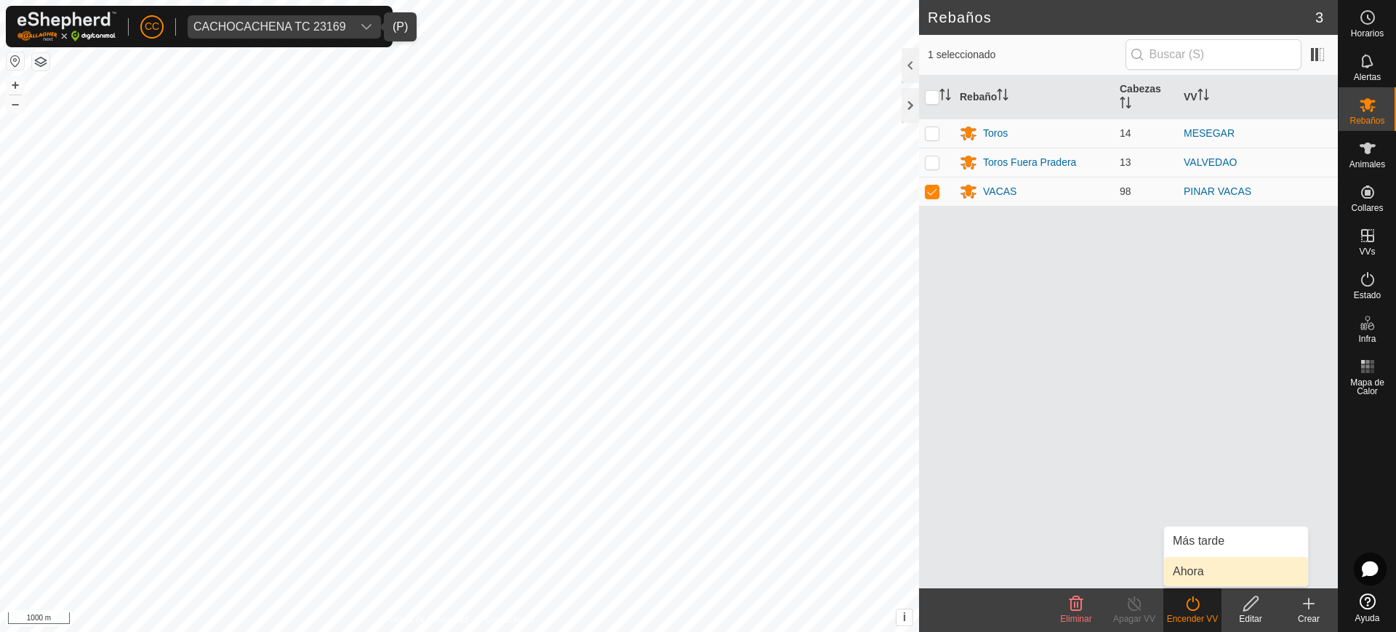
click at [1193, 567] on link "Ahora" at bounding box center [1236, 571] width 144 height 29
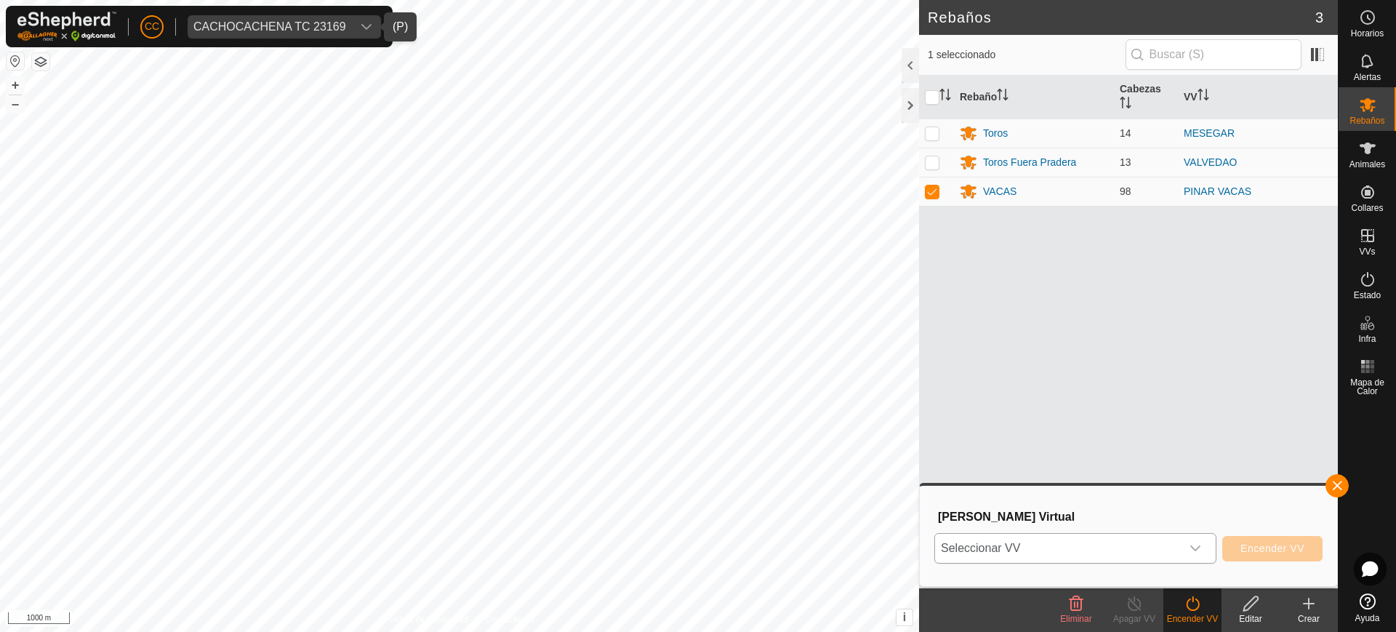
click at [1129, 544] on span "Seleccionar VV" at bounding box center [1058, 548] width 246 height 29
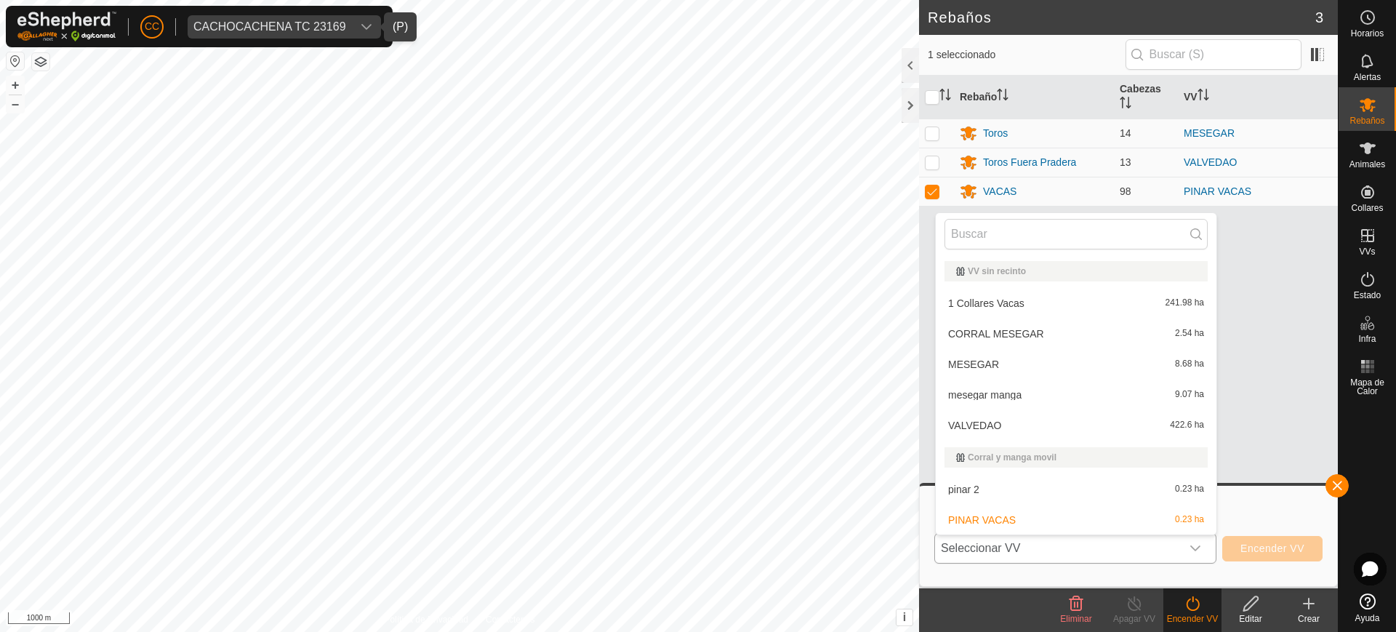
click at [1015, 303] on li "1 Collares Vacas 241.98 ha" at bounding box center [1076, 303] width 281 height 29
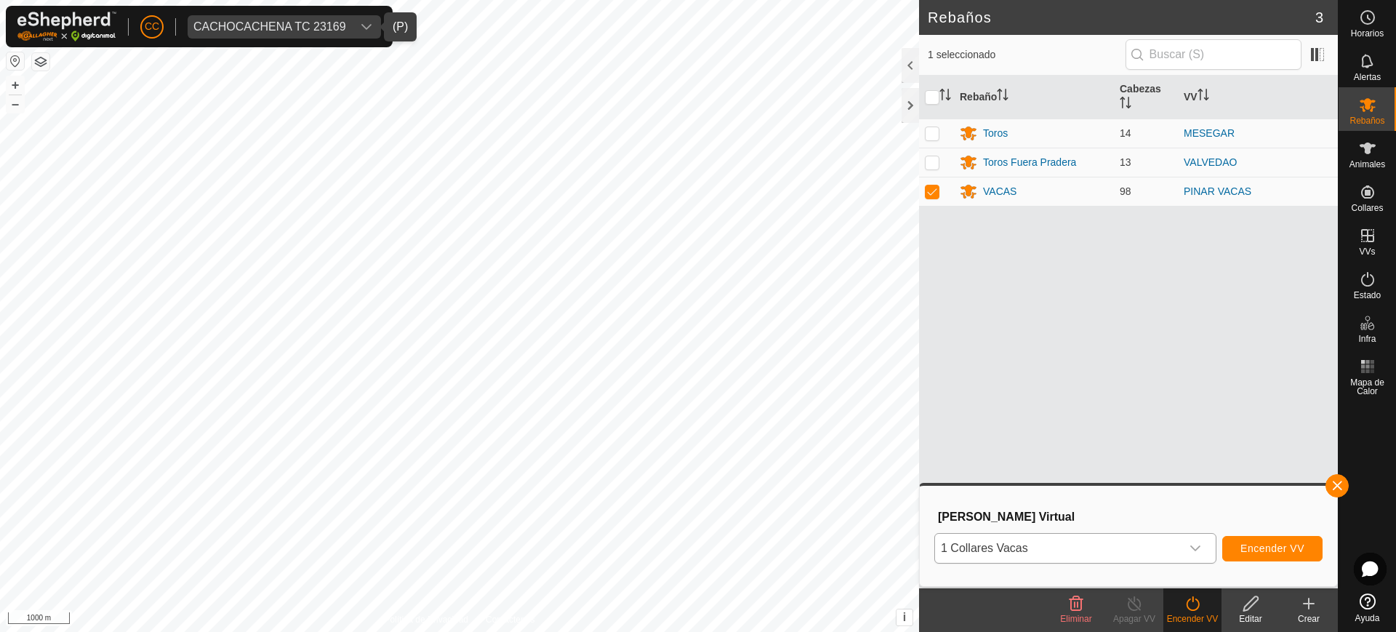
click at [1193, 548] on icon "dropdown trigger" at bounding box center [1195, 548] width 10 height 6
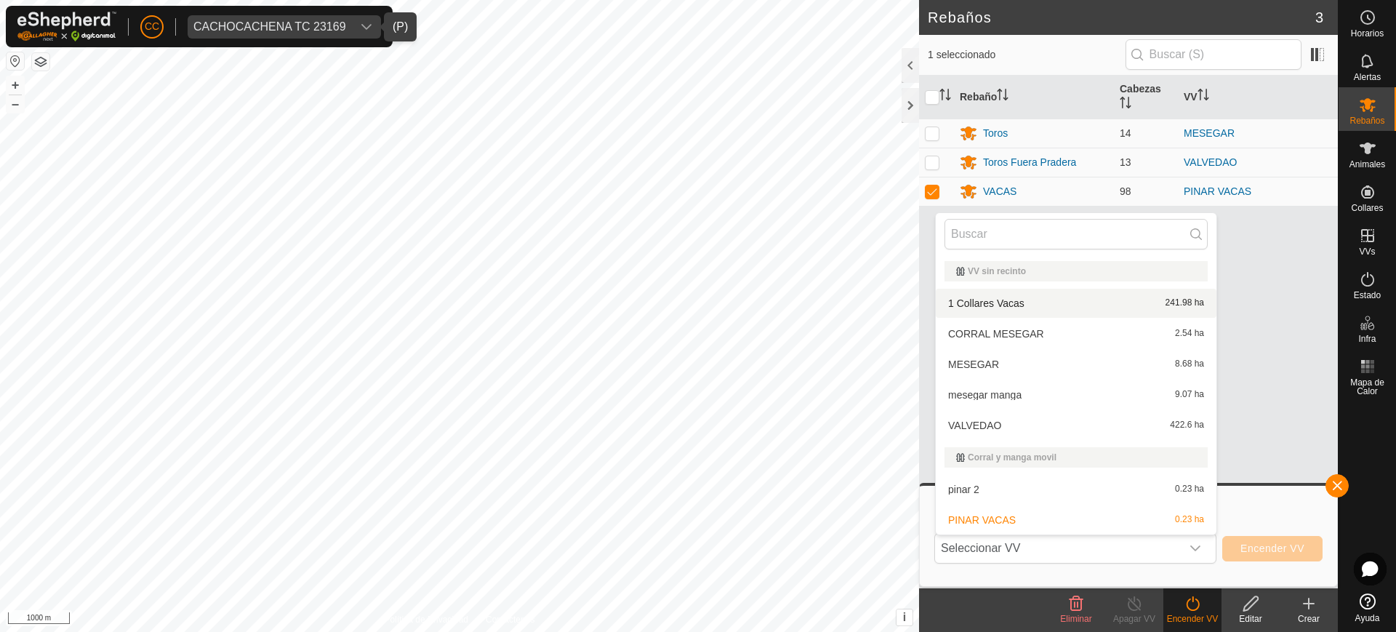
drag, startPoint x: 1181, startPoint y: 548, endPoint x: 1022, endPoint y: 300, distance: 294.3
click at [1022, 533] on p-select "Seleccionar VV VV sin recinto 1 Collares Vacas 241.98 ha CORRAL MESEGAR 2.54 ha…" at bounding box center [1075, 548] width 282 height 31
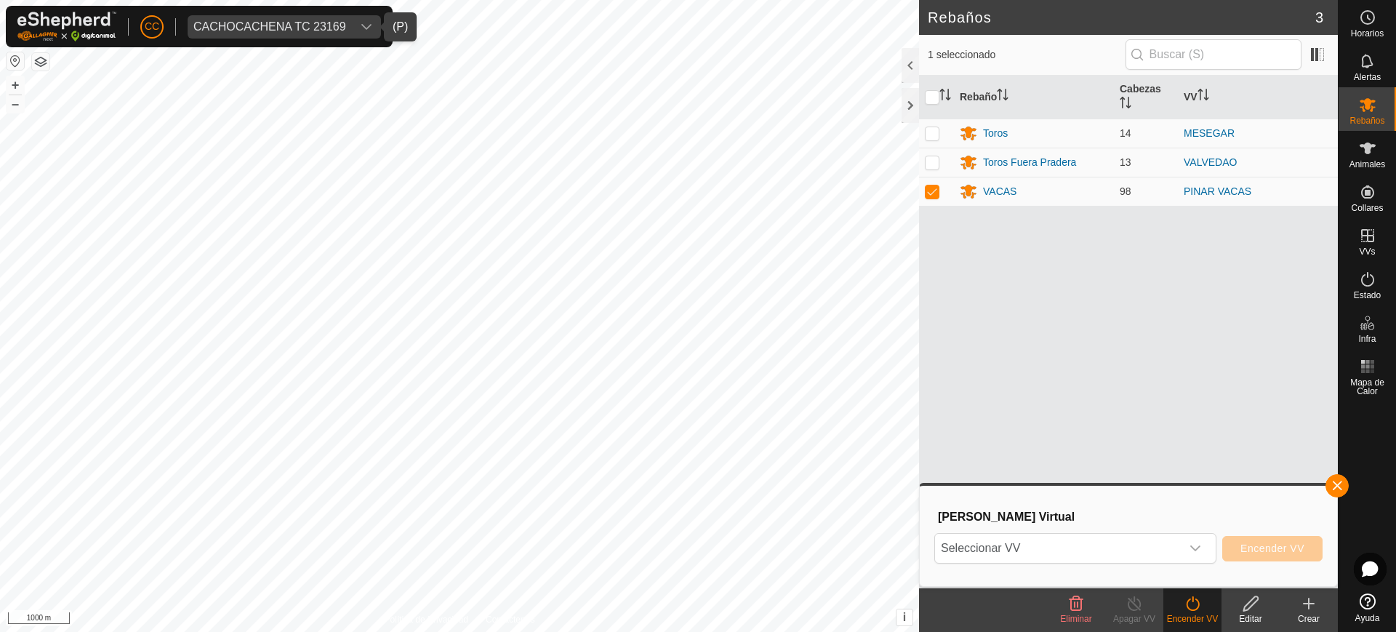
click at [1022, 300] on div "Rebaño Cabezas VV Toros 14 MESEGAR Toros Fuera Pradera 13 VALVEDAO VACAS 98 PIN…" at bounding box center [1128, 332] width 419 height 513
click at [1277, 558] on button "Encender VV" at bounding box center [1272, 548] width 100 height 25
click at [1195, 532] on div "Seleccionar VV Encender VV" at bounding box center [1128, 548] width 388 height 35
click at [1056, 537] on span "Seleccionar VV" at bounding box center [1058, 548] width 246 height 29
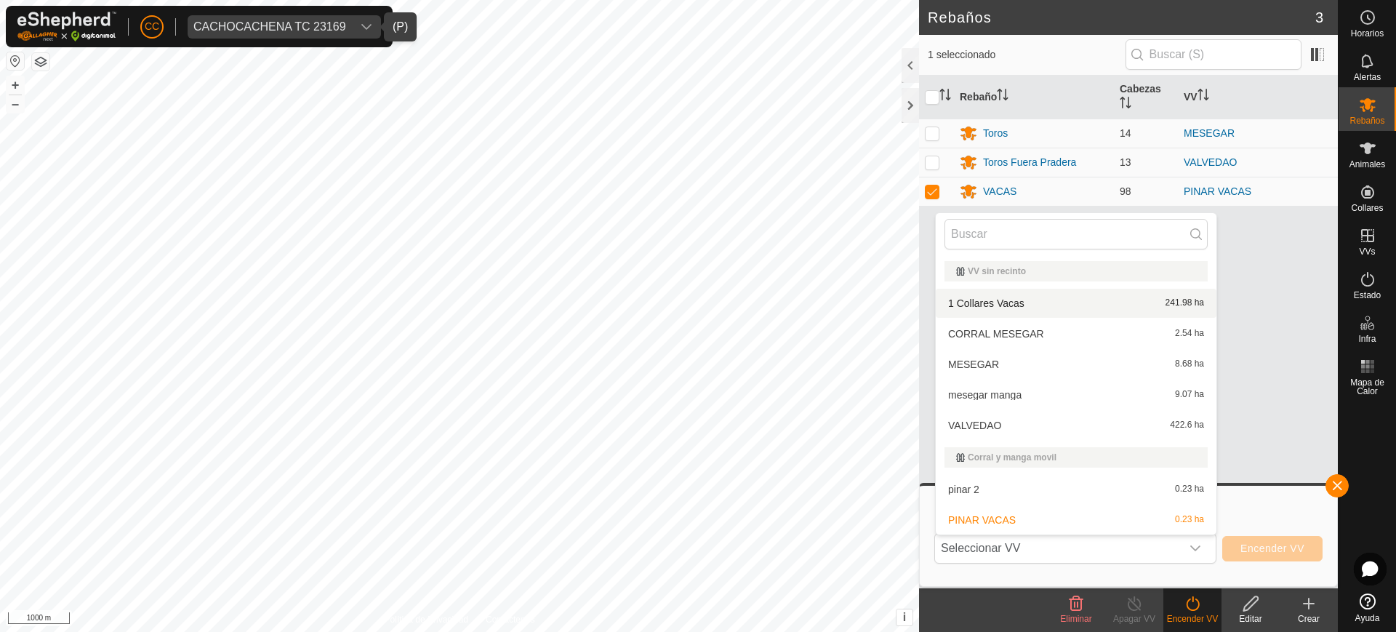
click at [962, 311] on li "1 Collares Vacas 241.98 ha" at bounding box center [1076, 303] width 281 height 29
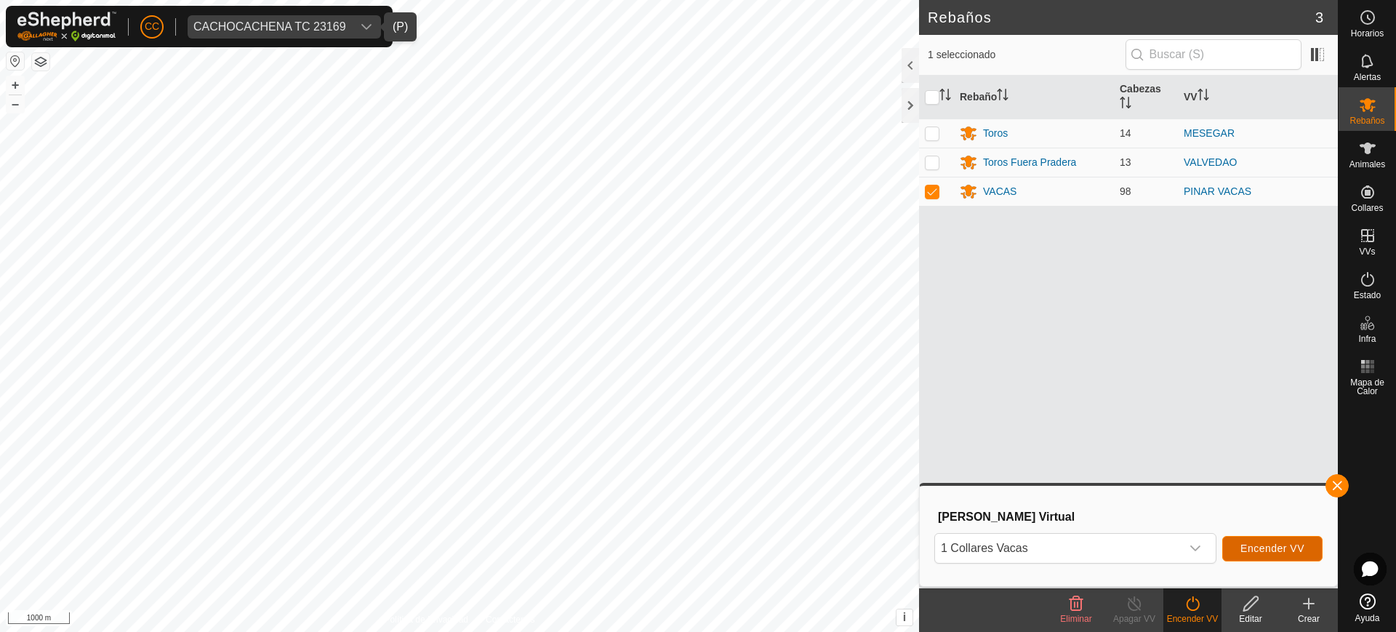
click at [1280, 546] on span "Encender VV" at bounding box center [1273, 548] width 64 height 12
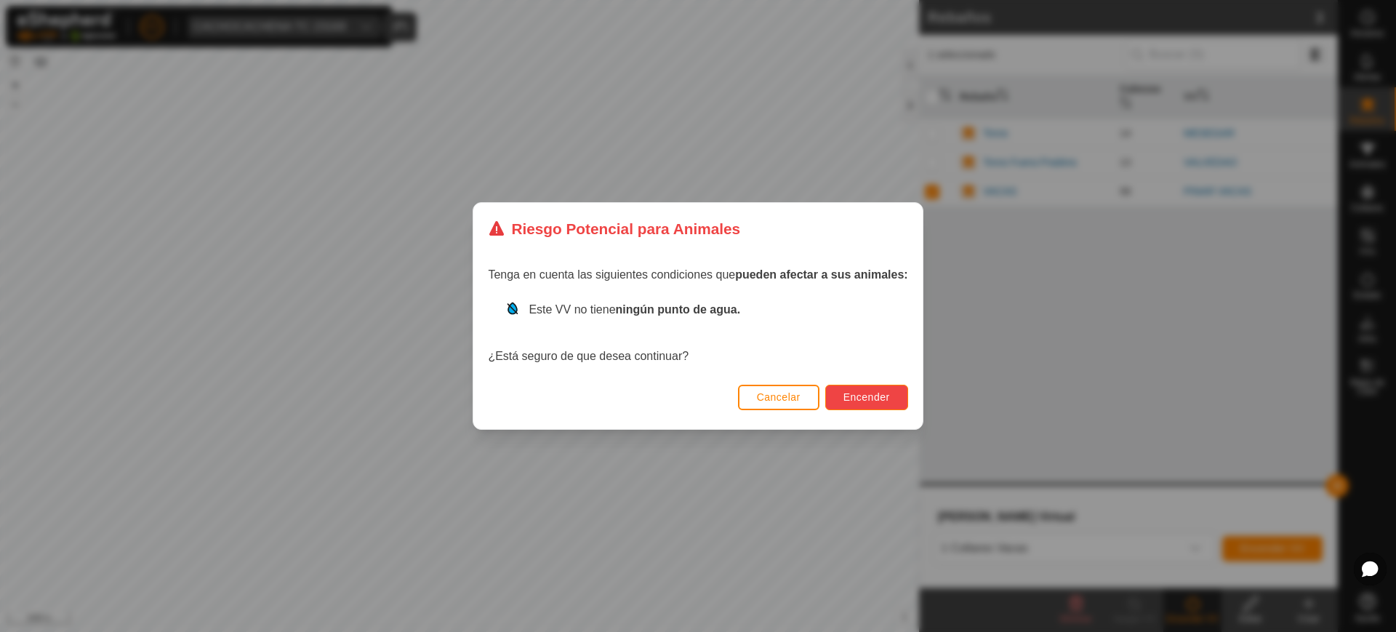
click at [857, 401] on span "Encender" at bounding box center [867, 397] width 47 height 12
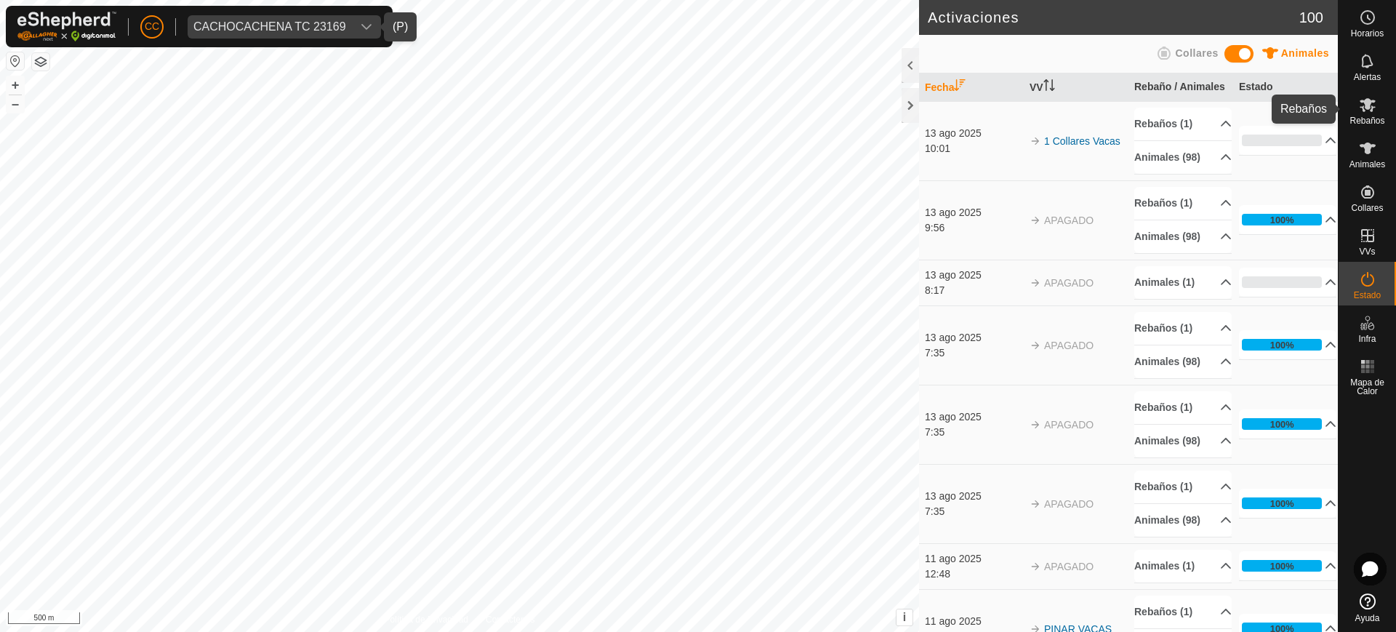
click at [1371, 123] on span "Rebaños" at bounding box center [1367, 120] width 35 height 9
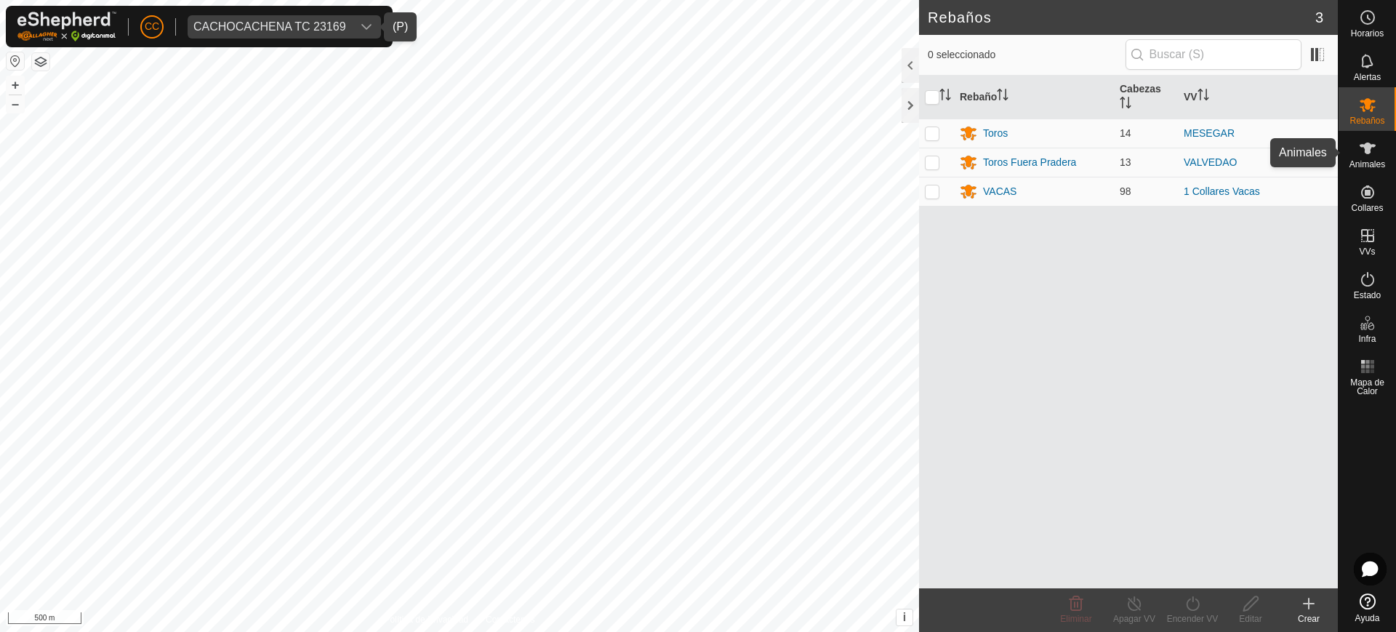
click at [1369, 166] on span "Animales" at bounding box center [1368, 164] width 36 height 9
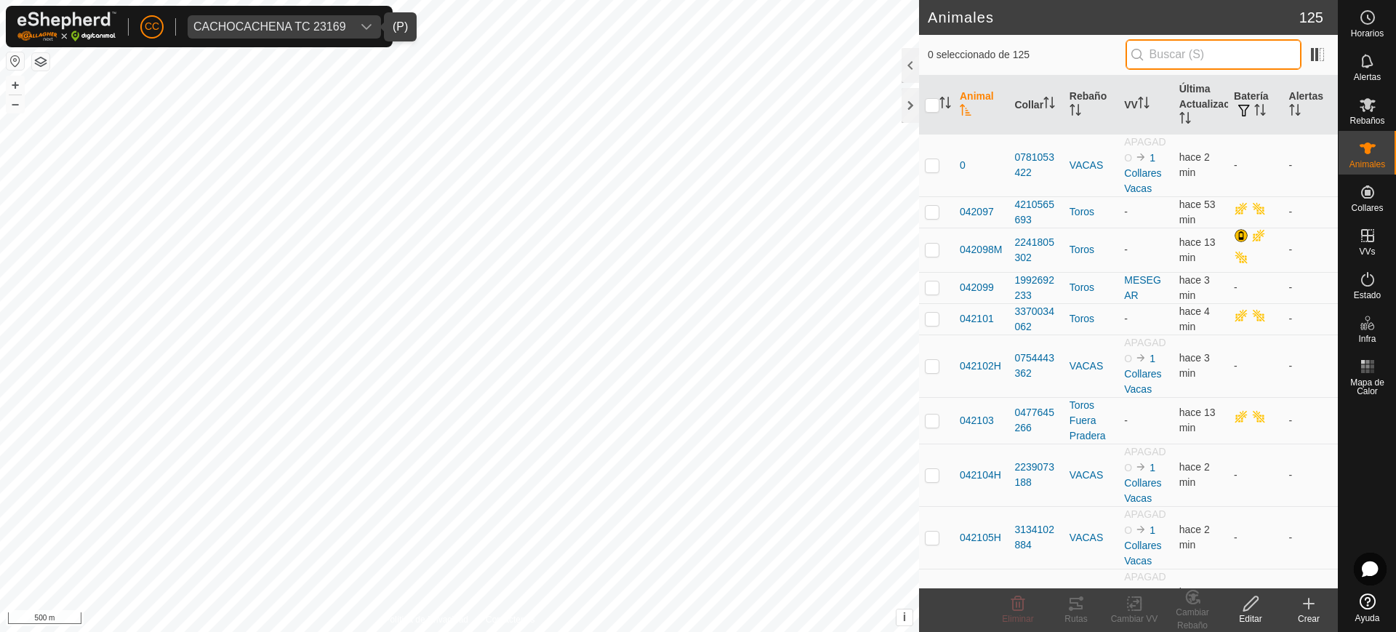
click at [1193, 46] on input "text" at bounding box center [1214, 54] width 176 height 31
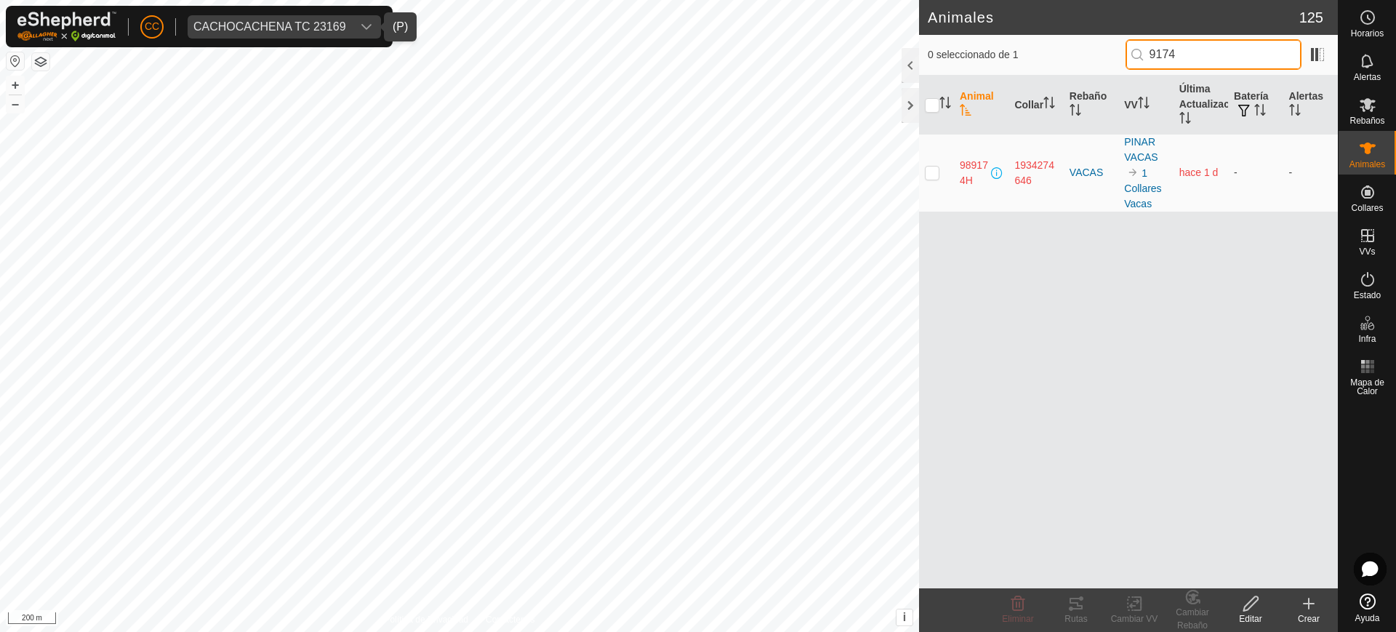
type input "9174"
click at [1067, 334] on div "Animal Collar Rebaño VV Última Actualización Batería Alertas 989174H 1934274646…" at bounding box center [1128, 332] width 419 height 513
click at [931, 167] on p-checkbox at bounding box center [932, 173] width 15 height 12
checkbox input "true"
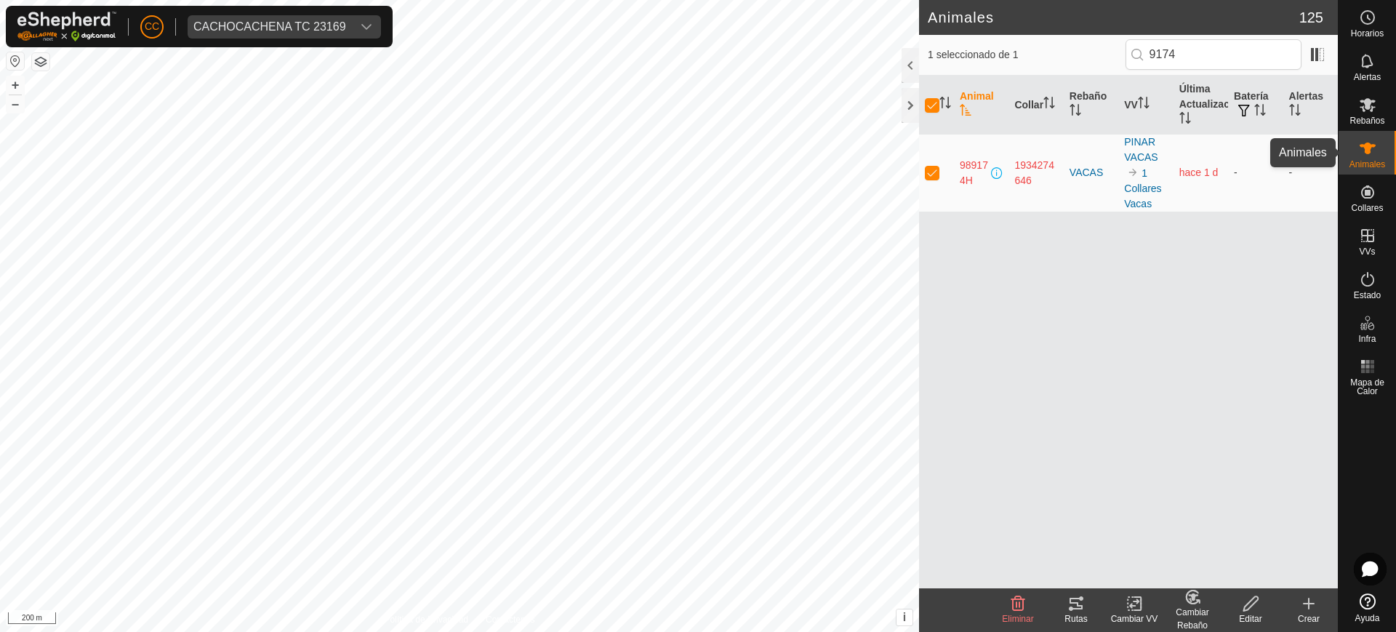
click at [1379, 147] on es-animals-svg-icon at bounding box center [1368, 148] width 26 height 23
click at [930, 172] on p-checkbox at bounding box center [932, 173] width 15 height 12
checkbox input "false"
click at [970, 273] on div "Animal Collar Rebaño VV Última Actualización Batería Alertas 989174H 1934274646…" at bounding box center [1128, 332] width 419 height 513
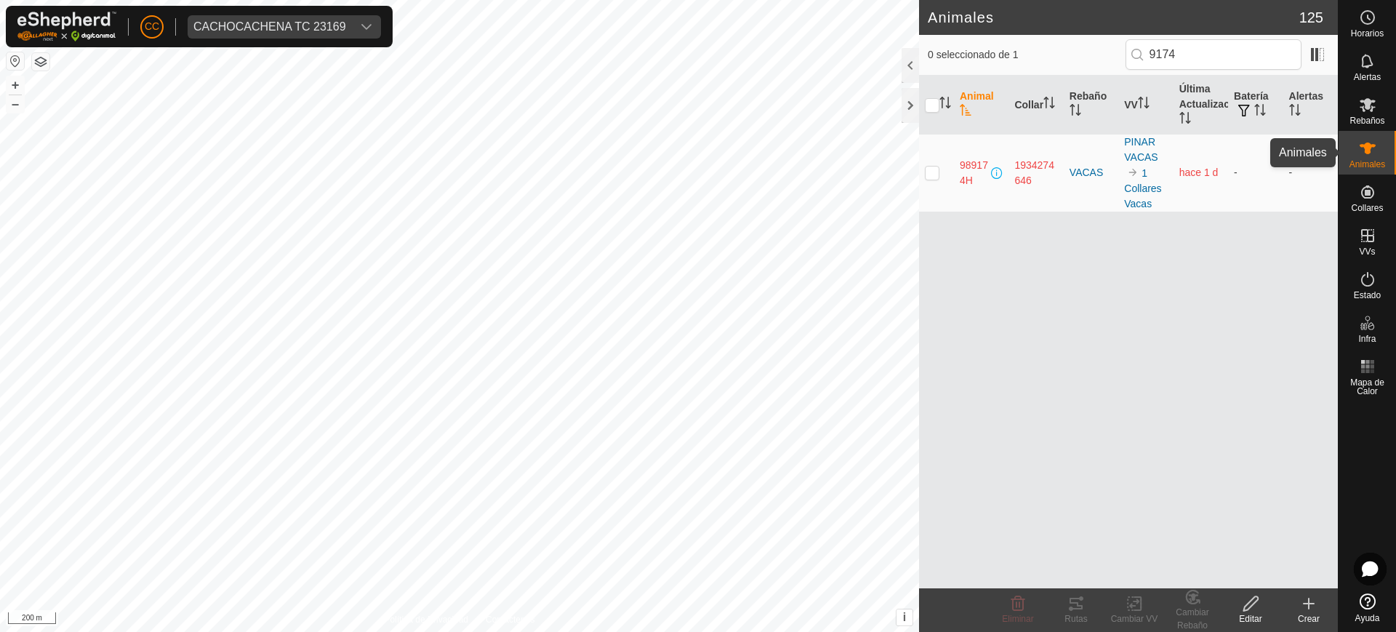
click at [1353, 164] on span "Animales" at bounding box center [1368, 164] width 36 height 9
drag, startPoint x: 1250, startPoint y: 304, endPoint x: 1320, endPoint y: 268, distance: 78.7
click at [1257, 302] on div "Animal Collar Rebaño VV Última Actualización Batería Alertas 989174H 1934274646…" at bounding box center [1128, 332] width 419 height 513
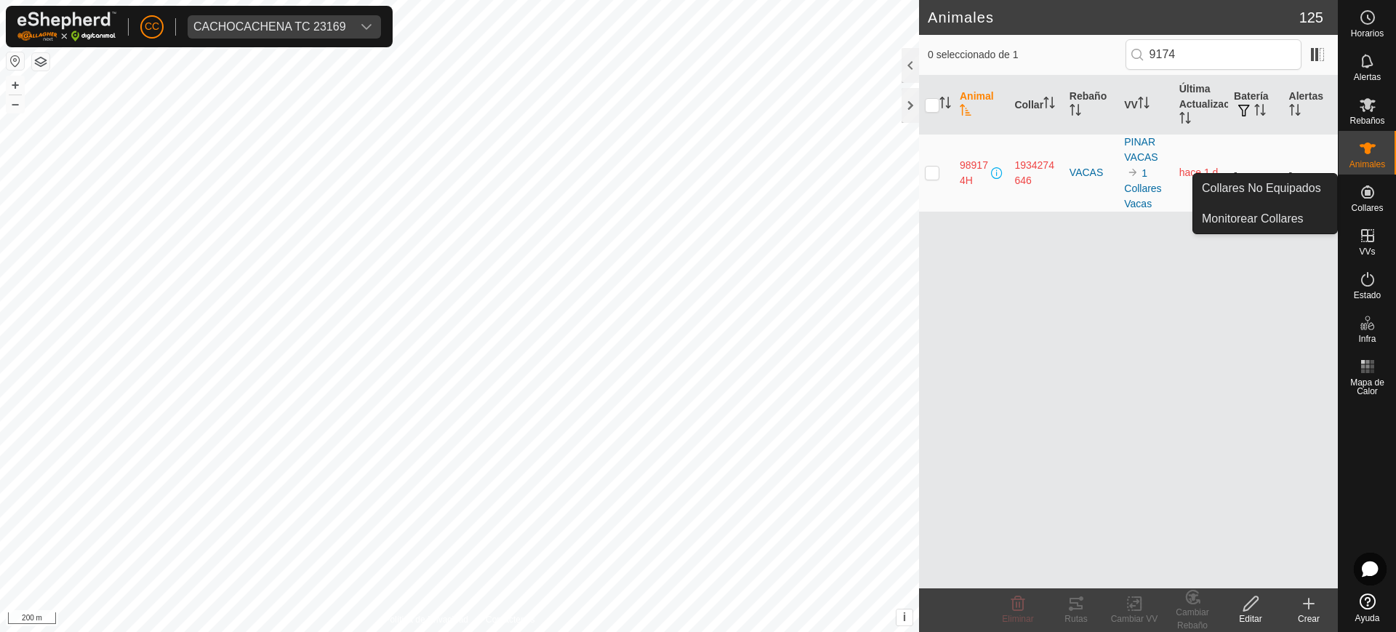
click at [1359, 178] on div "Collares" at bounding box center [1367, 197] width 57 height 44
click at [1375, 205] on span "Collares" at bounding box center [1367, 208] width 32 height 9
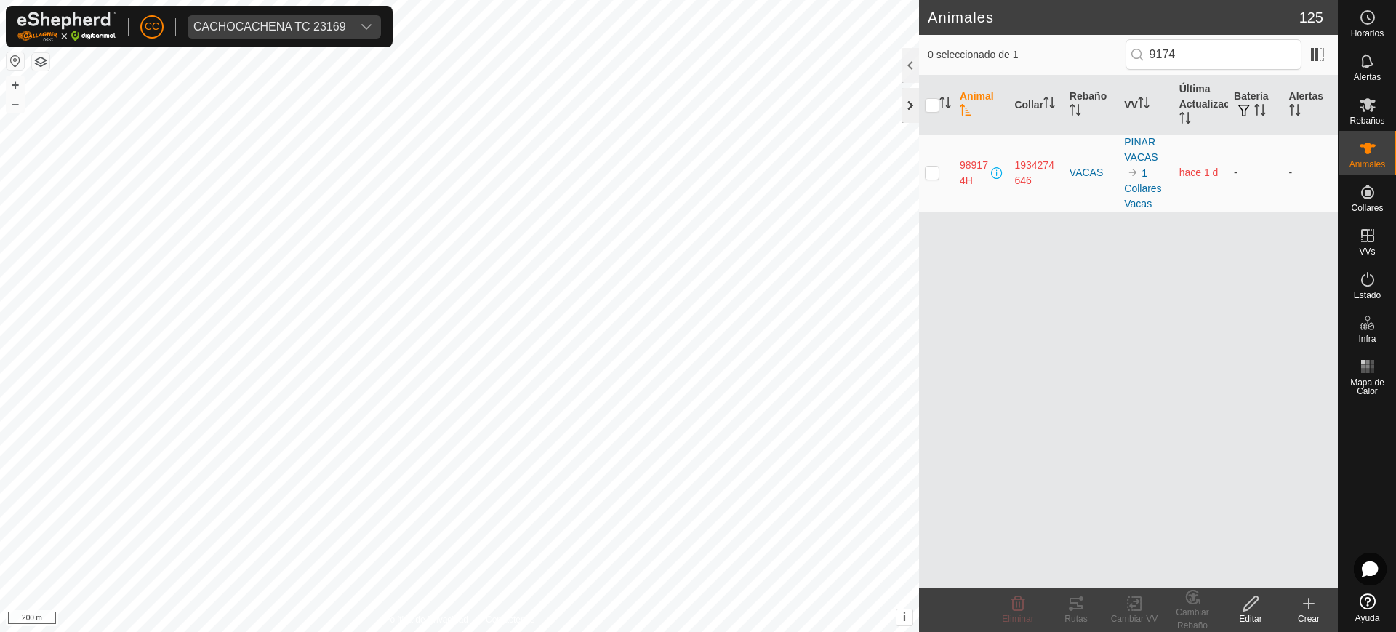
click at [906, 103] on div at bounding box center [910, 105] width 17 height 35
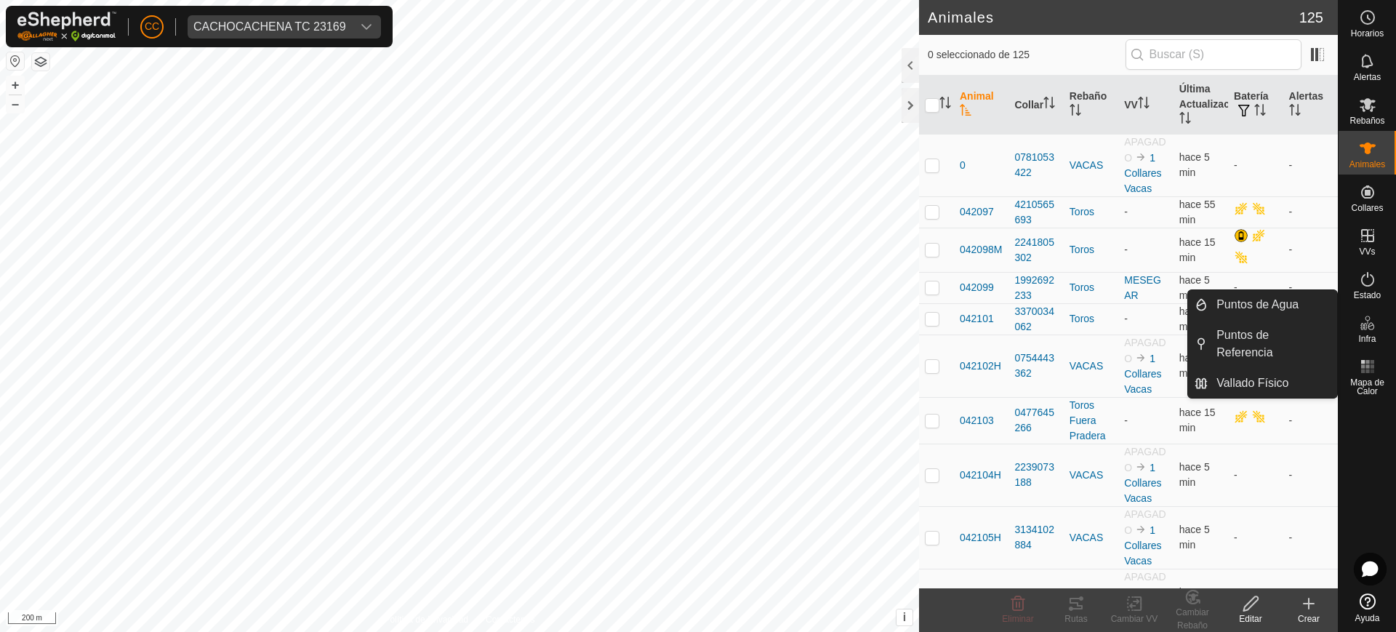
click at [1370, 330] on icon at bounding box center [1367, 322] width 17 height 17
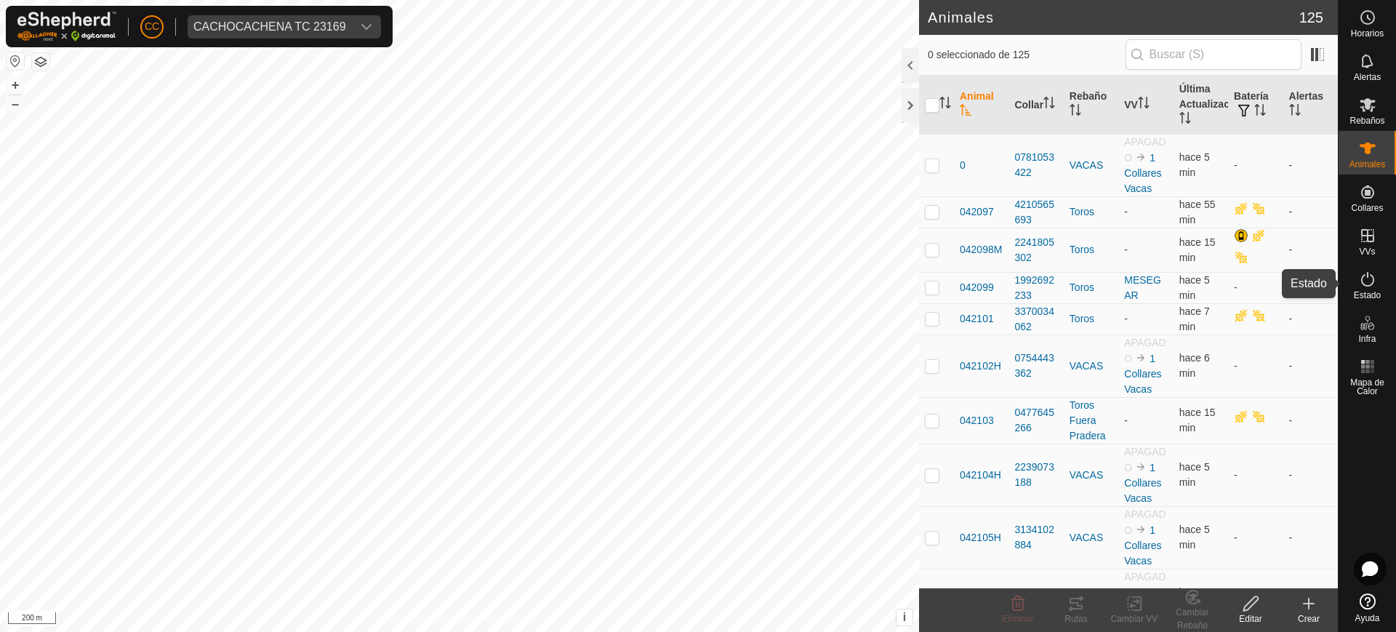
click at [1358, 296] on span "Estado" at bounding box center [1367, 295] width 27 height 9
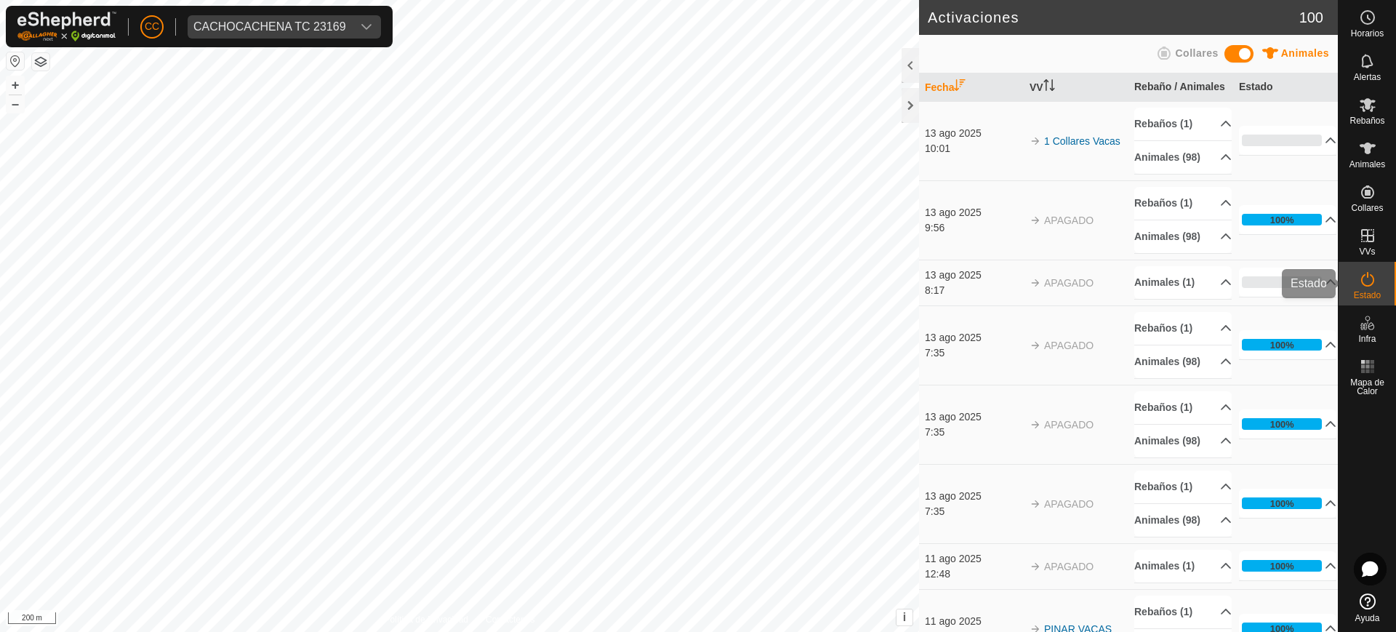
click at [1363, 284] on icon at bounding box center [1367, 279] width 13 height 15
click at [1378, 145] on es-animals-svg-icon at bounding box center [1368, 148] width 26 height 23
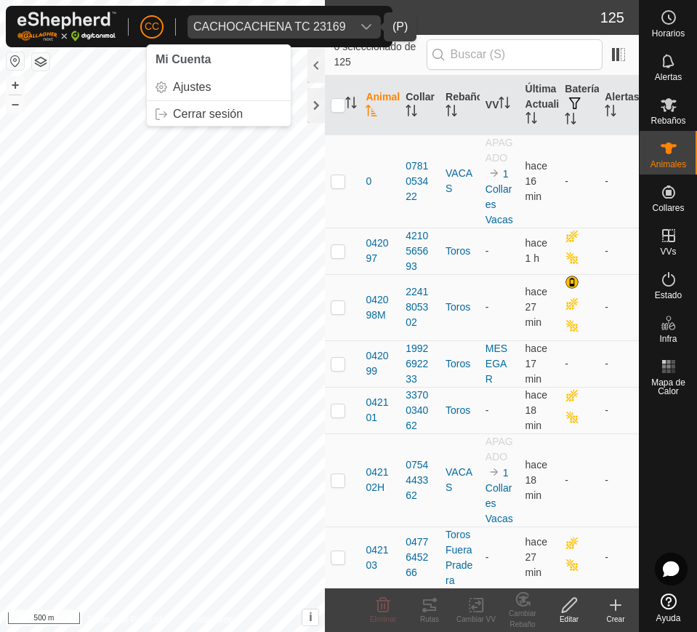
click at [210, 23] on div "CACHOCACHENA TC 23169" at bounding box center [269, 27] width 153 height 12
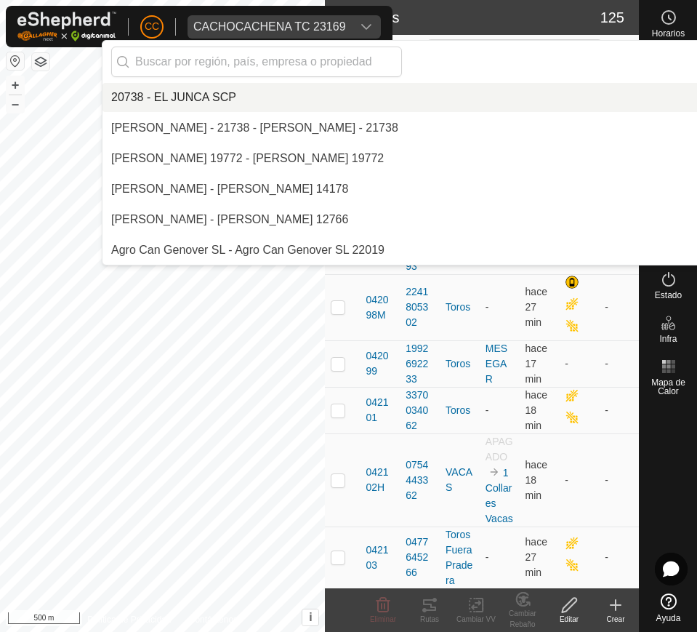
scroll to position [1619, 0]
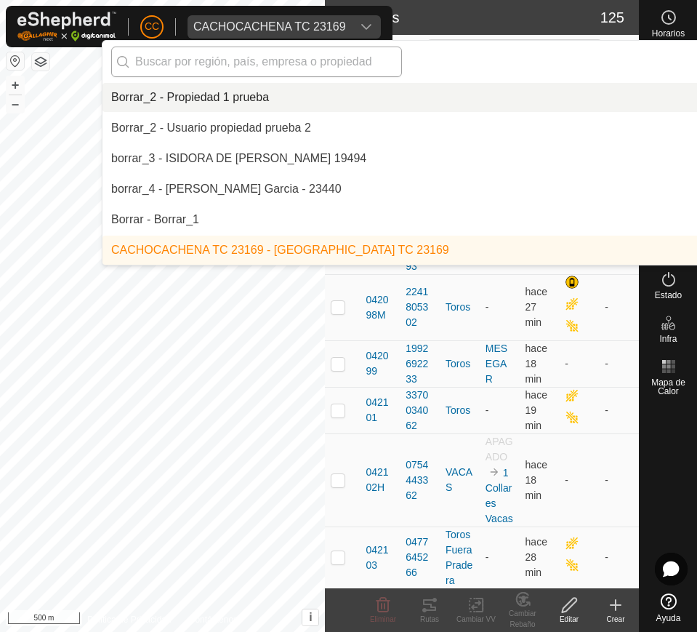
click at [301, 63] on input "text" at bounding box center [256, 62] width 291 height 31
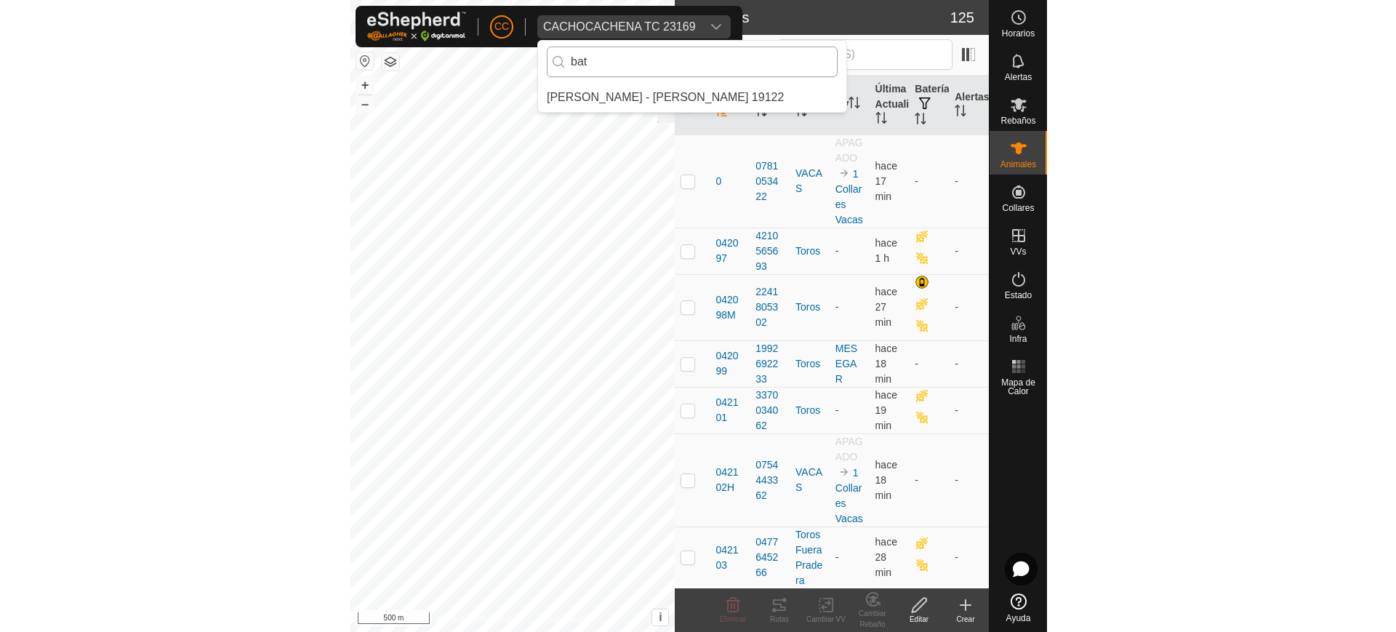
scroll to position [0, 0]
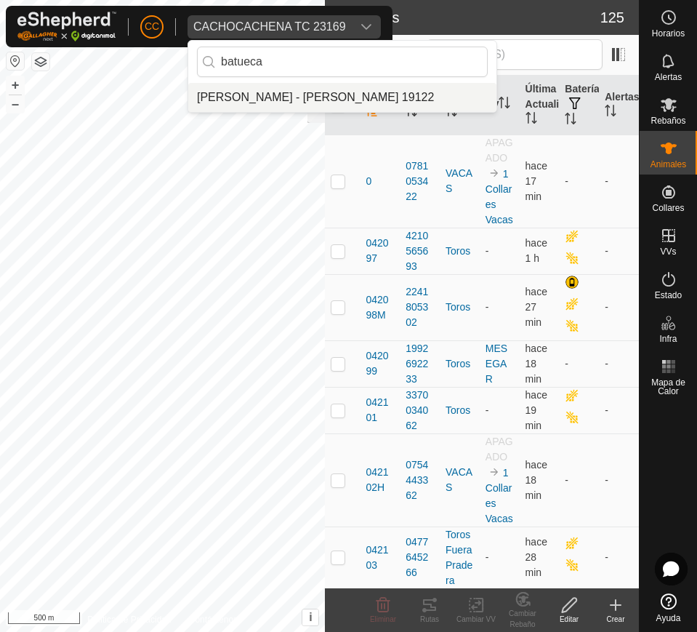
type input "batueca"
click at [324, 106] on li "Eduardo Batuecas Martin - Eduardo Batuecas Martin 19122" at bounding box center [342, 97] width 308 height 29
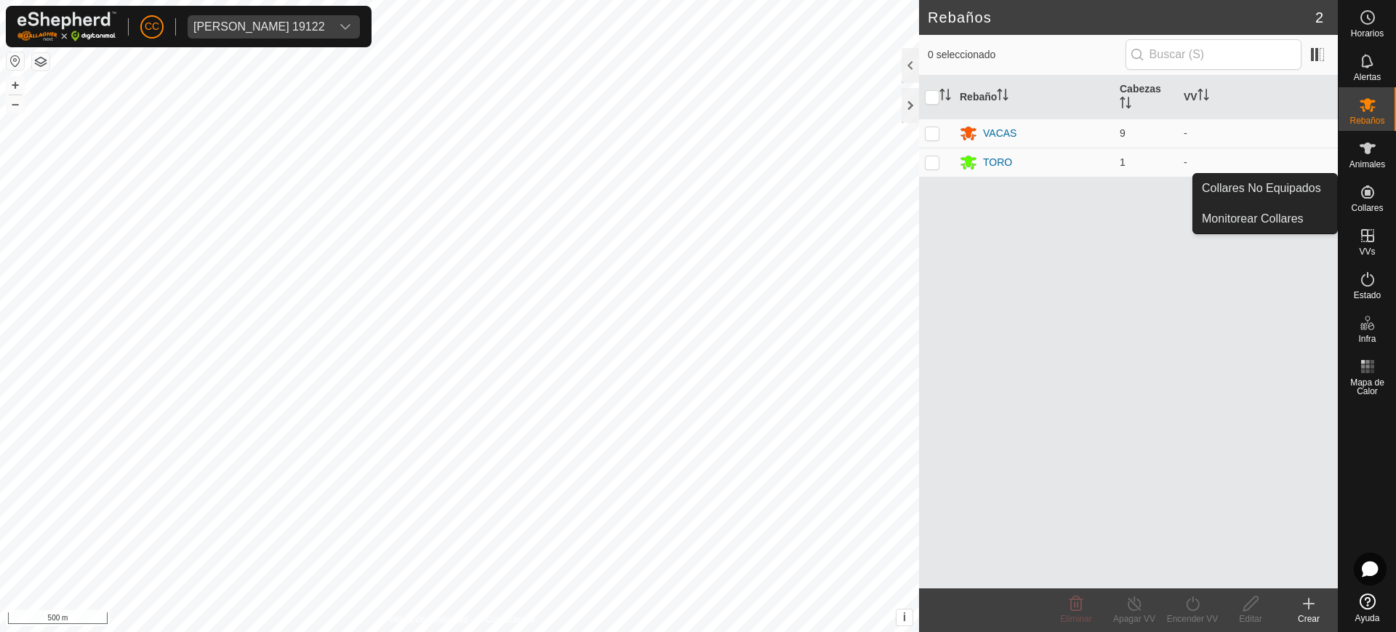
click at [1355, 196] on es-neckbands-svg-icon at bounding box center [1368, 191] width 26 height 23
click at [1366, 201] on es-neckbands-svg-icon at bounding box center [1368, 191] width 26 height 23
click at [1292, 188] on link "Collares No Equipados" at bounding box center [1265, 188] width 144 height 29
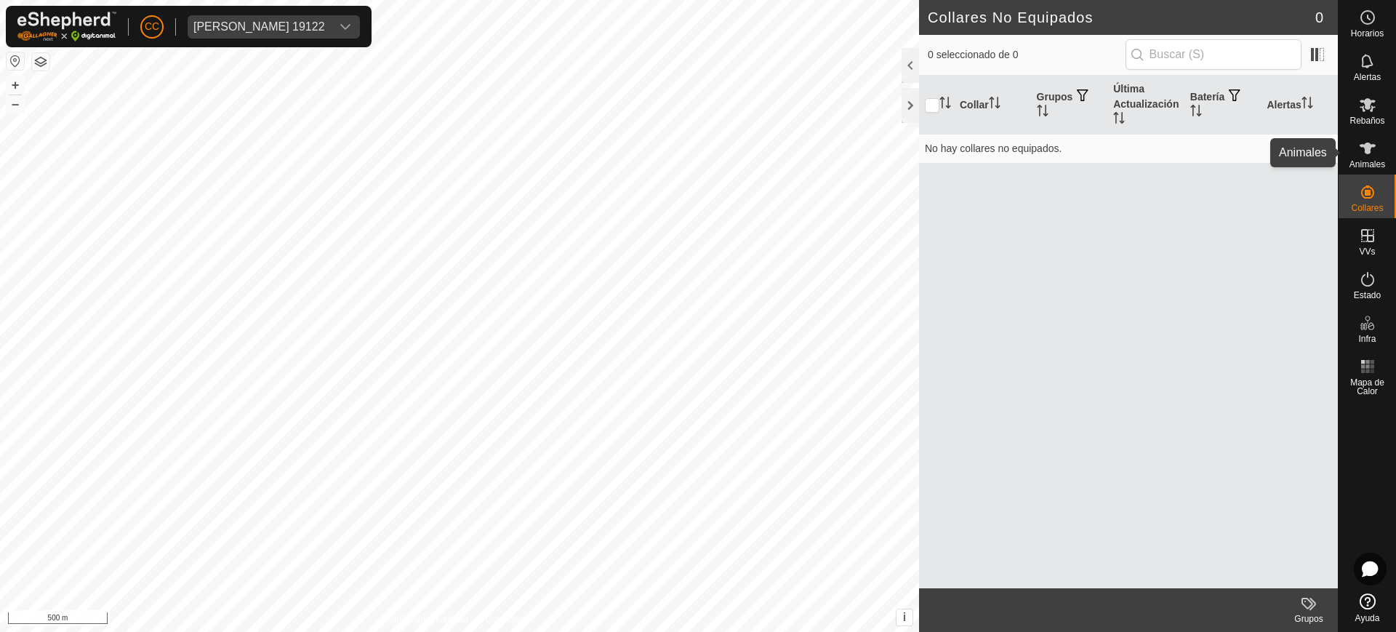
click at [1373, 160] on span "Animales" at bounding box center [1368, 164] width 36 height 9
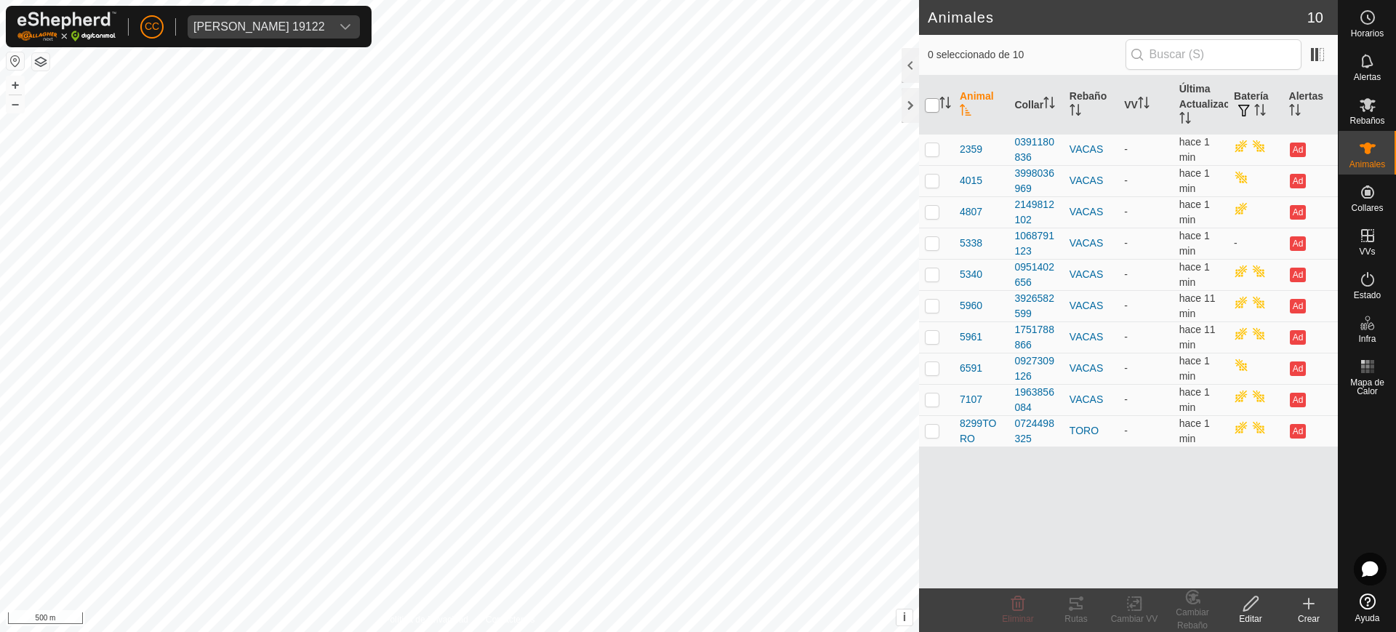
click at [934, 105] on input "checkbox" at bounding box center [932, 105] width 15 height 15
checkbox input "true"
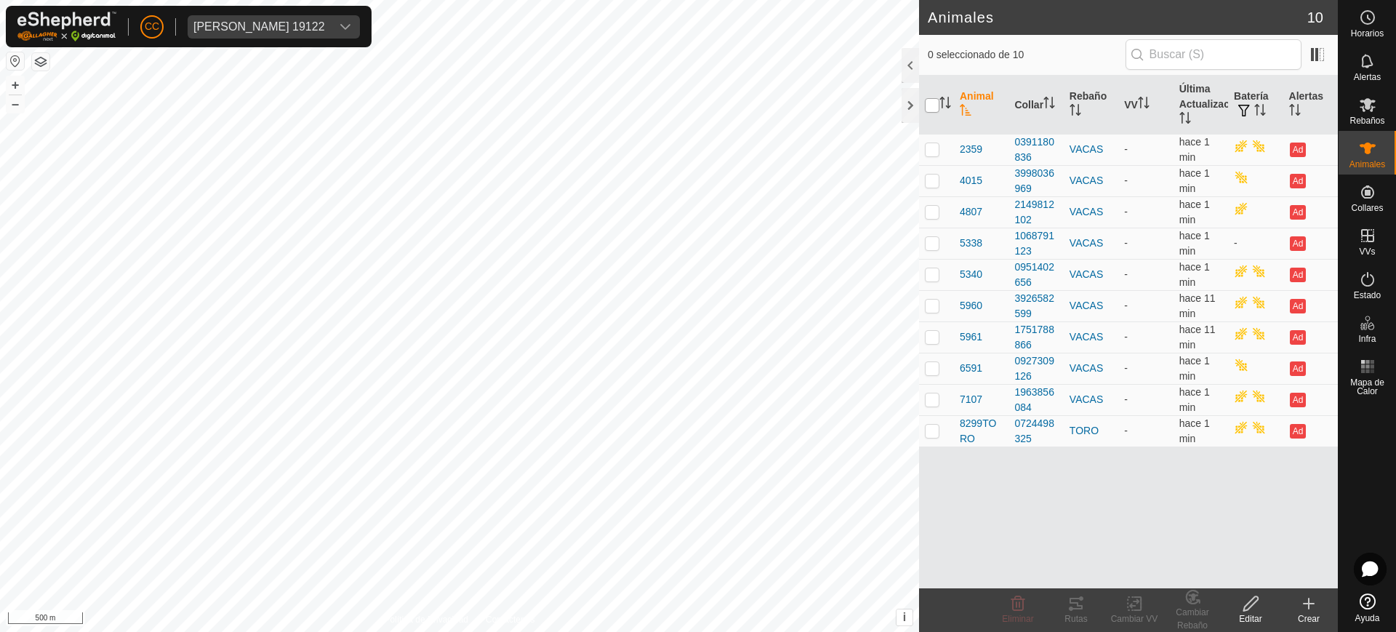
checkbox input "true"
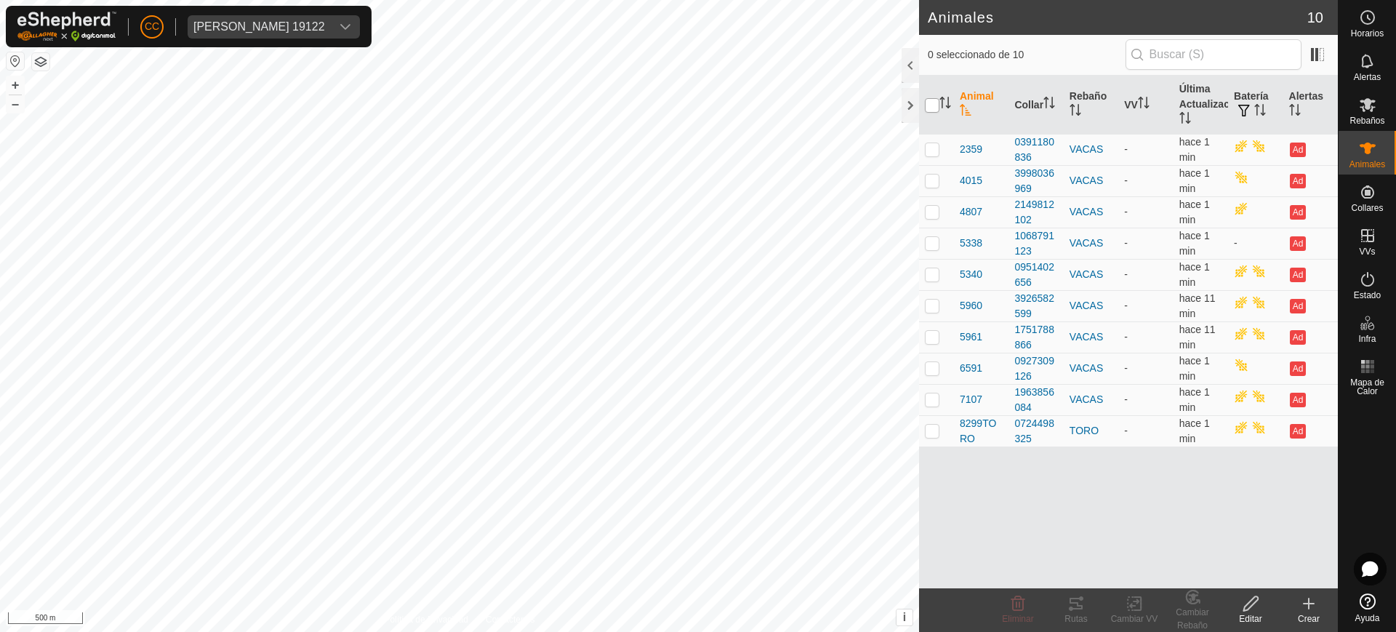
checkbox input "true"
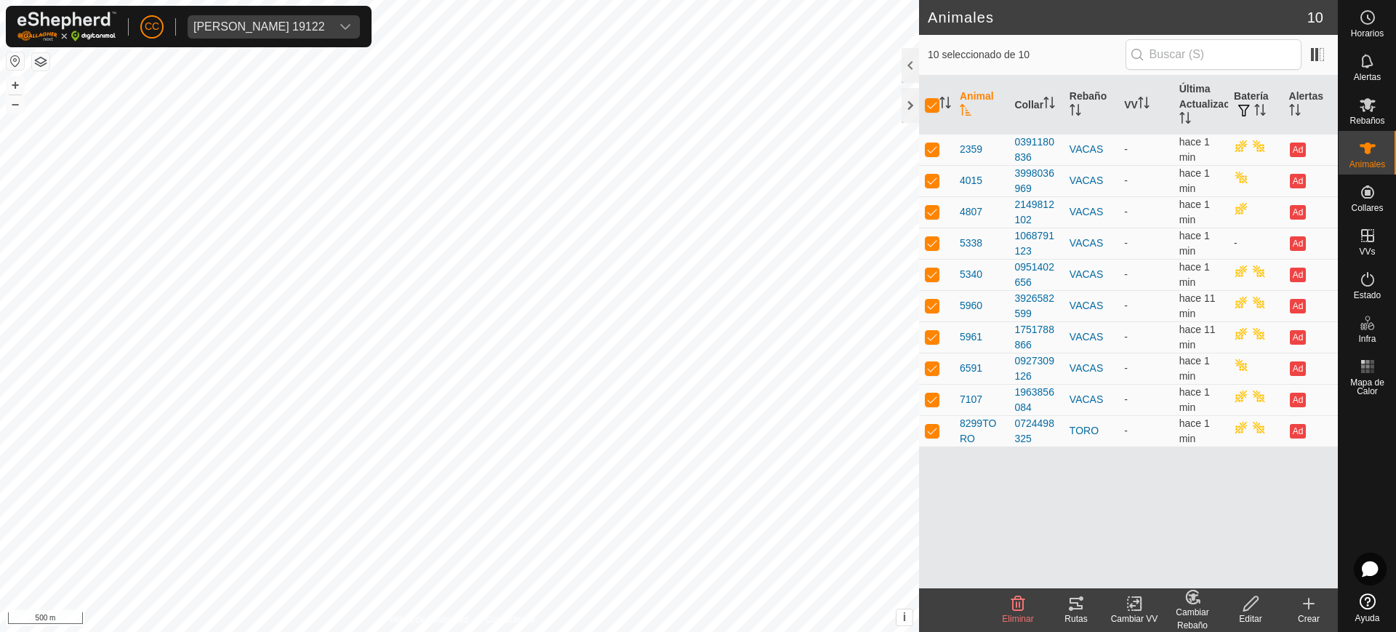
click at [1075, 604] on icon at bounding box center [1075, 603] width 17 height 17
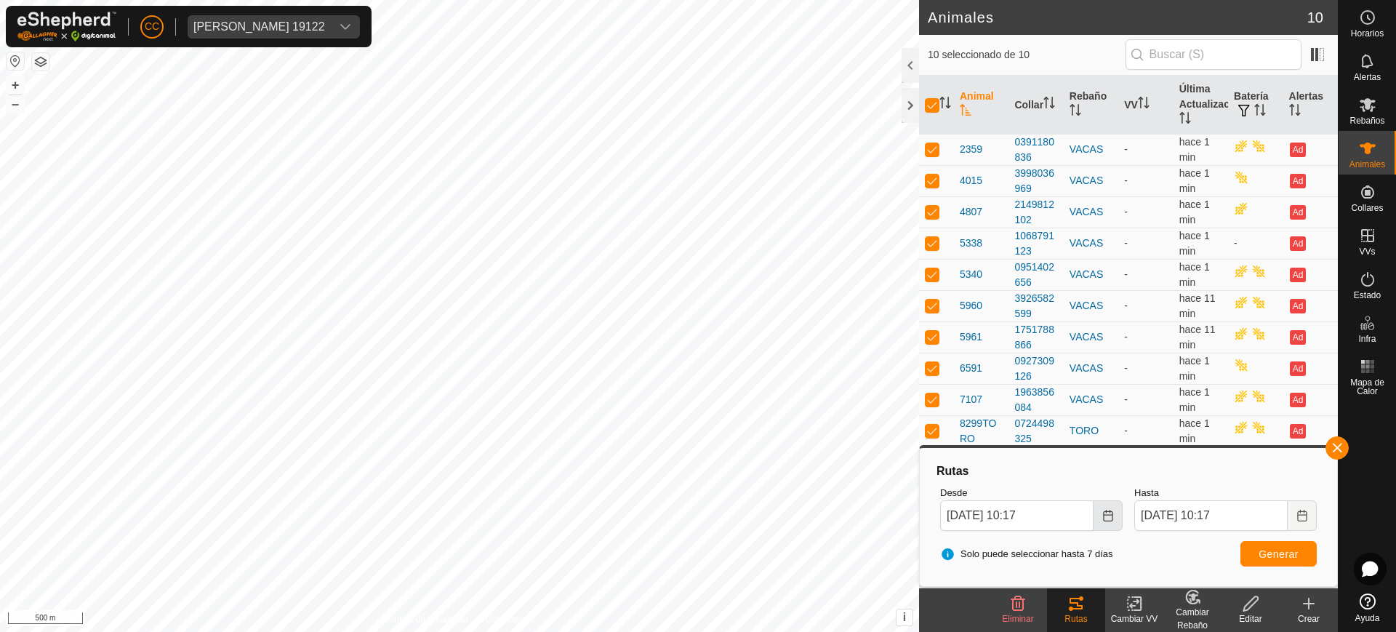
click at [1117, 516] on button "Choose Date" at bounding box center [1108, 515] width 29 height 31
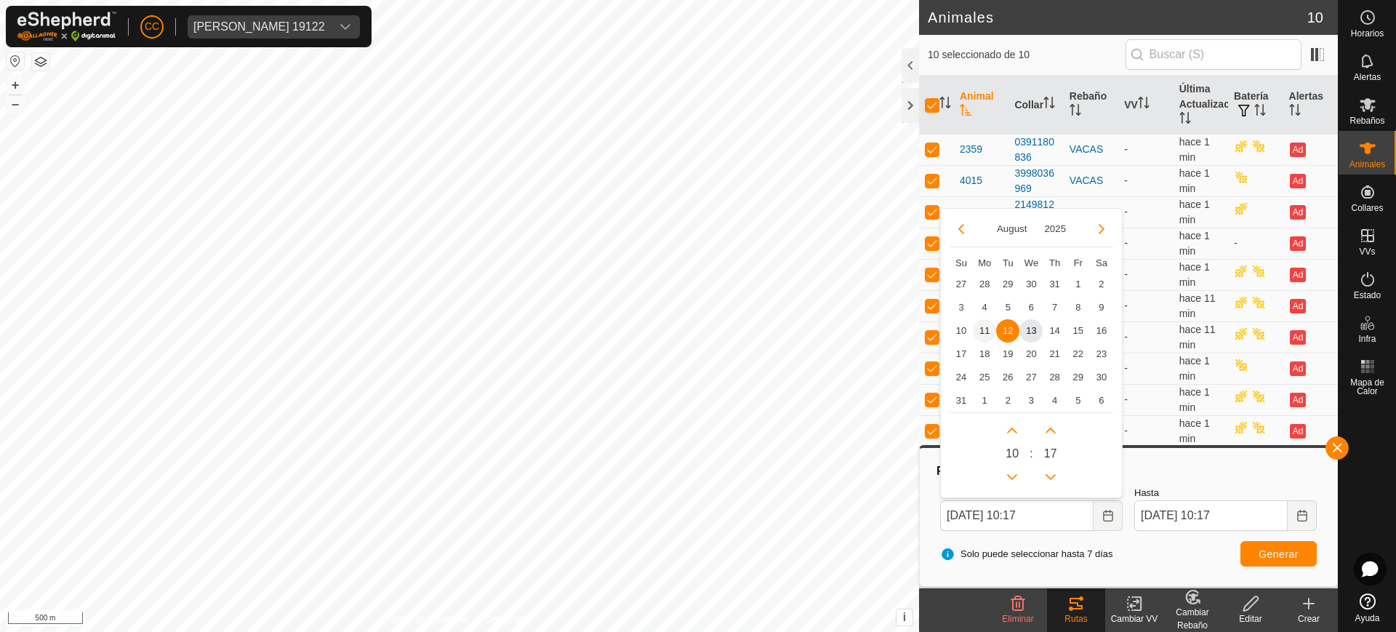
click at [988, 329] on span "11" at bounding box center [984, 330] width 23 height 23
type input "11 Aug, 2025 10:17"
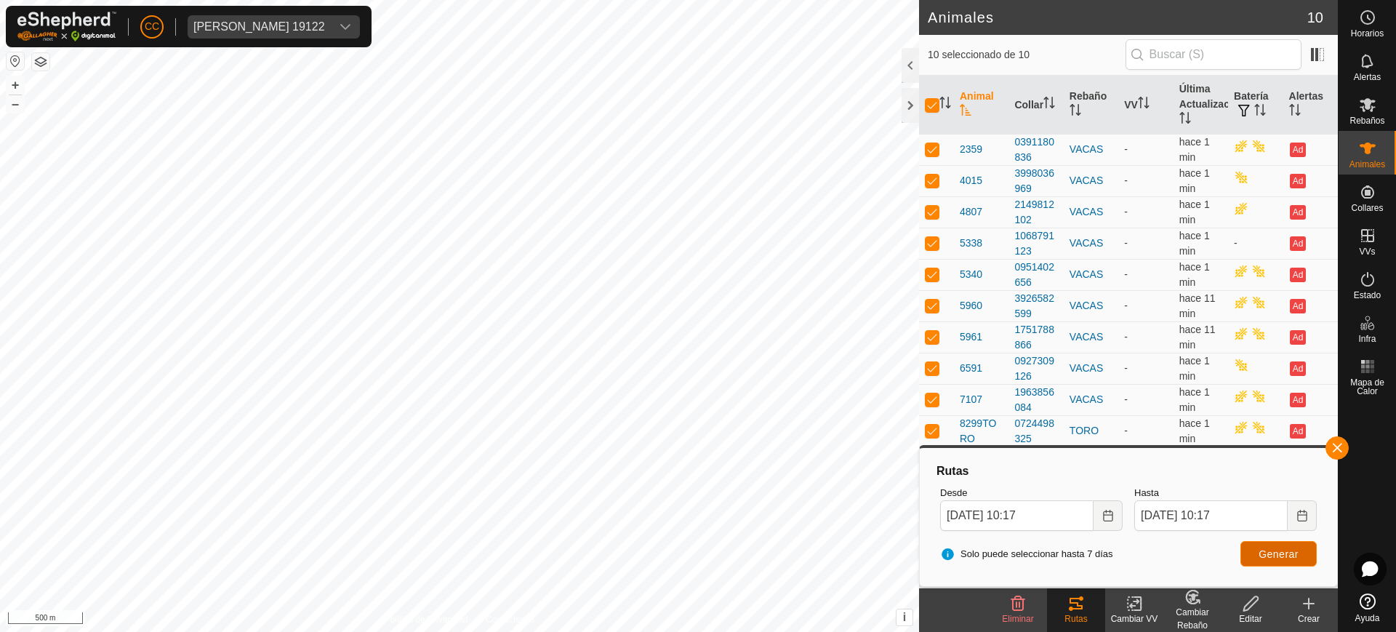
click at [1249, 545] on button "Generar" at bounding box center [1279, 553] width 76 height 25
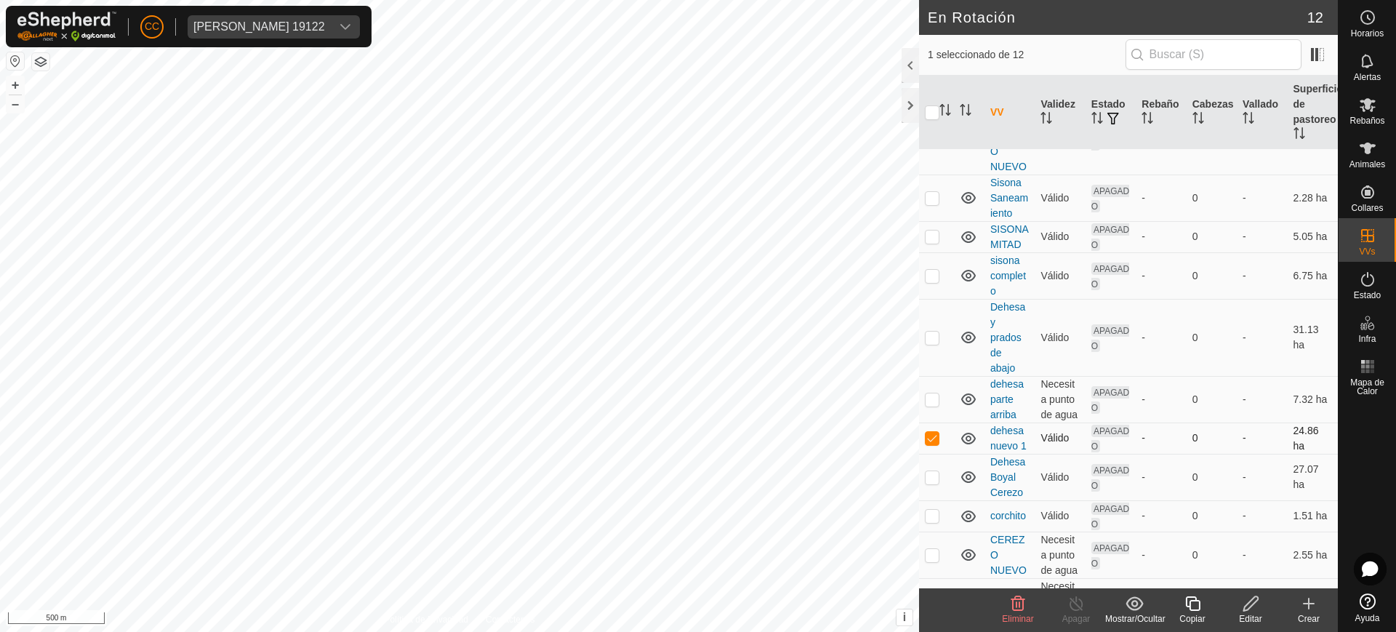
scroll to position [84, 0]
click at [1314, 60] on span at bounding box center [1317, 54] width 23 height 23
click at [325, 26] on div "Eduardo Batuecas Martin 19122" at bounding box center [259, 27] width 132 height 12
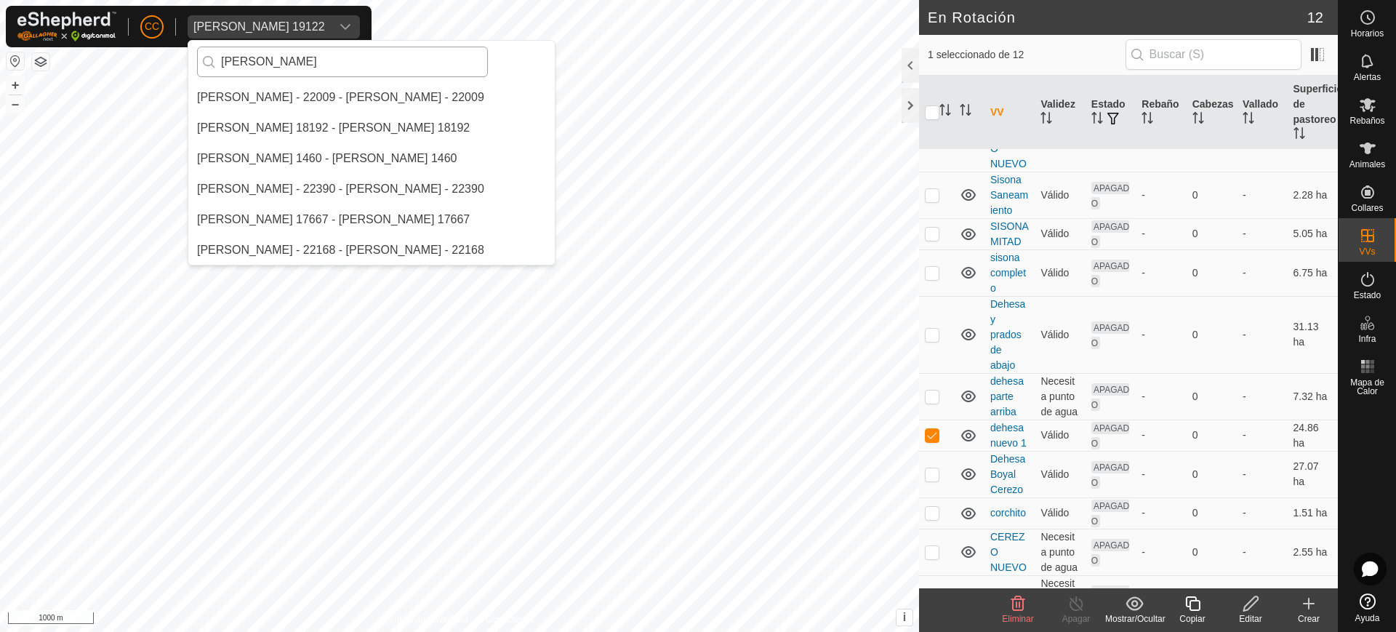
scroll to position [0, 0]
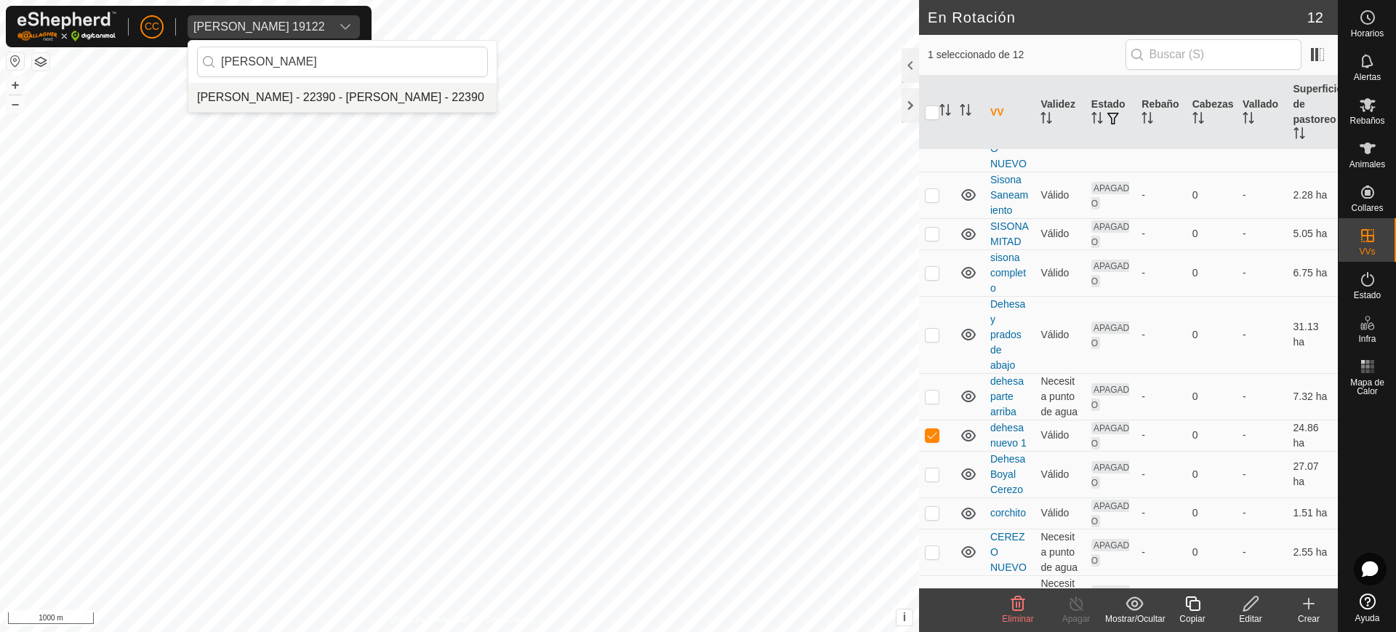
type input "jose r"
click at [326, 100] on li "Jose Ramon Tejedor Montero - 22390 - Jose Ramon Tejedor Montero - 22390" at bounding box center [342, 97] width 308 height 29
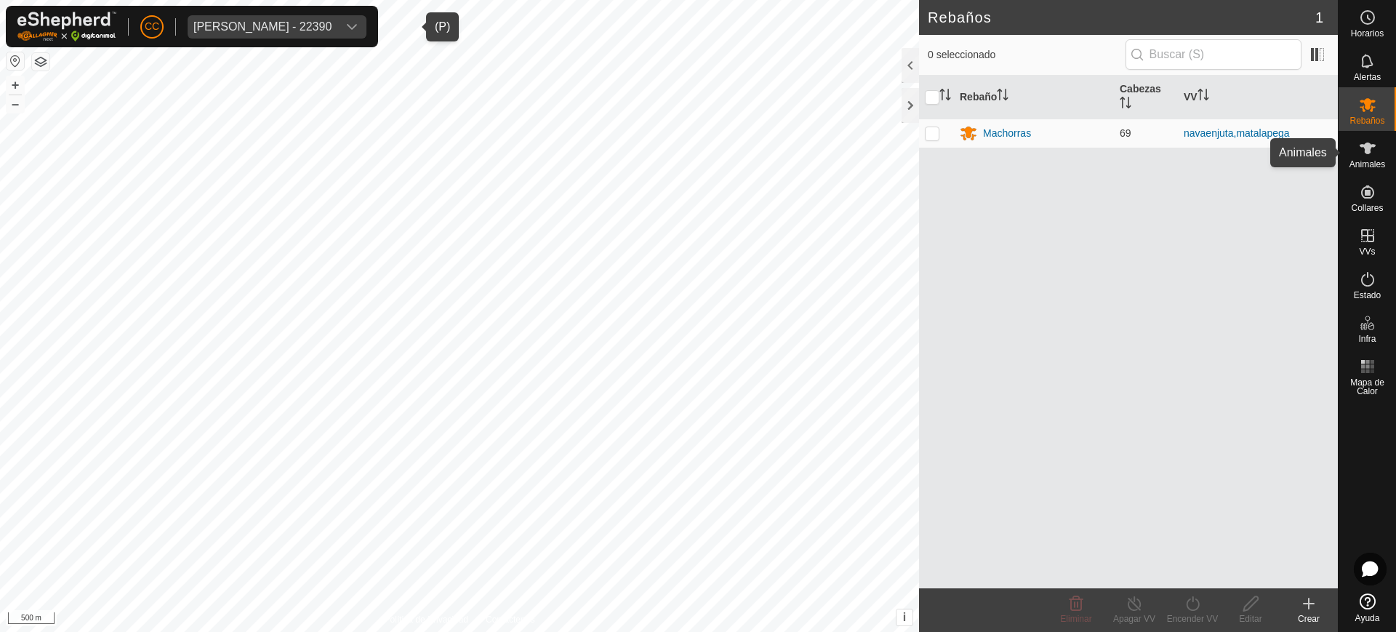
click at [1374, 160] on span "Animales" at bounding box center [1368, 164] width 36 height 9
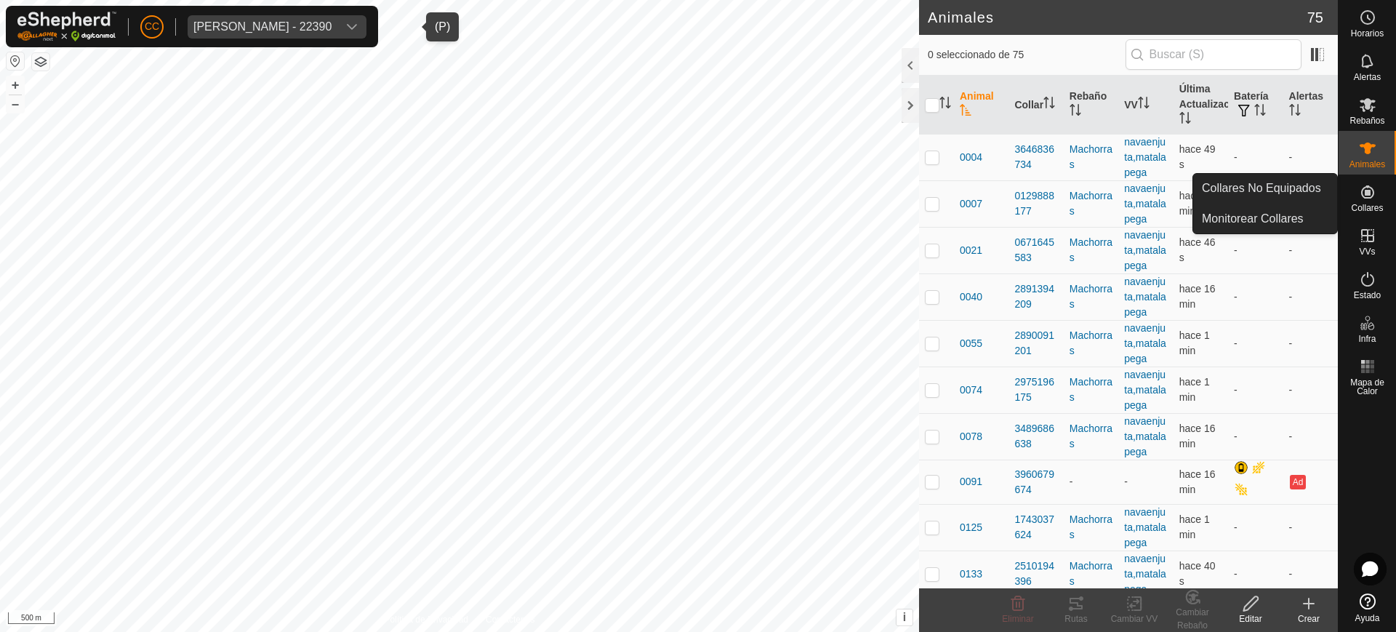
click at [1374, 196] on icon at bounding box center [1367, 191] width 17 height 17
click at [1323, 189] on link "Collares No Equipados" at bounding box center [1265, 188] width 144 height 29
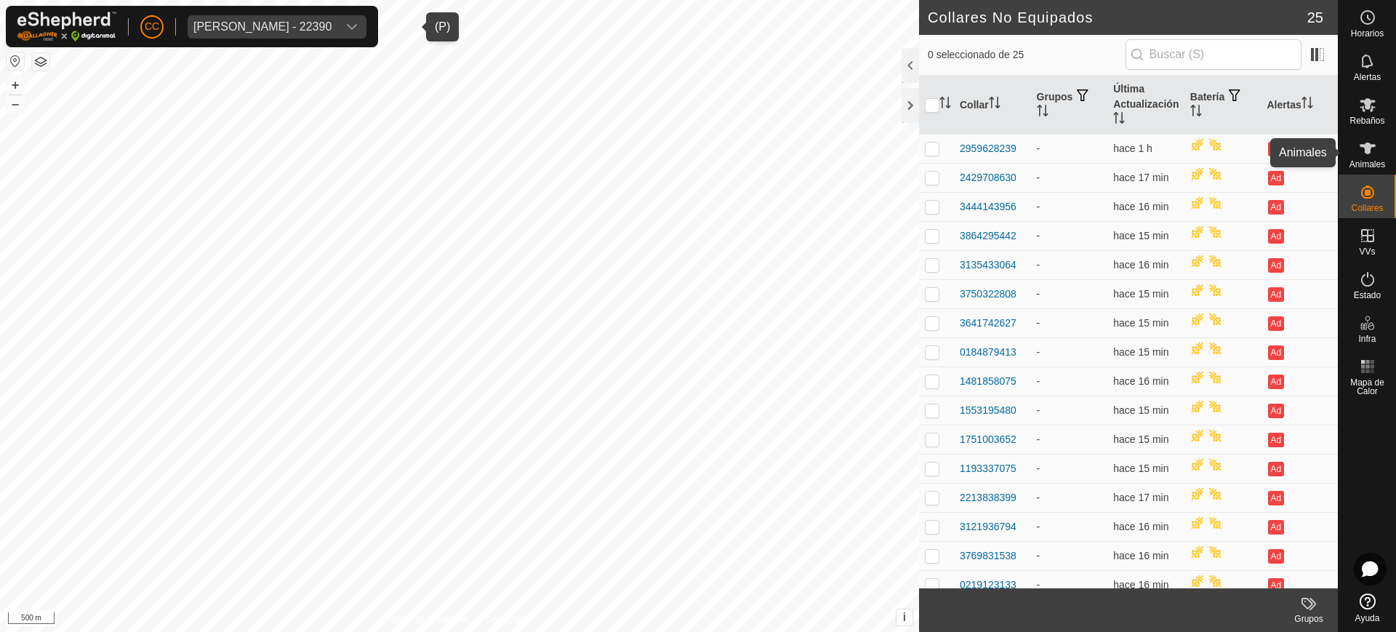
click at [1363, 151] on icon at bounding box center [1367, 148] width 17 height 17
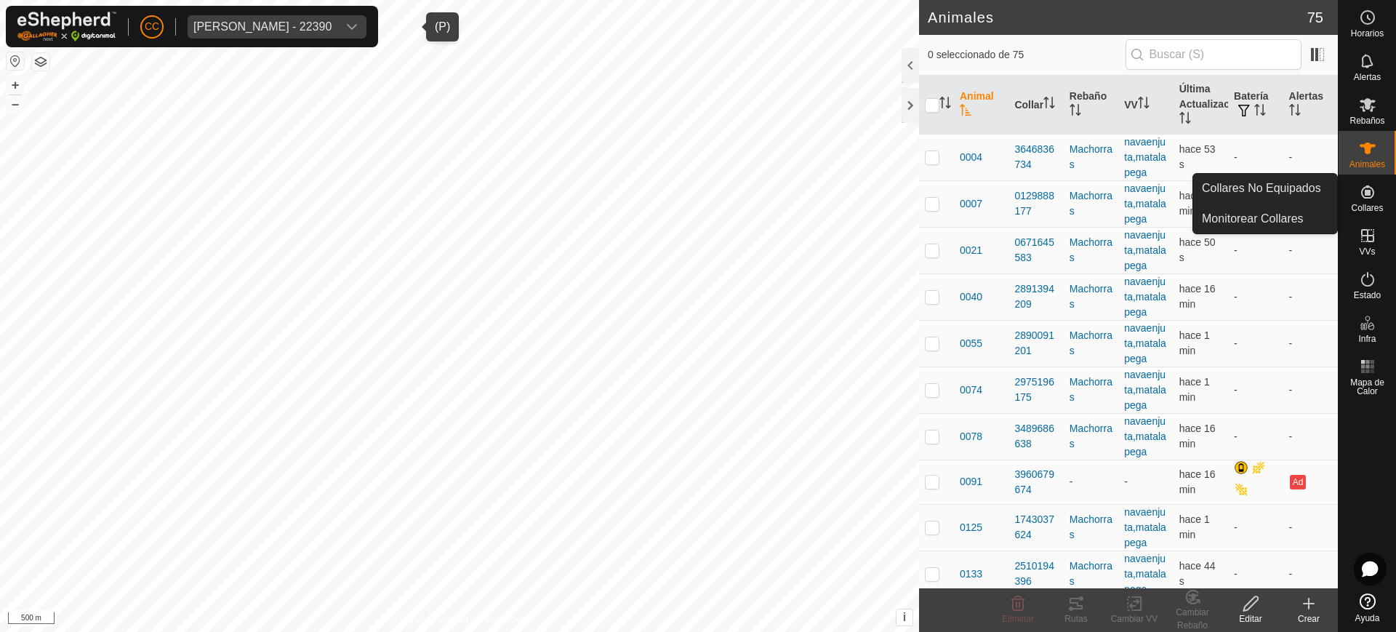
click at [1373, 193] on icon at bounding box center [1367, 191] width 13 height 13
click at [1335, 191] on link "Collares No Equipados" at bounding box center [1265, 188] width 144 height 29
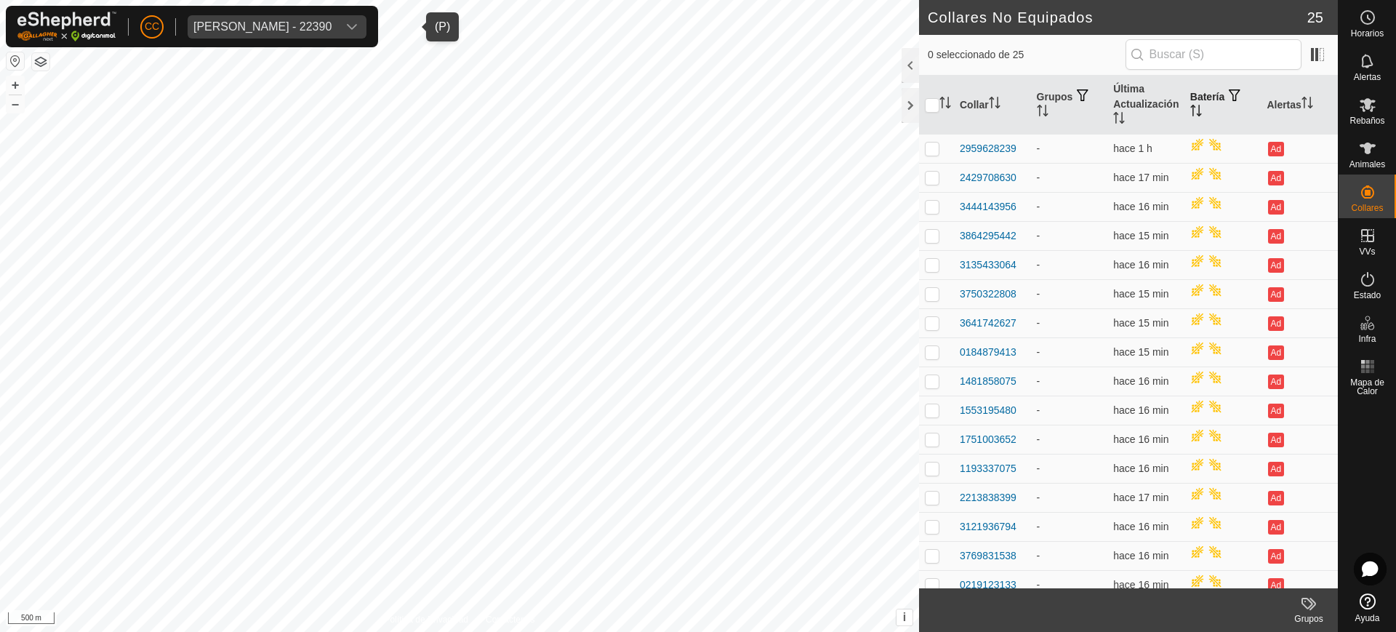
click at [1201, 121] on th "Batería" at bounding box center [1223, 105] width 77 height 59
click at [1193, 118] on th "Batería" at bounding box center [1223, 105] width 77 height 59
click at [1190, 116] on icon "Activar para ordenar" at bounding box center [1195, 111] width 11 height 12
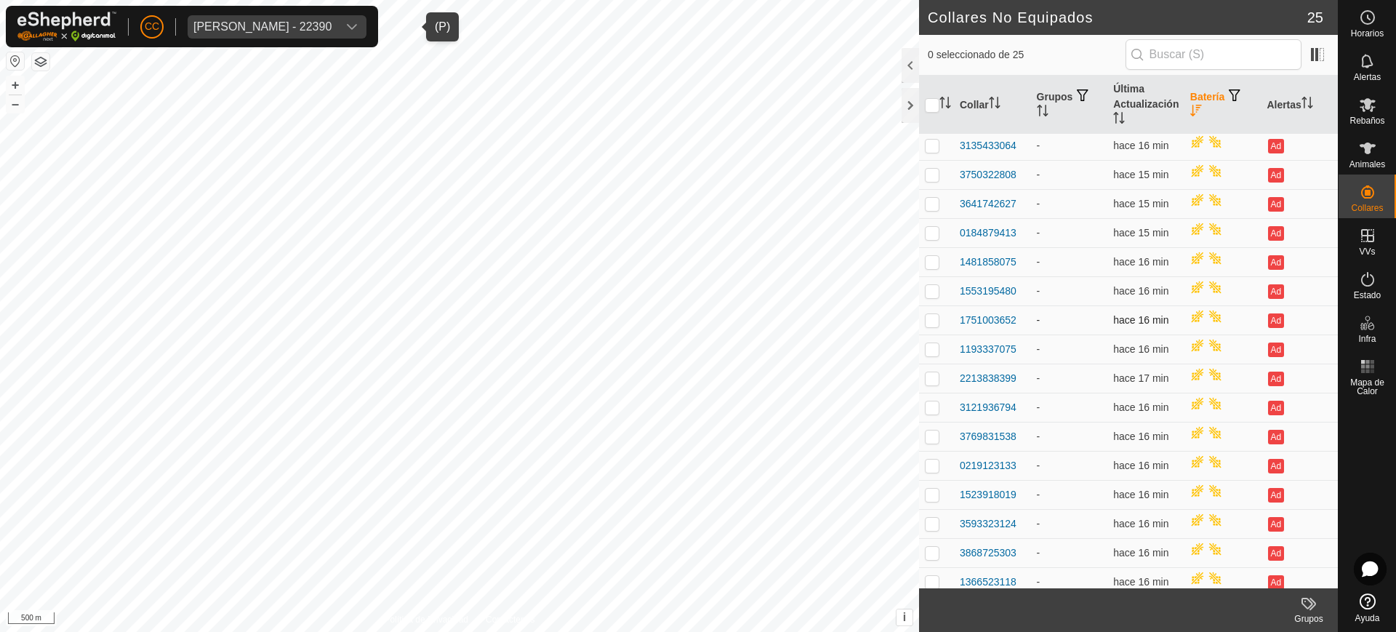
scroll to position [273, 0]
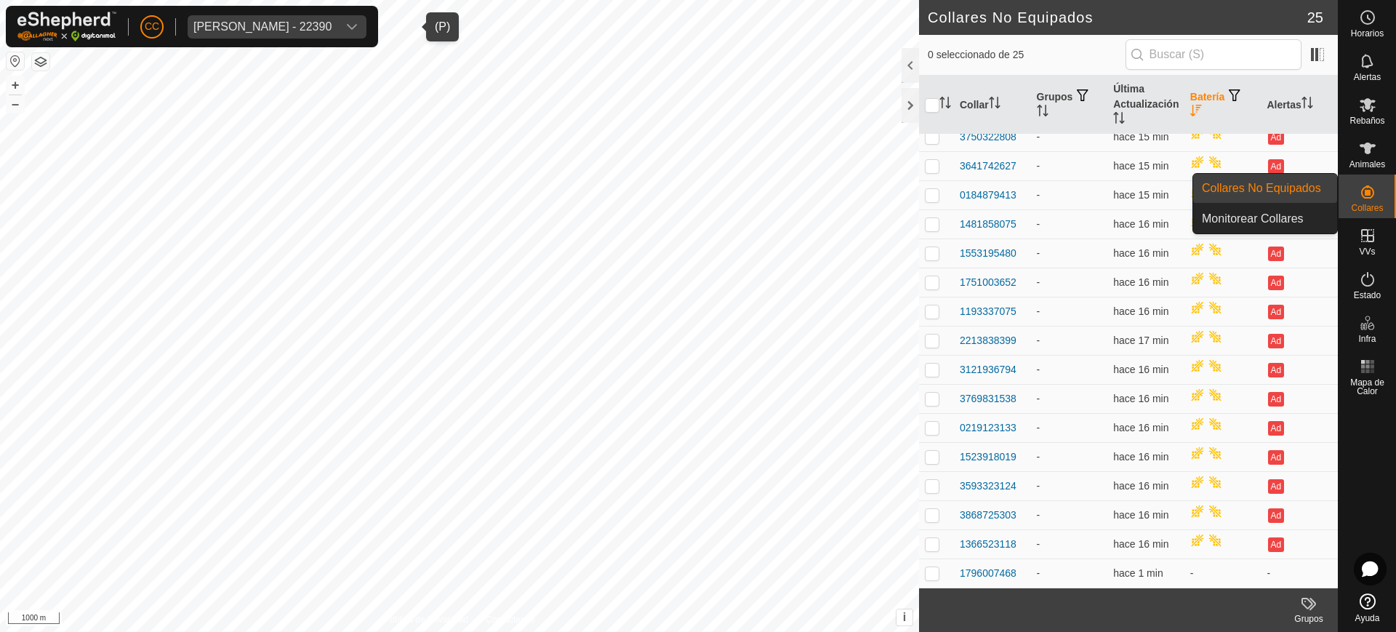
click at [1377, 207] on span "Collares" at bounding box center [1367, 208] width 32 height 9
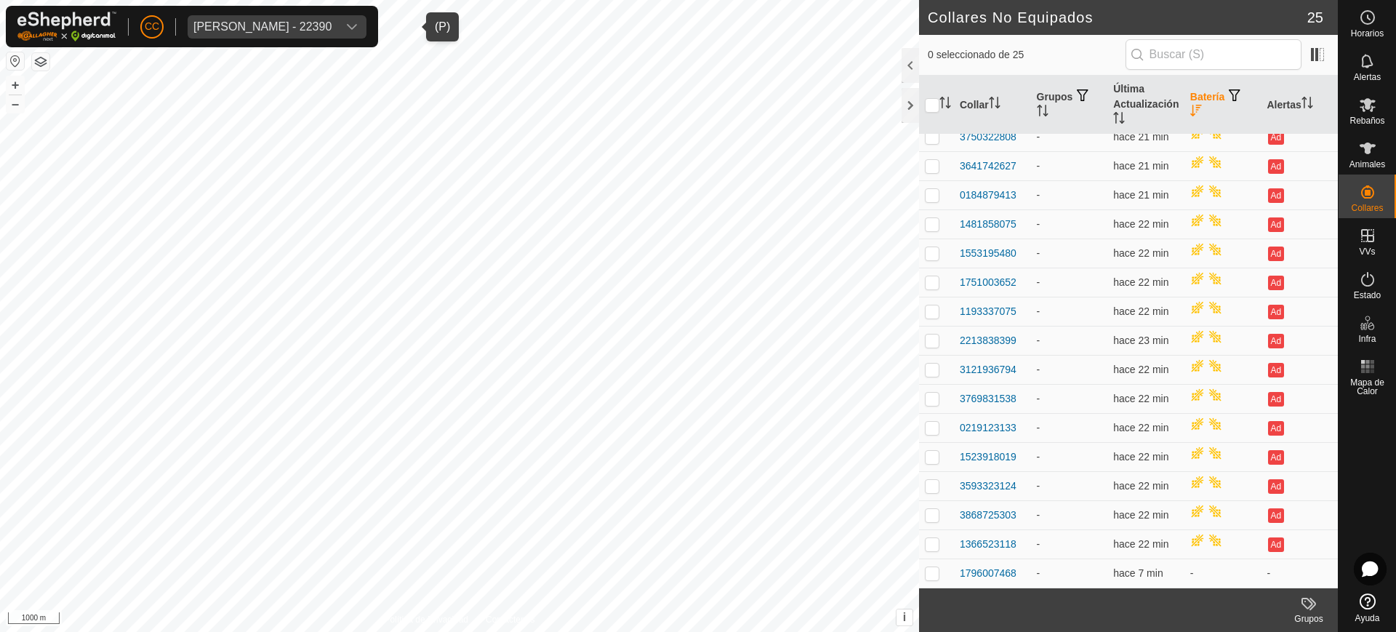
click at [255, 30] on div "Jose Ramon Tejedor Montero - 22390" at bounding box center [262, 27] width 138 height 12
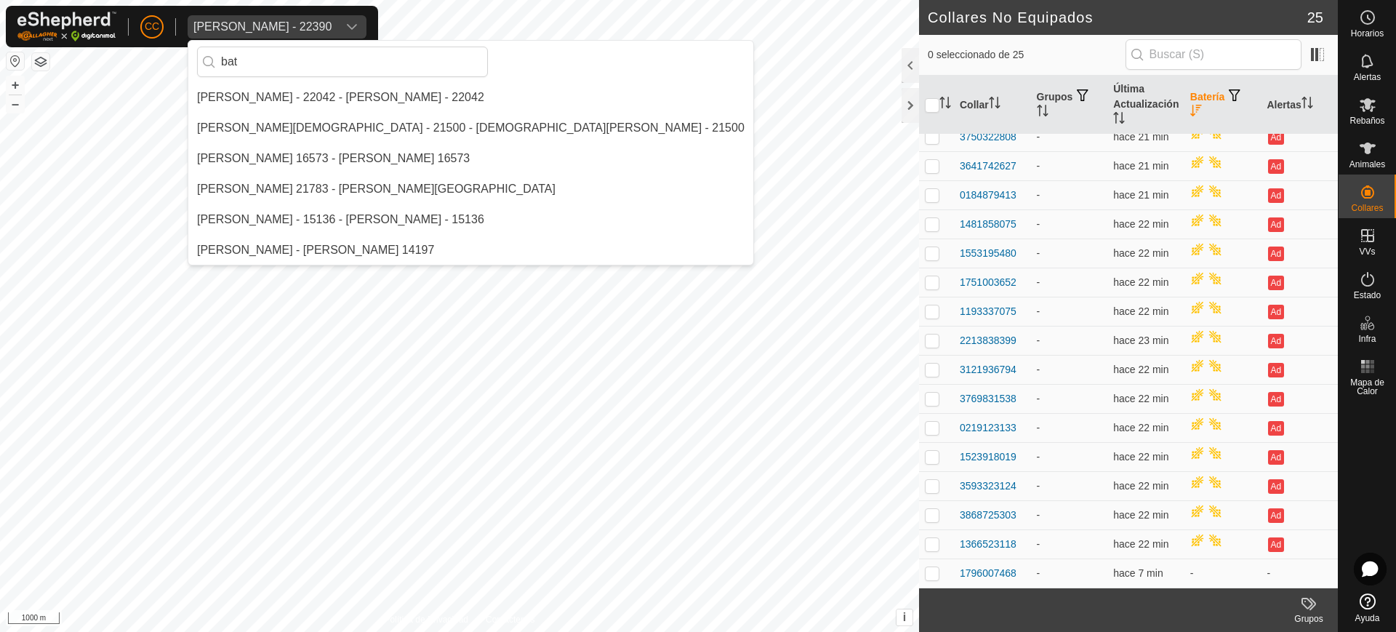
scroll to position [0, 0]
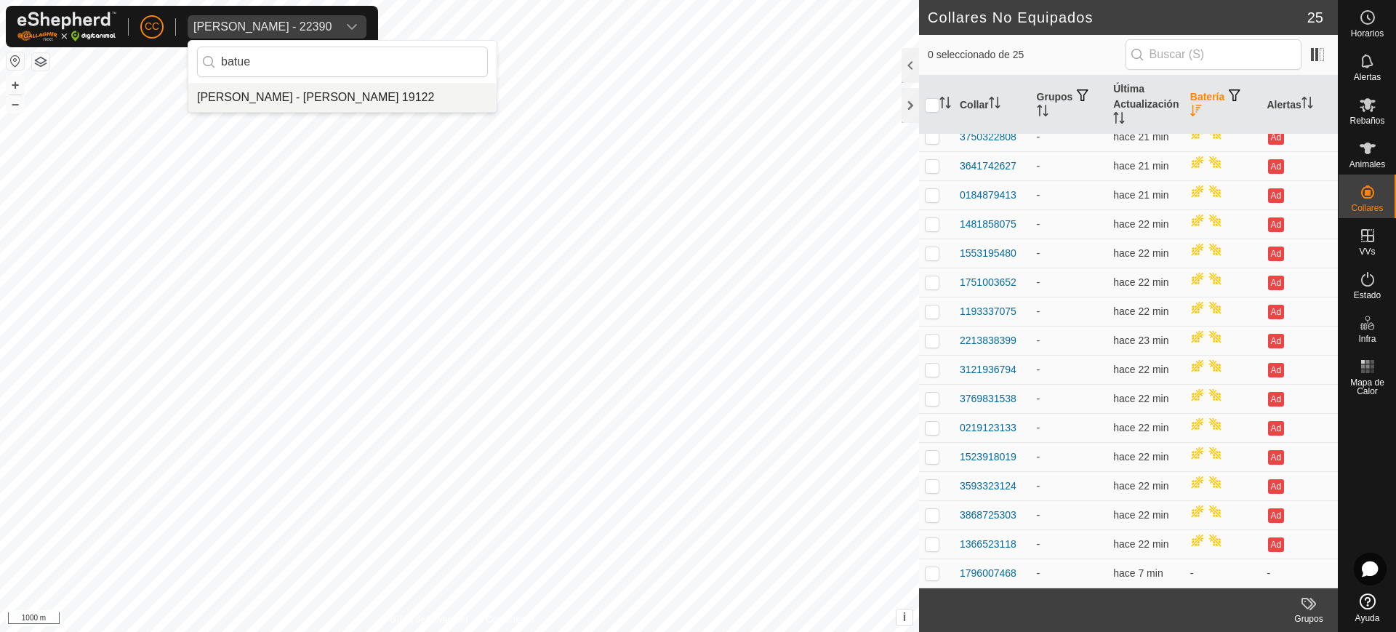
type input "batue"
click at [296, 103] on li "Eduardo Batuecas Martin - Eduardo Batuecas Martin 19122" at bounding box center [342, 97] width 308 height 29
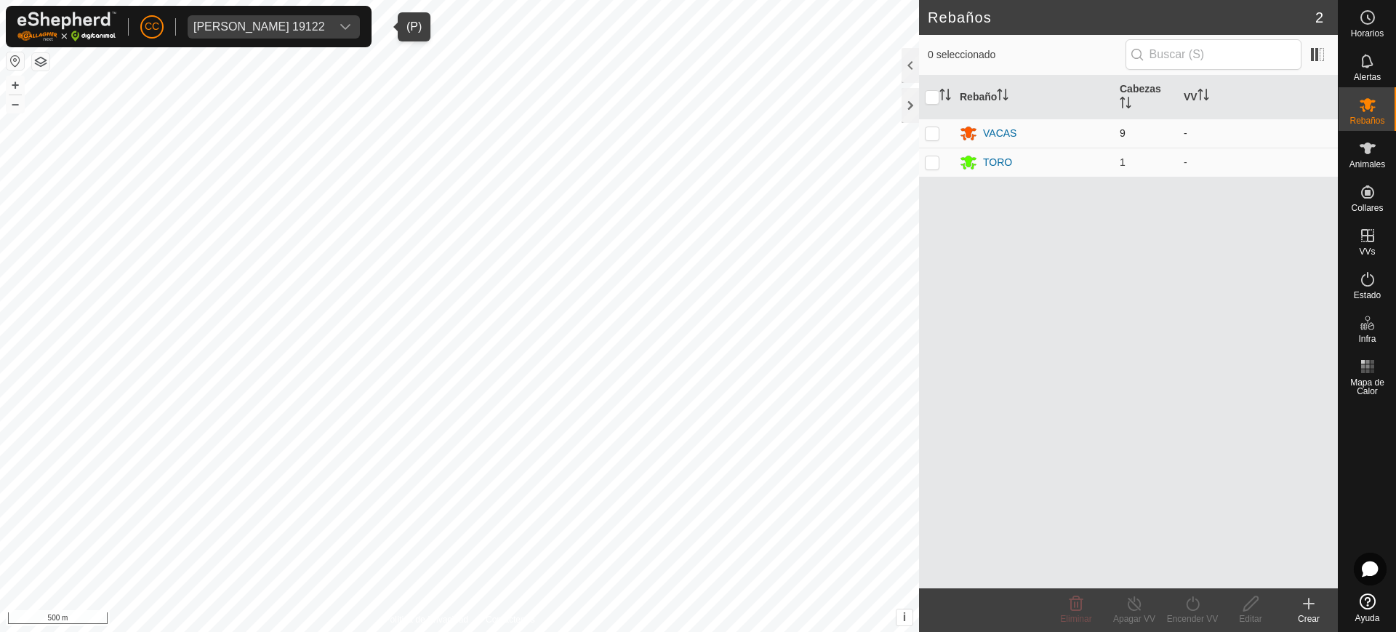
click at [1118, 137] on td "9" at bounding box center [1146, 133] width 64 height 29
click at [1366, 153] on icon at bounding box center [1368, 149] width 16 height 12
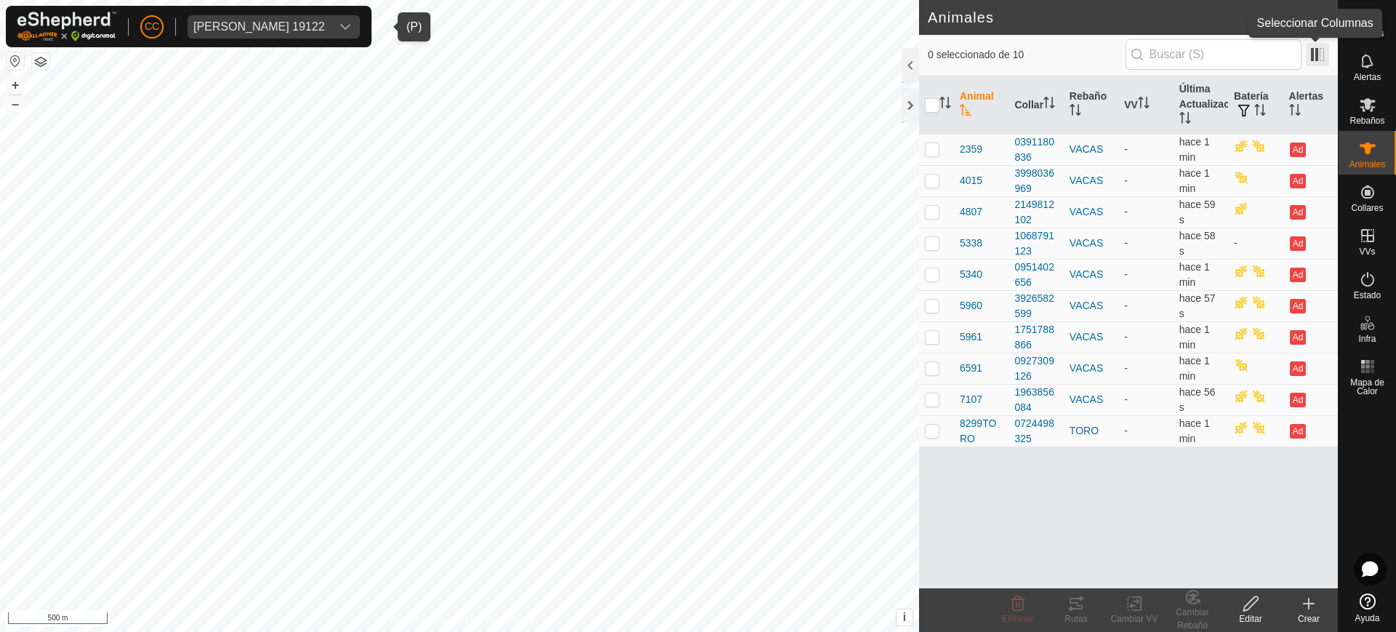
click at [1315, 57] on span at bounding box center [1317, 54] width 23 height 23
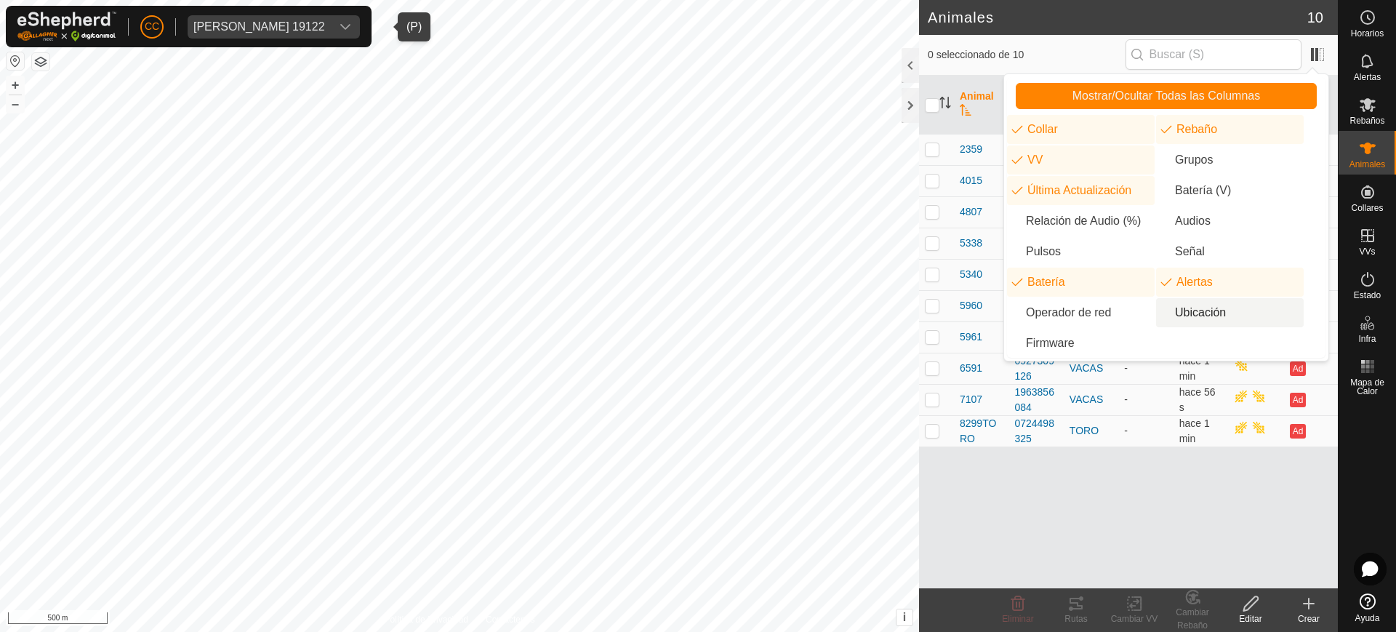
click at [1235, 312] on li "Ubicación" at bounding box center [1230, 312] width 148 height 29
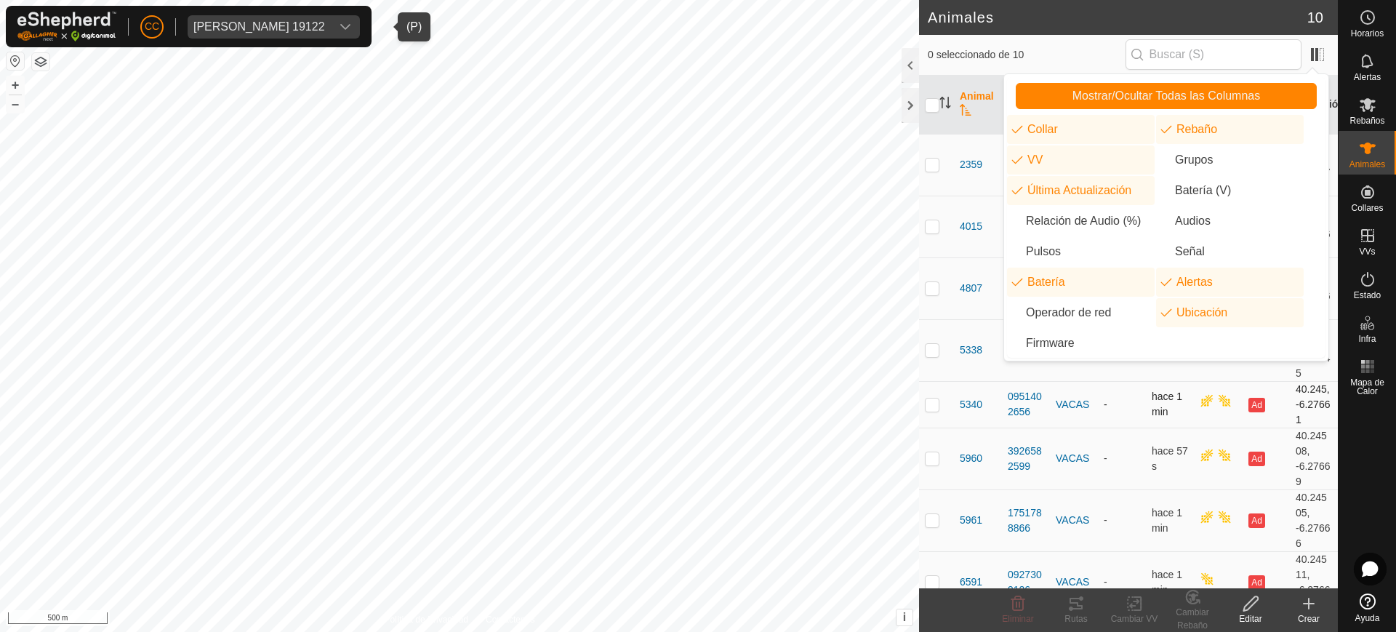
drag, startPoint x: 1284, startPoint y: 390, endPoint x: 1302, endPoint y: 413, distance: 29.5
click at [1302, 413] on td "40.245, -6.27661" at bounding box center [1314, 404] width 48 height 47
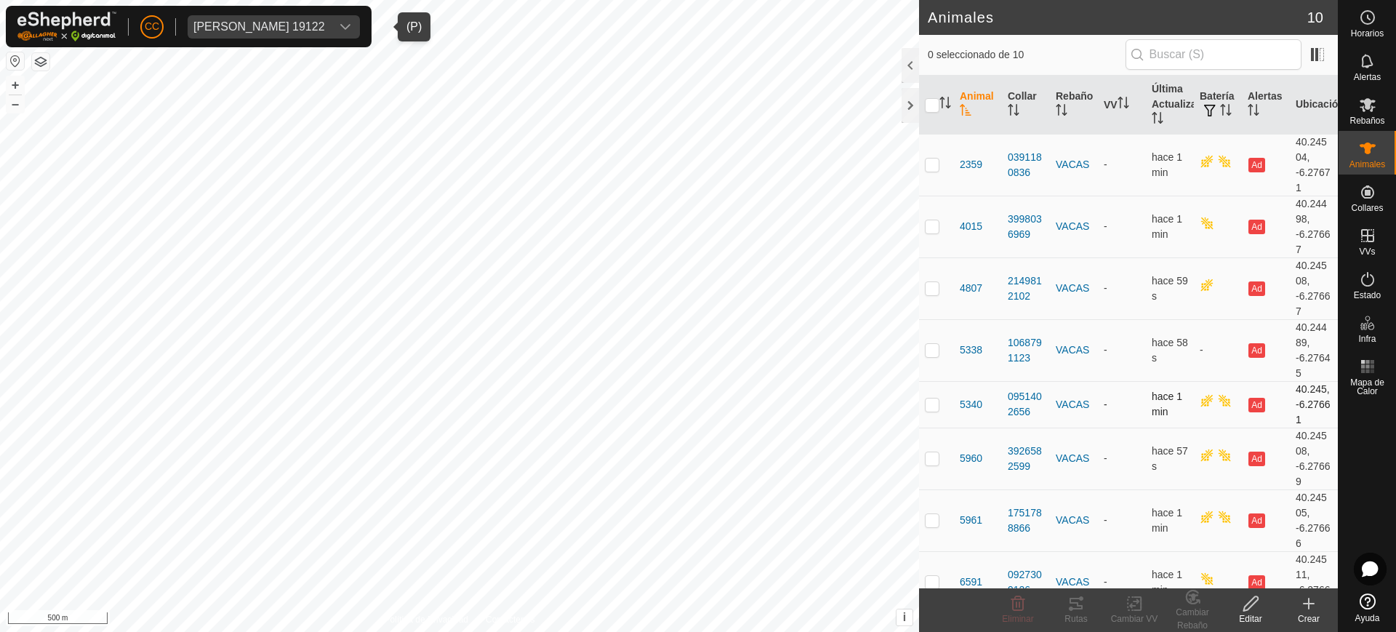
copy td "40.245, -6.27661"
click at [1374, 603] on icon at bounding box center [1368, 601] width 16 height 16
click at [229, 17] on span "Eduardo Batuecas Martin 19122" at bounding box center [259, 26] width 143 height 23
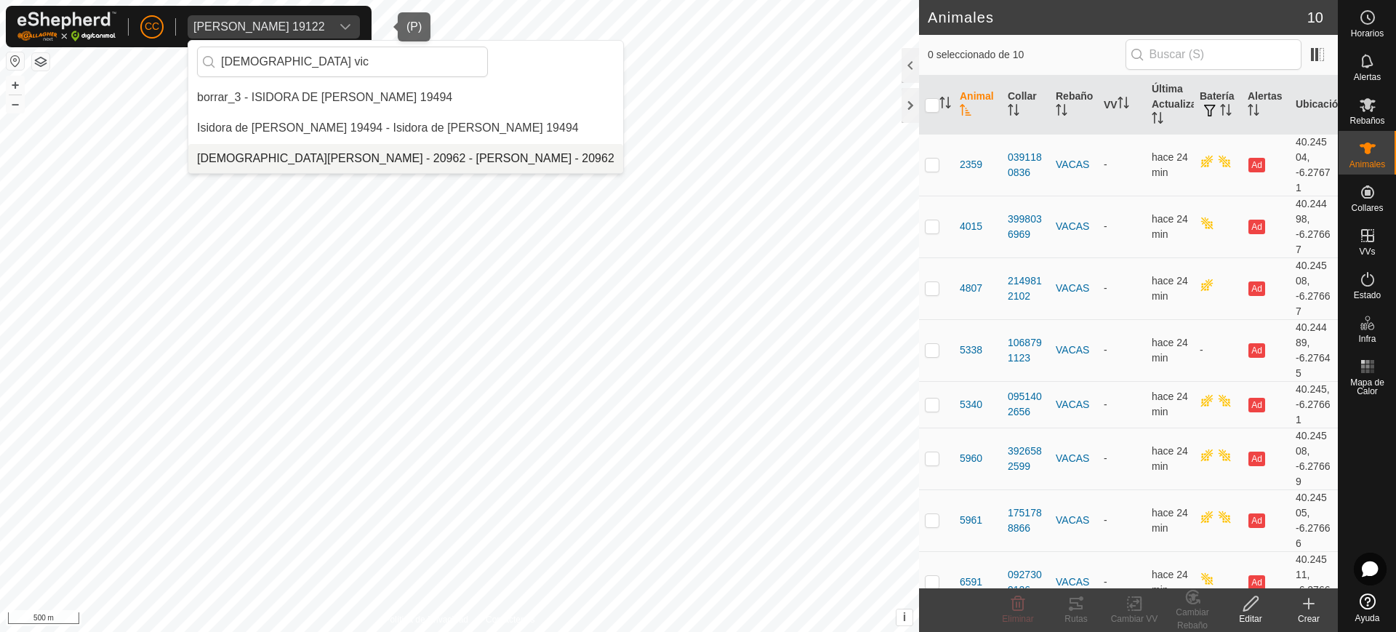
type input "jesus vic"
click at [418, 154] on li "Jesus Vicente Iglesias Casas - 20962 - Jesus Vicente Iglesias Casas - 20962" at bounding box center [405, 158] width 435 height 29
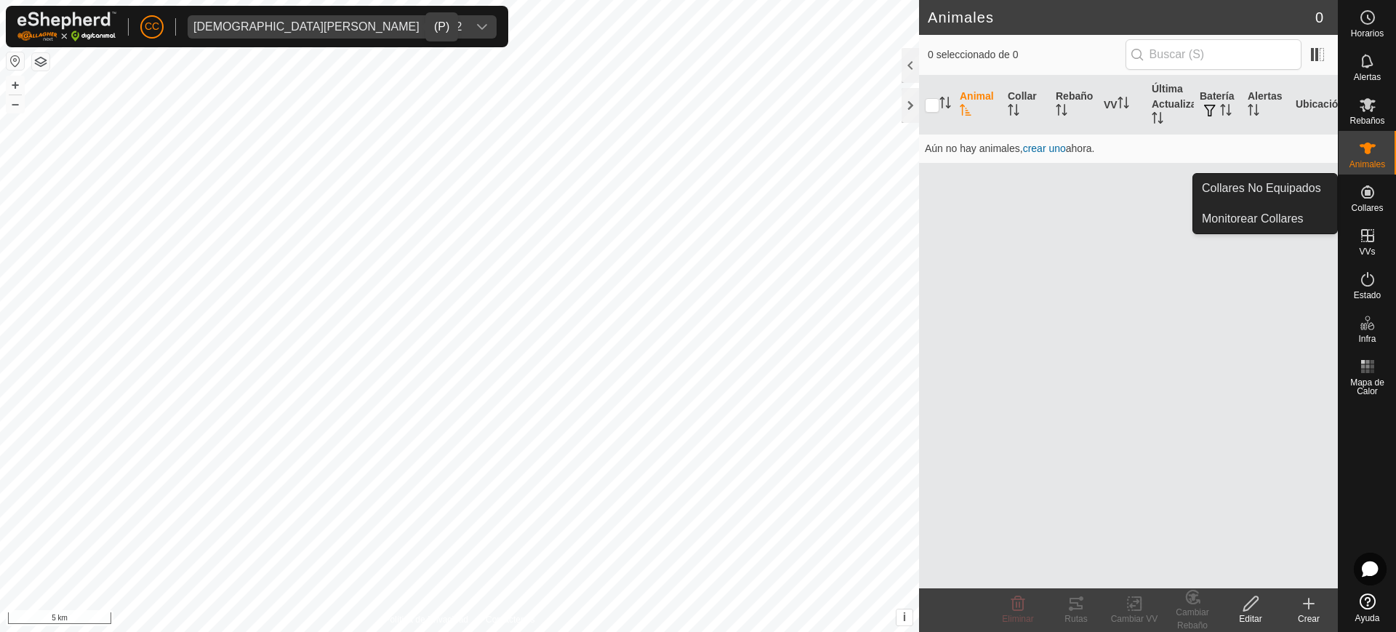
click at [1373, 185] on icon at bounding box center [1367, 191] width 17 height 17
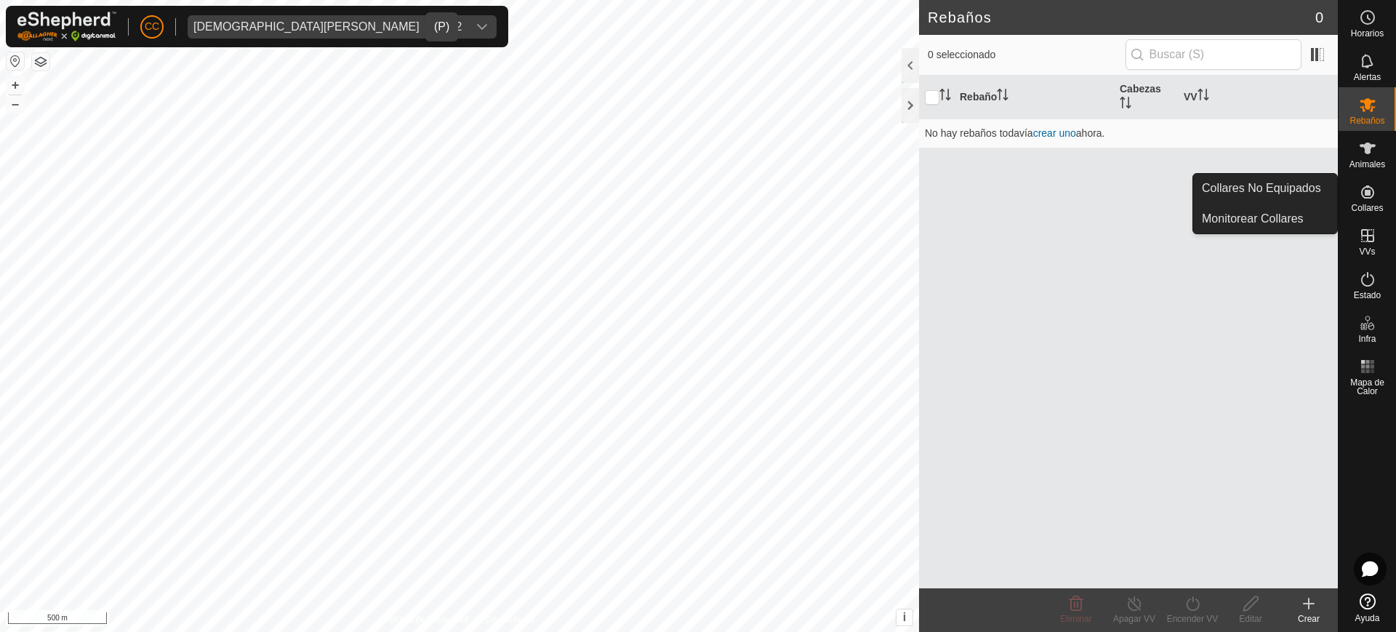
click at [1379, 201] on es-neckbands-svg-icon at bounding box center [1368, 191] width 26 height 23
click at [1303, 186] on link "Collares No Equipados" at bounding box center [1265, 188] width 144 height 29
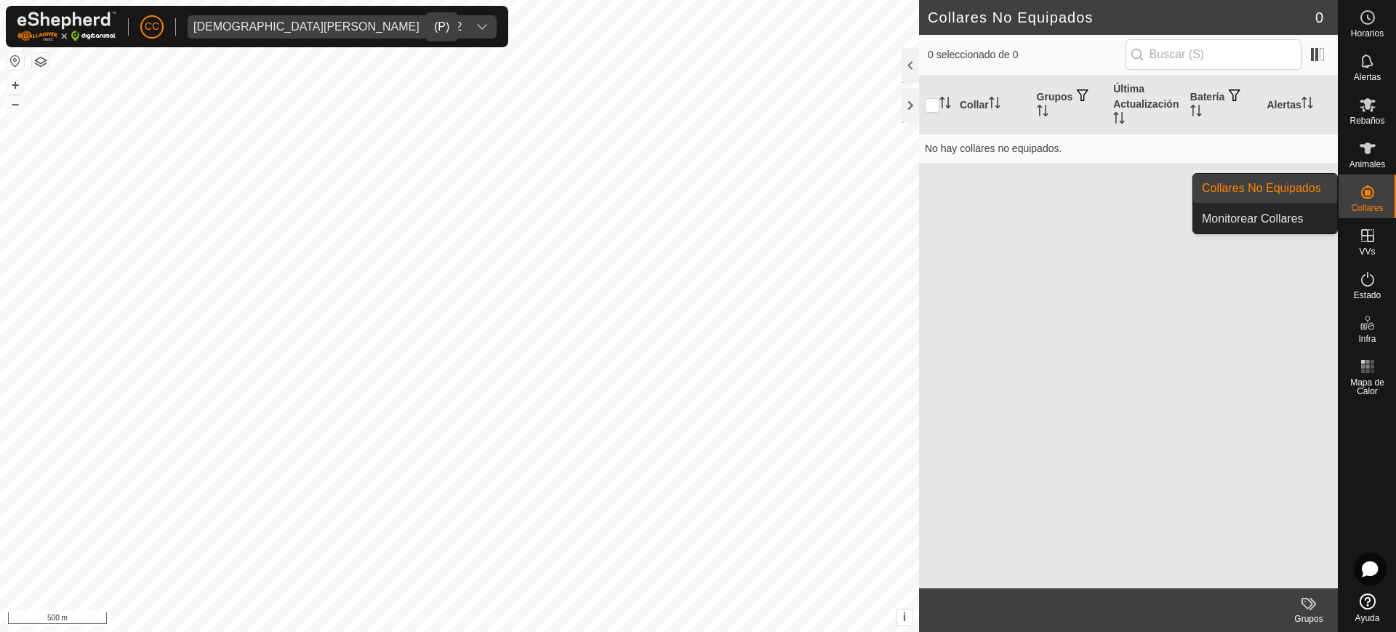
click at [1289, 183] on link "Collares No Equipados" at bounding box center [1265, 188] width 144 height 29
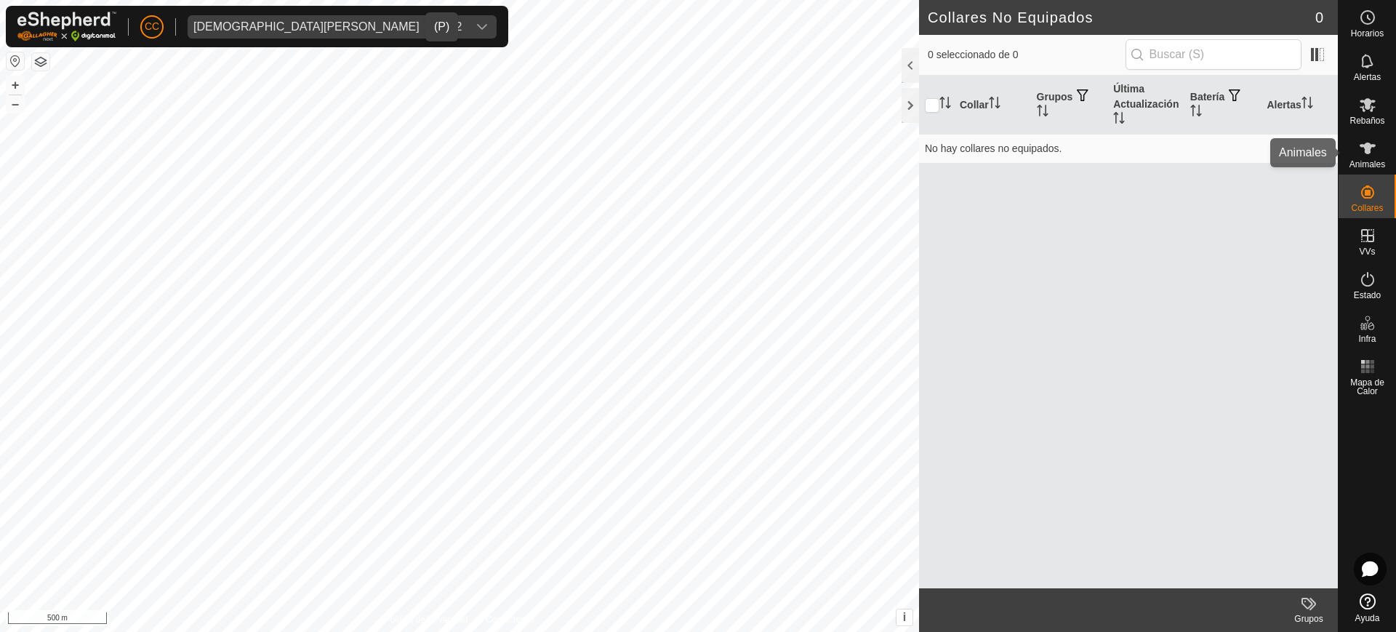
click at [1356, 160] on span "Animales" at bounding box center [1368, 164] width 36 height 9
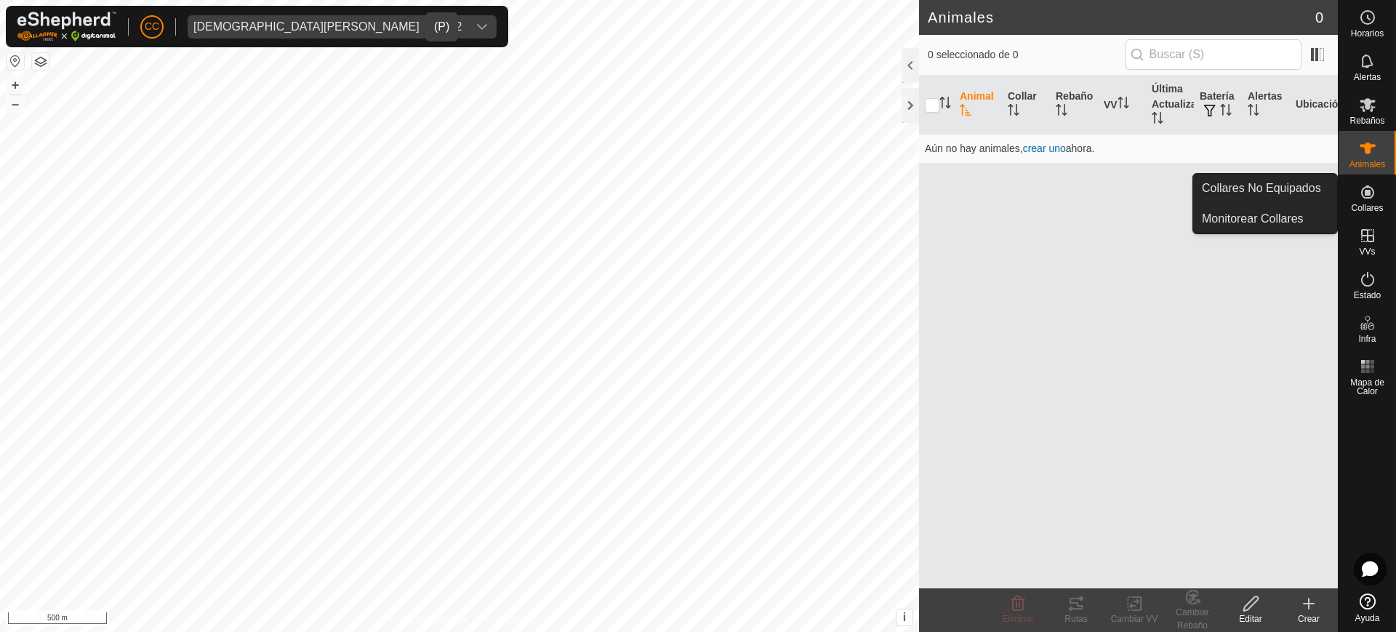
click at [1374, 193] on icon at bounding box center [1367, 191] width 17 height 17
drag, startPoint x: 1307, startPoint y: 184, endPoint x: 1293, endPoint y: 187, distance: 14.1
click at [1306, 184] on link "Collares No Equipados" at bounding box center [1265, 188] width 144 height 29
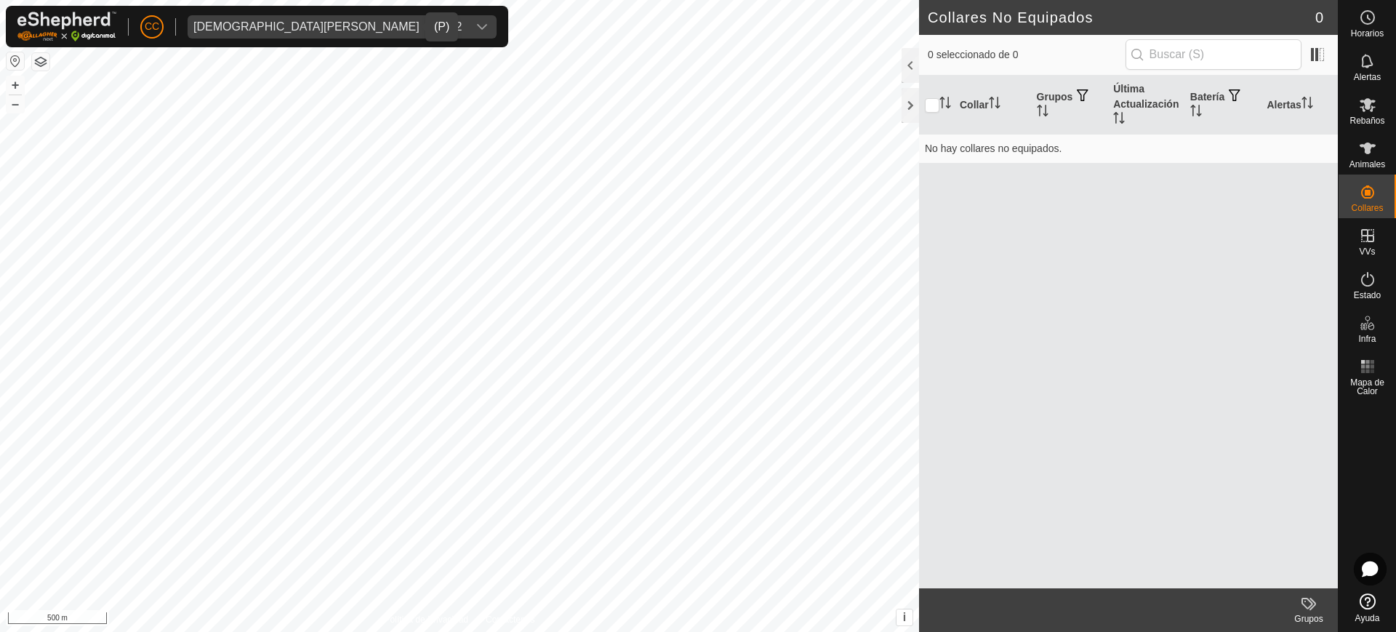
click at [325, 21] on div "[DEMOGRAPHIC_DATA][PERSON_NAME] [PERSON_NAME] - 20962" at bounding box center [327, 27] width 268 height 12
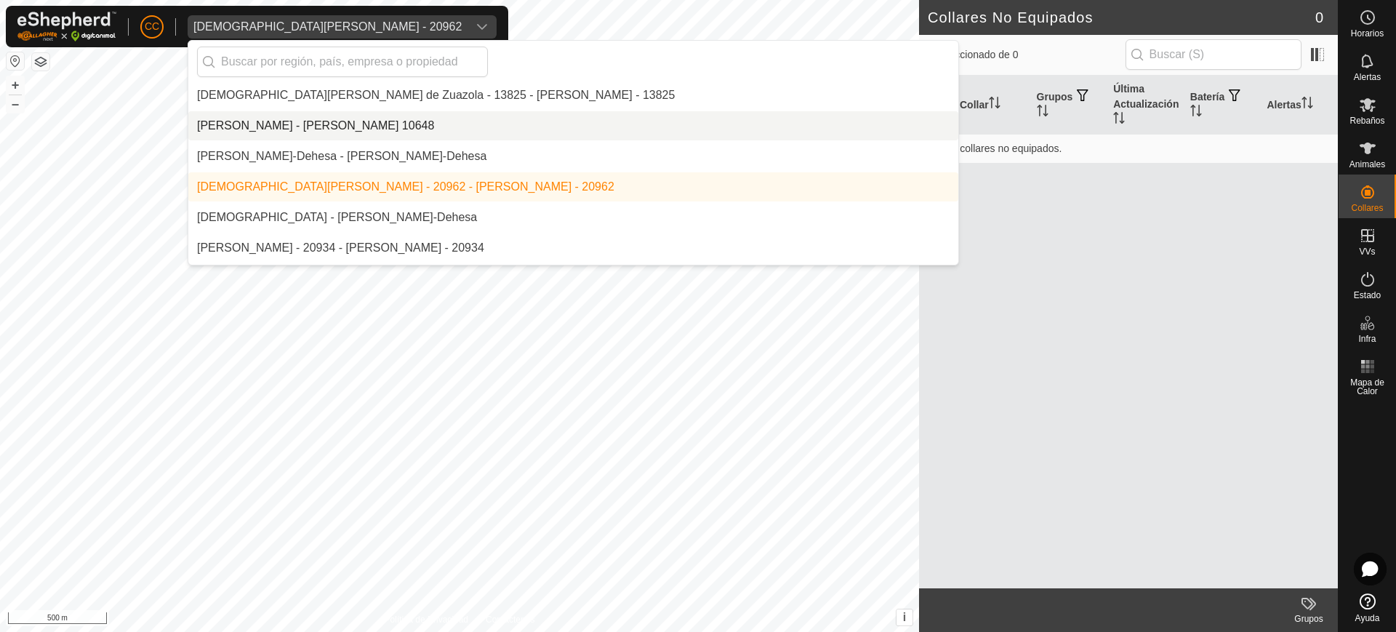
scroll to position [4428, 0]
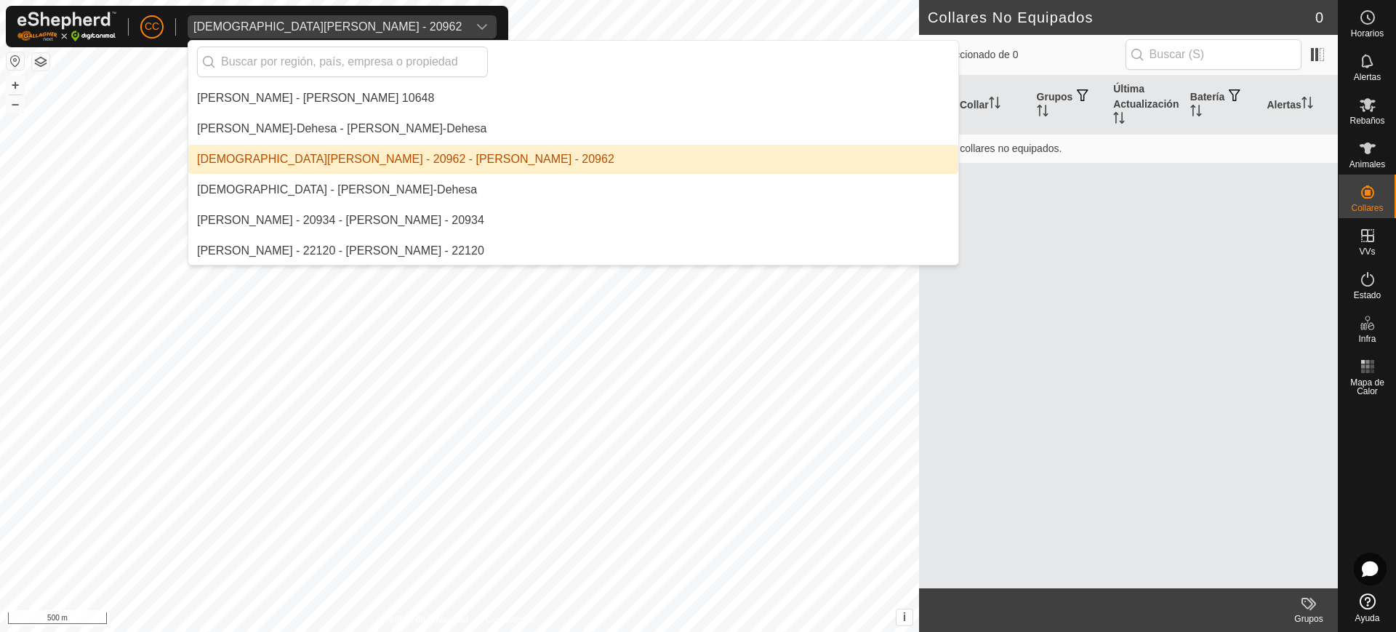
click at [413, 164] on li "Jesus Vicente Iglesias Casas - 20962 - Jesus Vicente Iglesias Casas - 20962" at bounding box center [573, 159] width 770 height 29
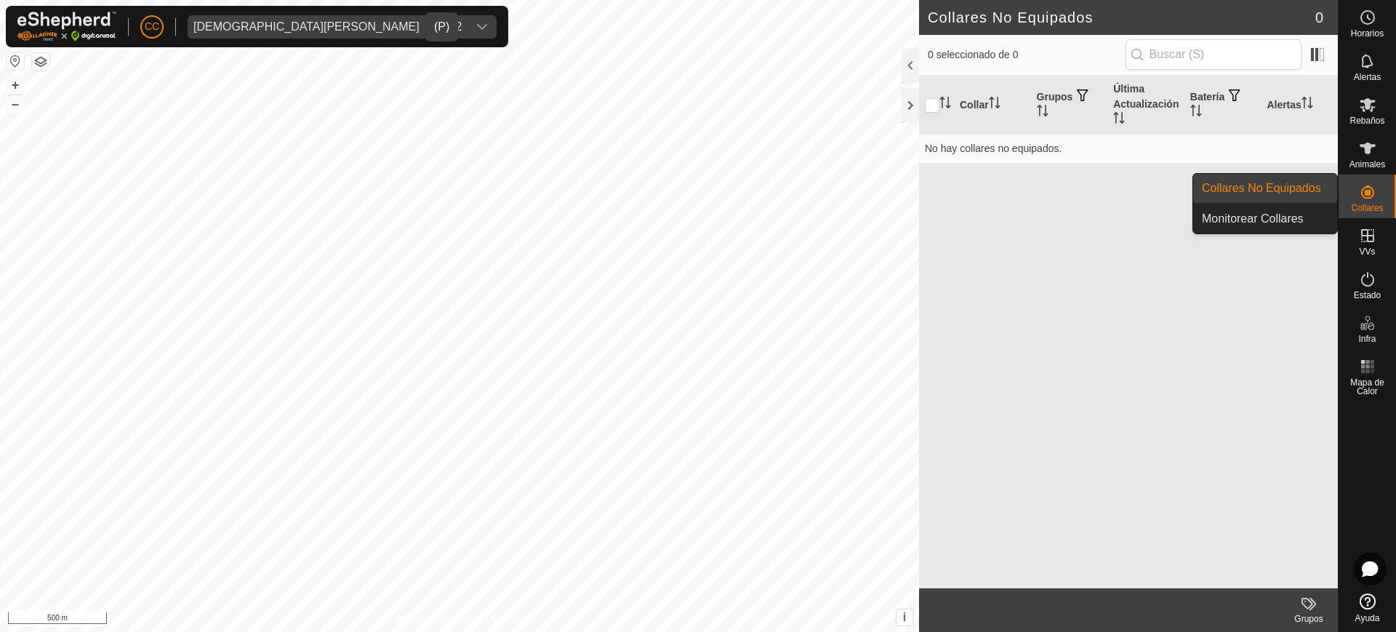
drag, startPoint x: 1388, startPoint y: 174, endPoint x: 1385, endPoint y: 211, distance: 37.2
click at [1385, 211] on div "Collares" at bounding box center [1367, 197] width 57 height 44
click at [1301, 185] on link "Collares No Equipados" at bounding box center [1265, 188] width 144 height 29
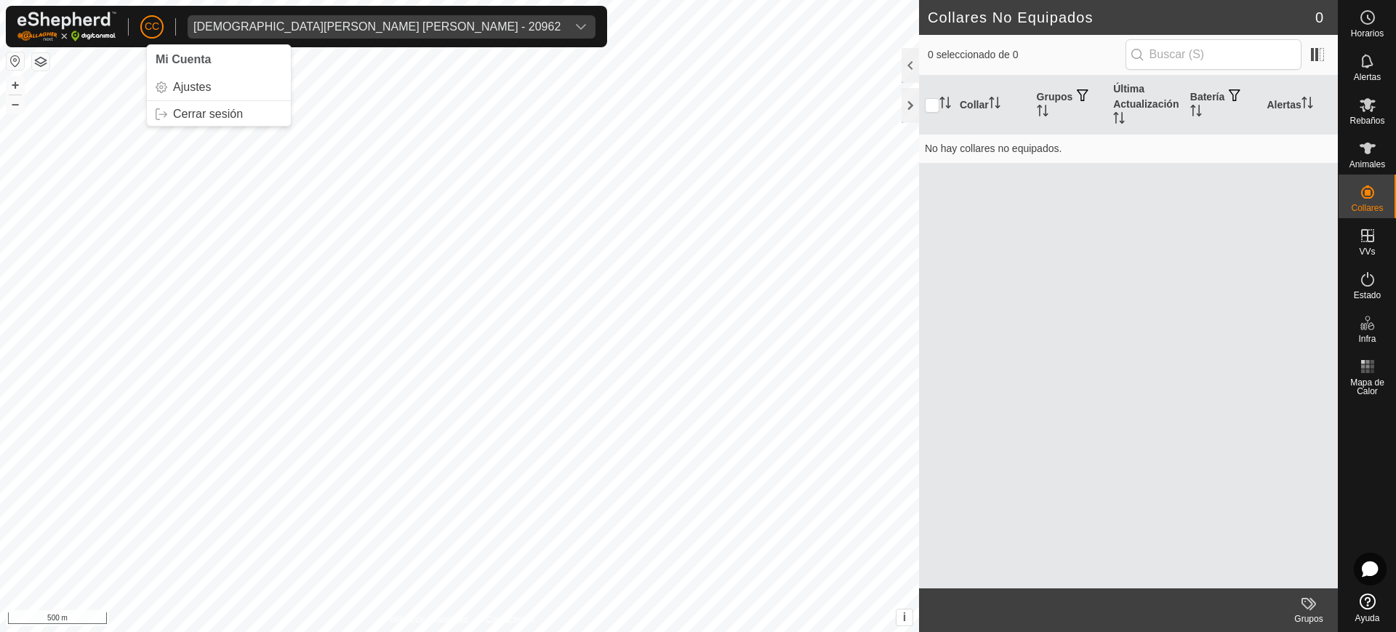
click at [156, 25] on span "CC" at bounding box center [152, 26] width 15 height 15
click at [223, 111] on link "Cerrar sesión" at bounding box center [219, 114] width 144 height 23
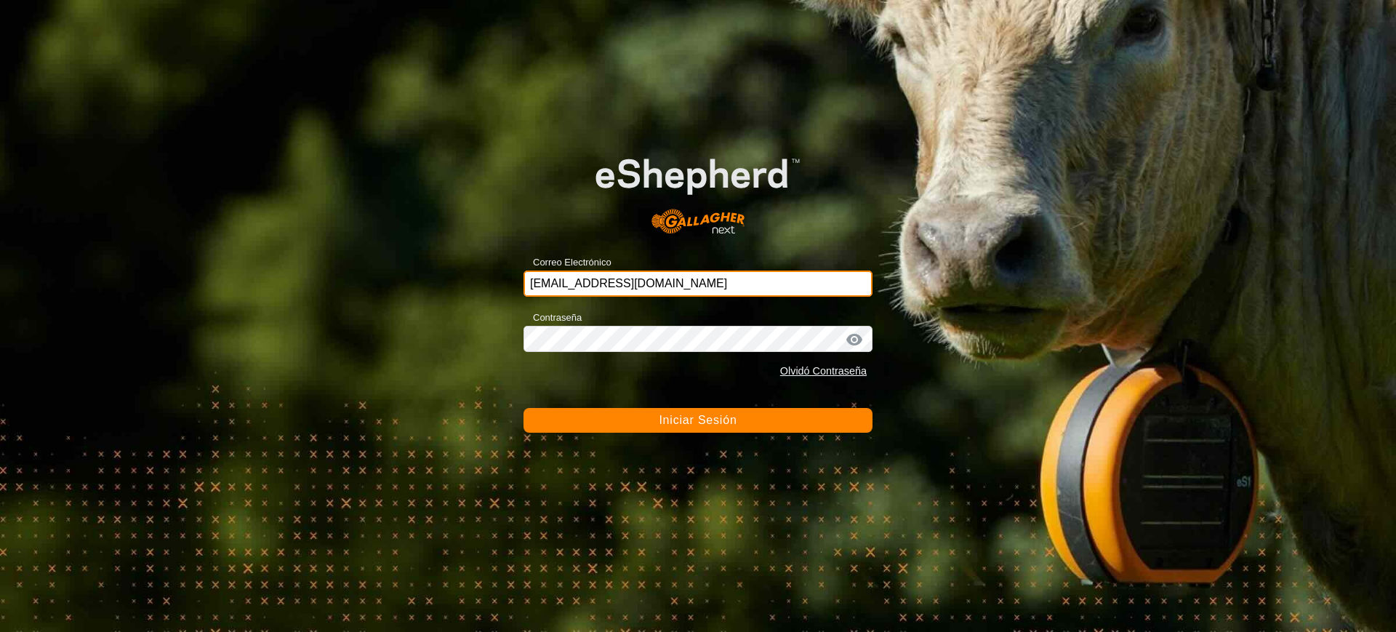
drag, startPoint x: 686, startPoint y: 295, endPoint x: 490, endPoint y: 267, distance: 198.3
click at [490, 267] on div "Correo Electrónico [EMAIL_ADDRESS][DOMAIN_NAME] Contraseña Olvidó Contraseña In…" at bounding box center [698, 316] width 1396 height 632
paste input "[EMAIL_ADDRESS][DOMAIN_NAME]"
type input "[EMAIL_ADDRESS][DOMAIN_NAME]"
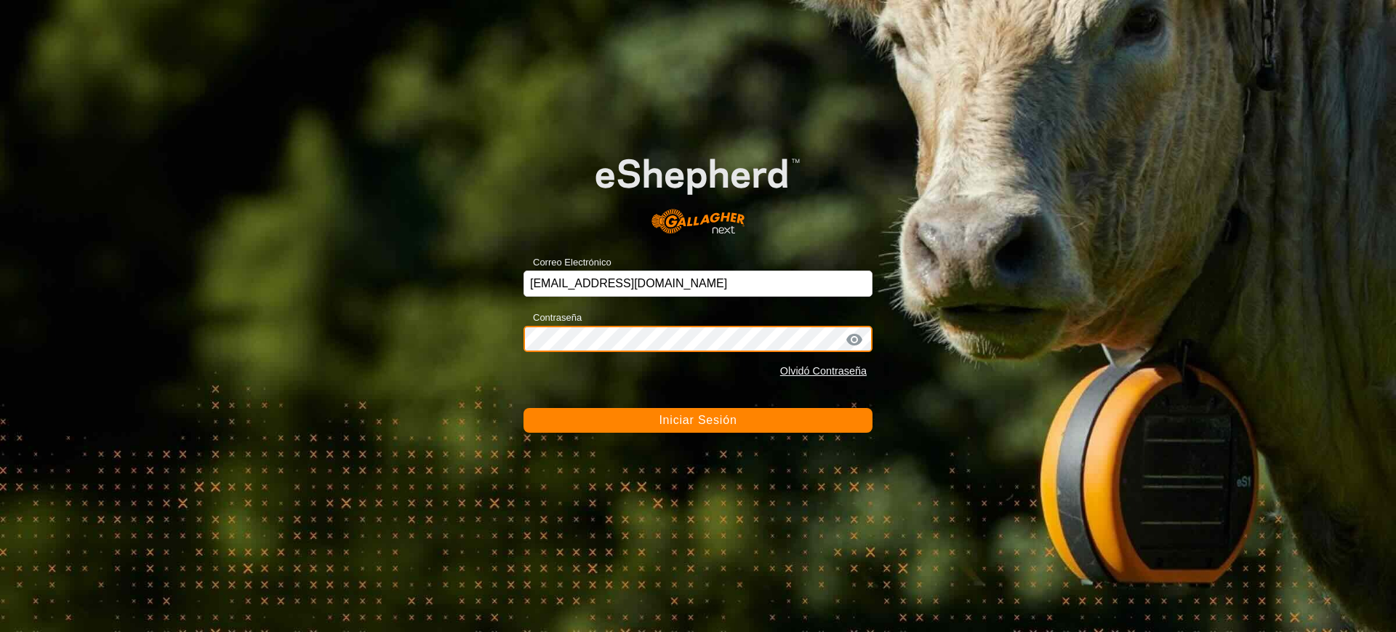
click at [431, 327] on div "Correo Electrónico [EMAIL_ADDRESS][DOMAIN_NAME] Contraseña Olvidó Contraseña In…" at bounding box center [698, 316] width 1396 height 632
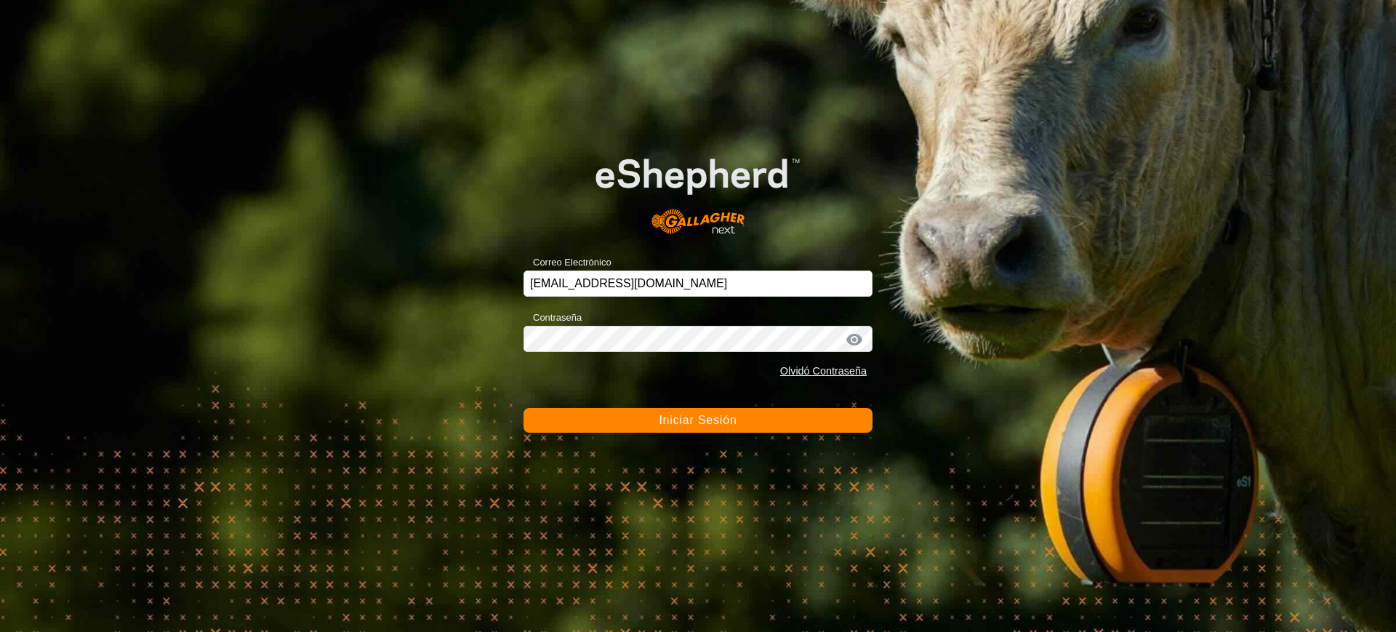
click at [627, 406] on form "Correo Electrónico [EMAIL_ADDRESS][DOMAIN_NAME] Contraseña Olvidó Contraseña In…" at bounding box center [698, 280] width 349 height 303
click at [638, 423] on button "Iniciar Sesión" at bounding box center [698, 420] width 349 height 25
